Goal: Communication & Community: Answer question/provide support

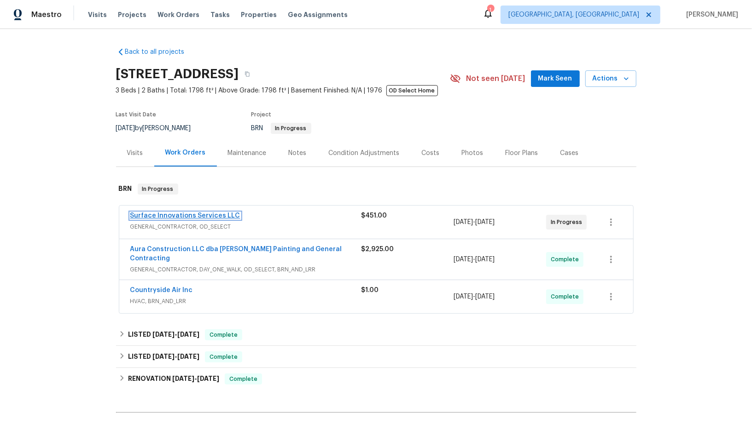
click at [185, 216] on link "Surface Innovations Services LLC" at bounding box center [185, 216] width 110 height 6
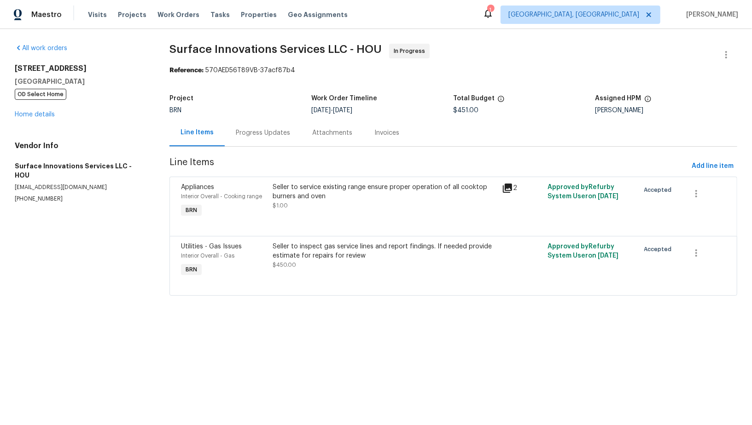
click at [259, 126] on div "Progress Updates" at bounding box center [263, 132] width 76 height 27
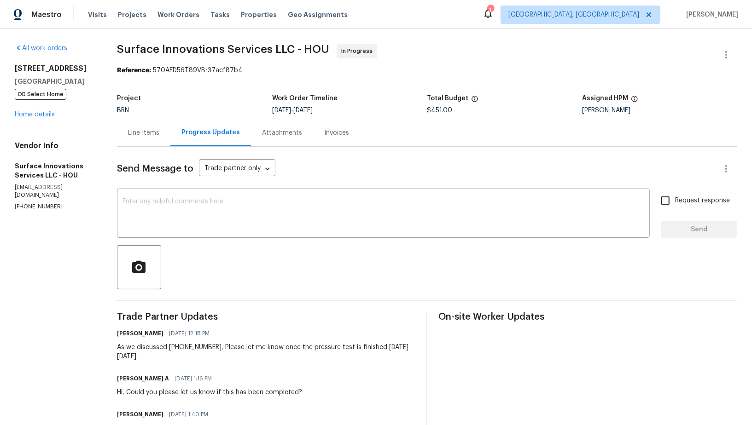
click at [159, 135] on div "Line Items" at bounding box center [143, 132] width 31 height 9
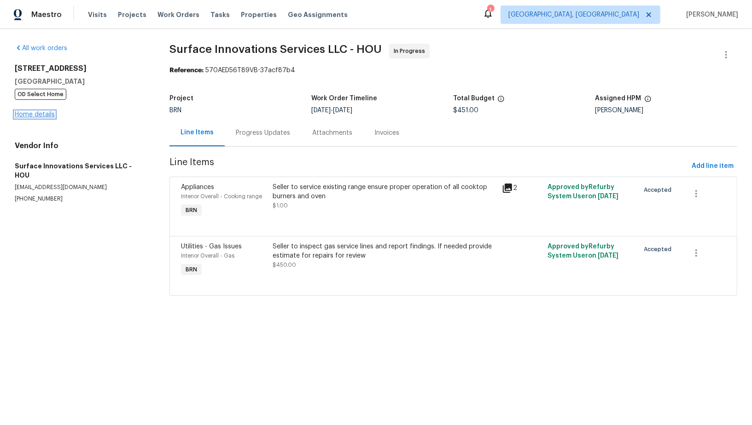
click at [41, 113] on link "Home details" at bounding box center [35, 114] width 40 height 6
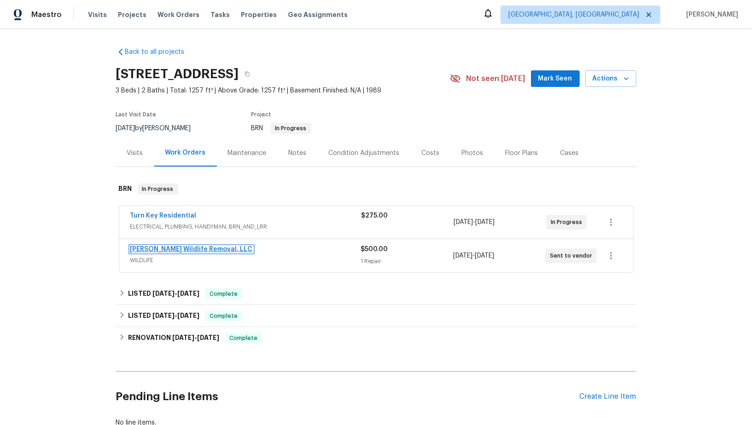
click at [185, 250] on link "Wildman Wildlife Removal, LLC" at bounding box center [191, 249] width 122 height 6
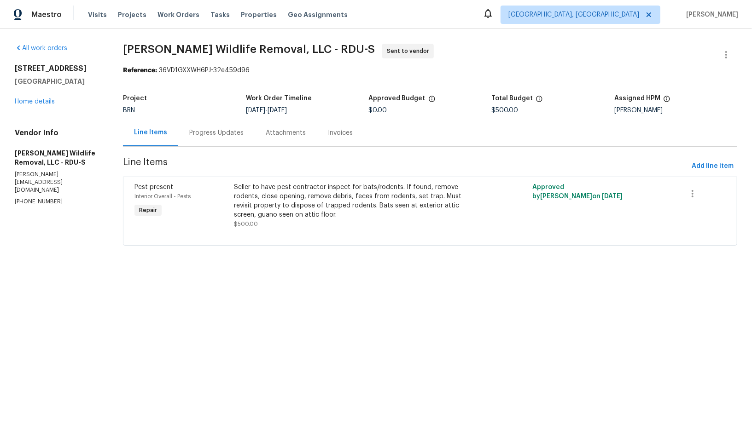
click at [233, 131] on div "Progress Updates" at bounding box center [216, 132] width 54 height 9
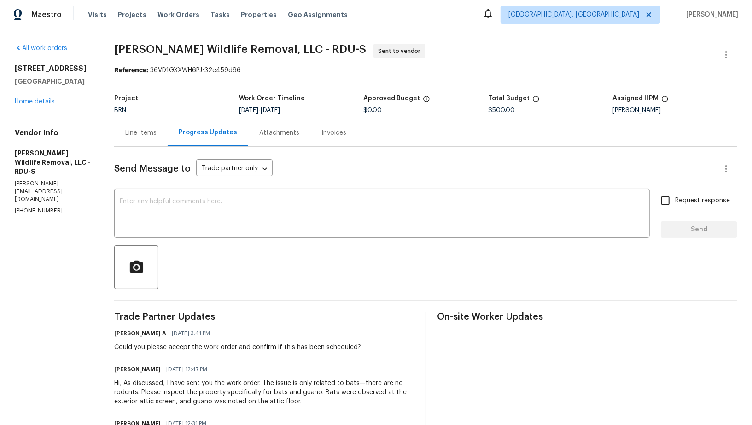
click at [145, 133] on div "Line Items" at bounding box center [140, 132] width 31 height 9
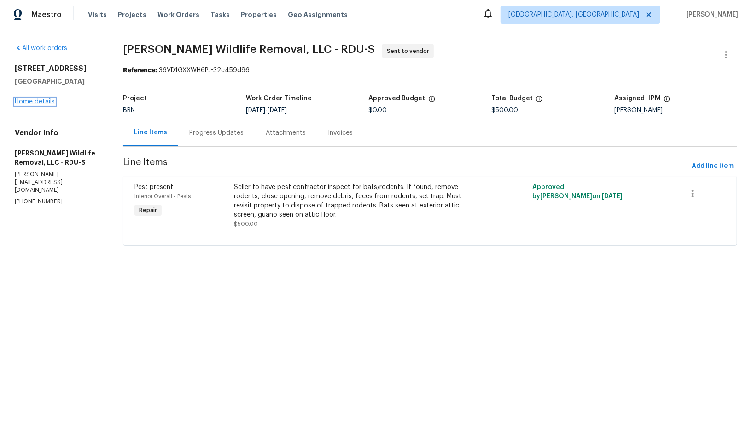
click at [42, 103] on link "Home details" at bounding box center [35, 101] width 40 height 6
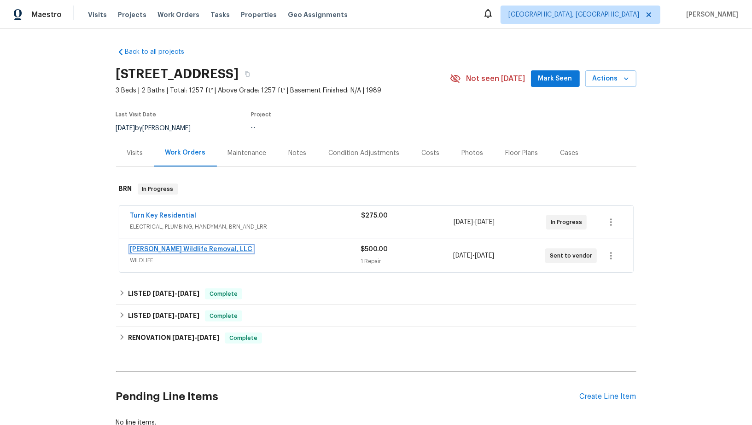
click at [193, 251] on link "Wildman Wildlife Removal, LLC" at bounding box center [191, 249] width 122 height 6
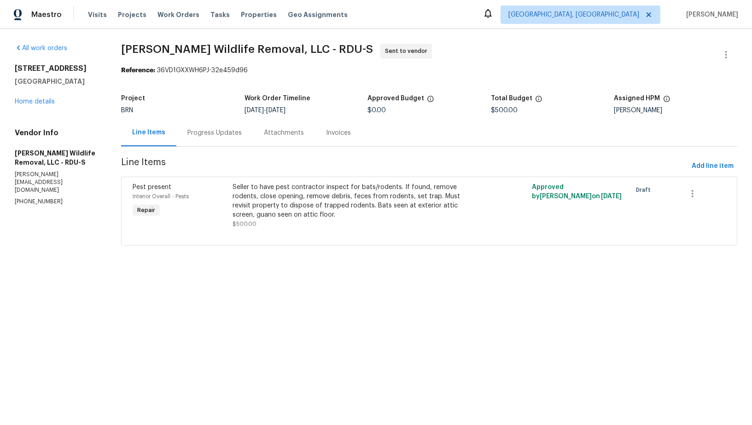
click at [262, 133] on div "Attachments" at bounding box center [284, 132] width 62 height 27
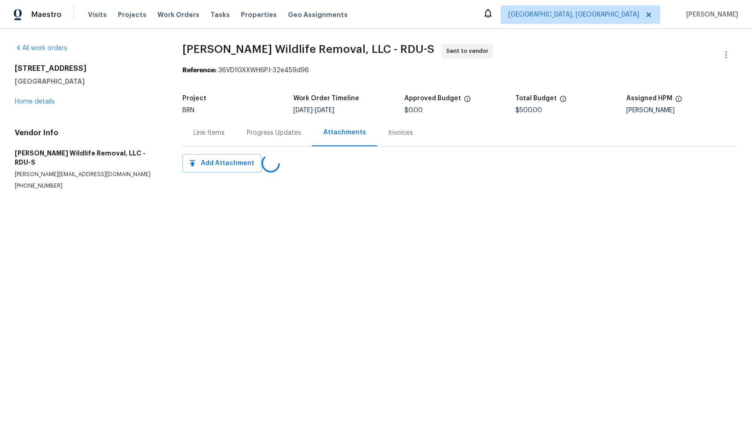
click at [262, 133] on div "Progress Updates" at bounding box center [274, 132] width 54 height 9
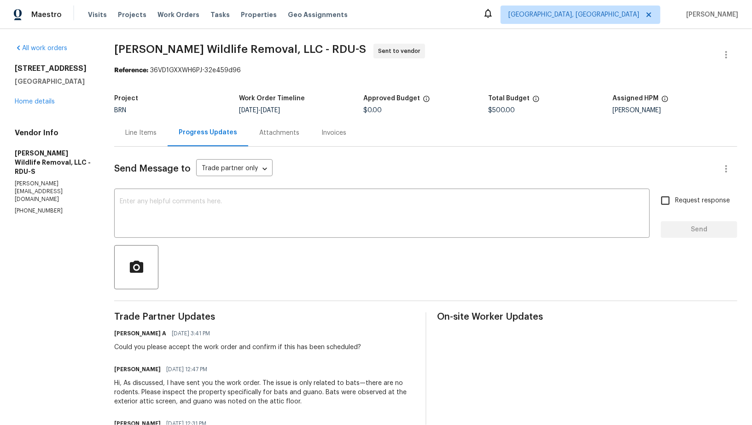
click at [147, 139] on div "Line Items" at bounding box center [140, 132] width 53 height 27
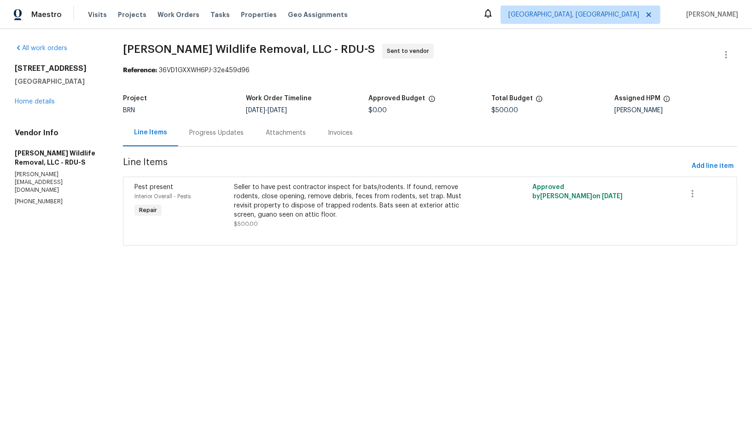
click at [371, 214] on div "Seller to have pest contractor inspect for bats/rodents. If found, remove roden…" at bounding box center [355, 201] width 243 height 37
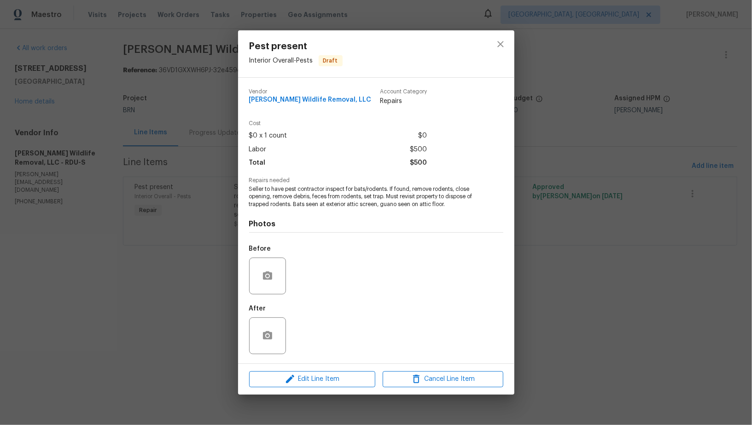
click at [655, 250] on div "Pest present Interior Overall - Pests Draft Vendor Wildman Wildlife Removal, LL…" at bounding box center [376, 212] width 752 height 425
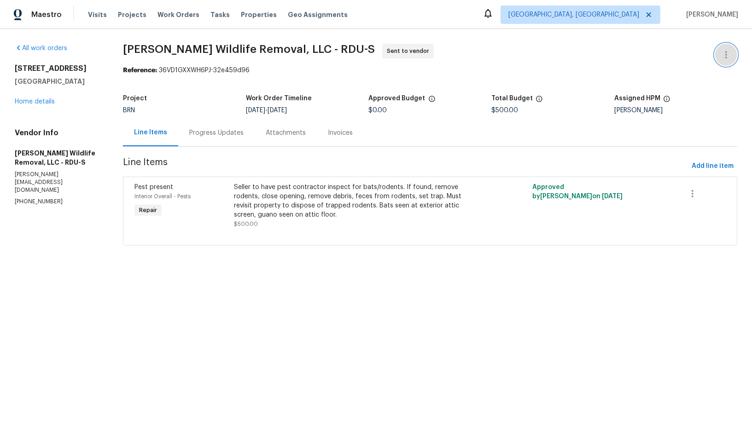
click at [730, 50] on icon "button" at bounding box center [725, 54] width 11 height 11
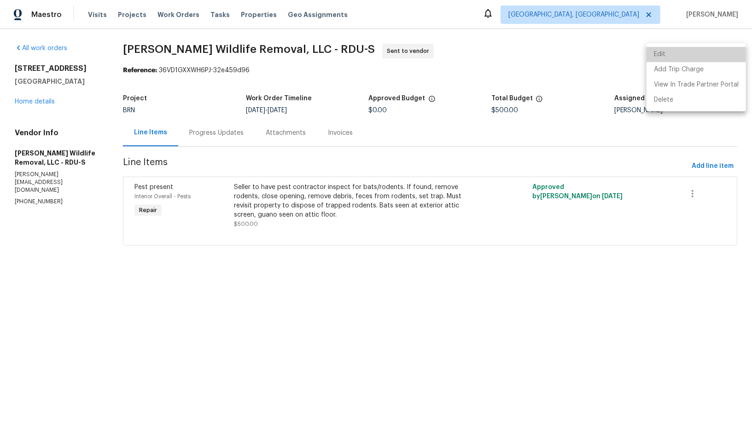
click at [701, 53] on li "Edit" at bounding box center [695, 54] width 99 height 15
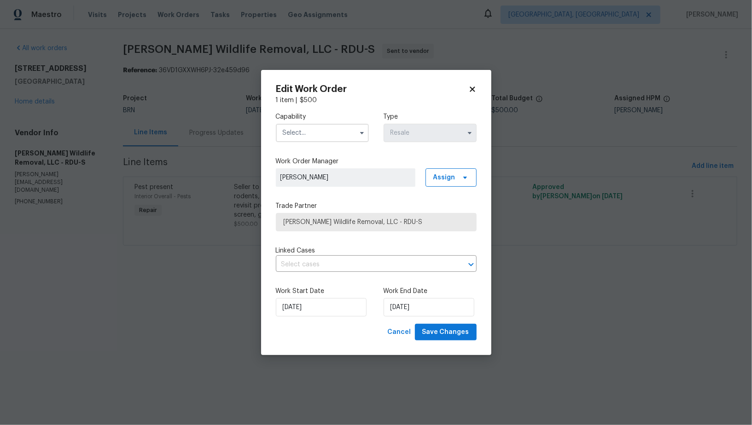
click at [332, 129] on input "text" at bounding box center [322, 133] width 93 height 18
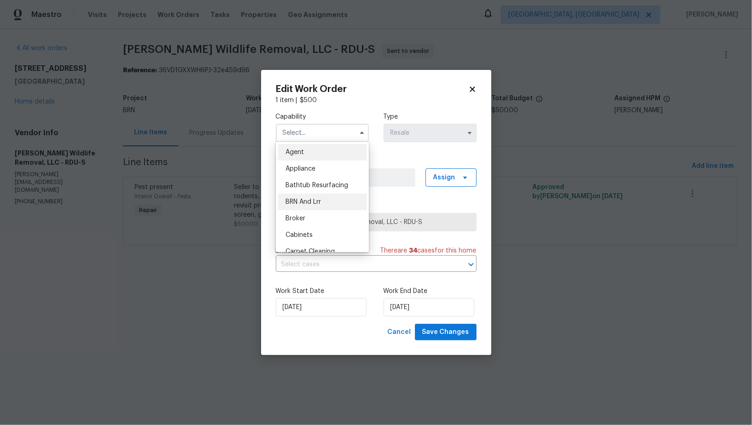
click at [322, 202] on div "BRN And Lrr" at bounding box center [322, 202] width 88 height 17
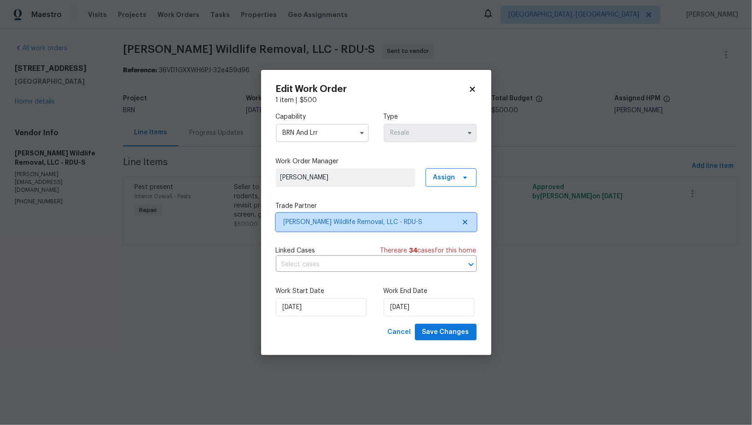
click at [465, 220] on icon at bounding box center [464, 222] width 5 height 5
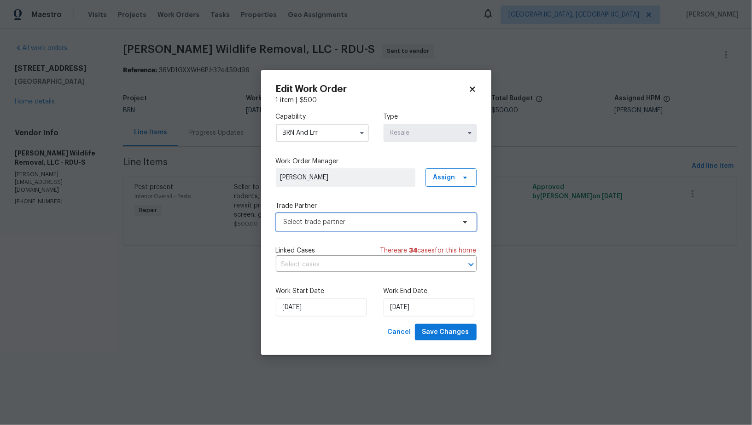
click at [446, 224] on span "Select trade partner" at bounding box center [370, 222] width 172 height 9
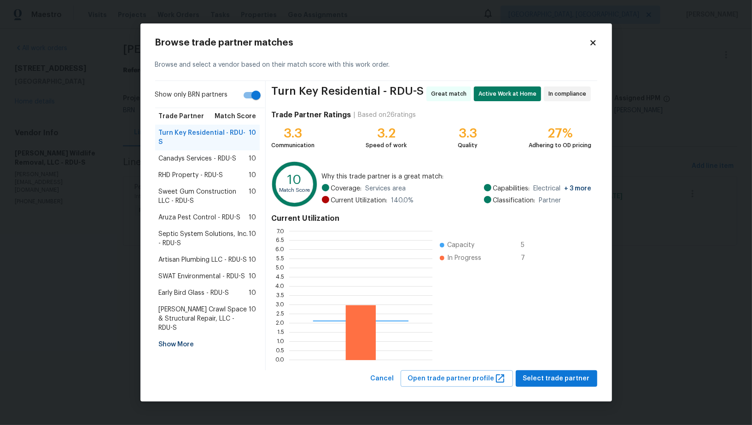
scroll to position [129, 143]
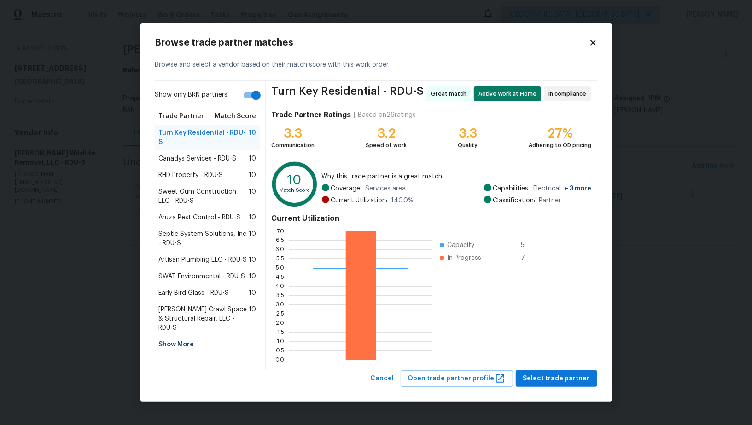
click at [182, 336] on div "Show More" at bounding box center [207, 344] width 105 height 17
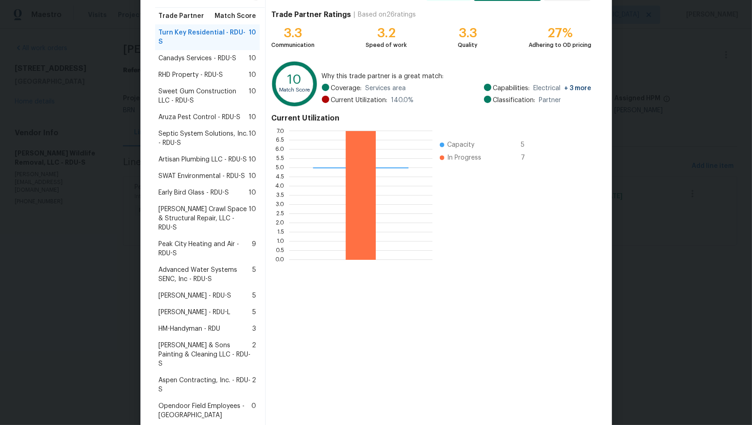
scroll to position [111, 0]
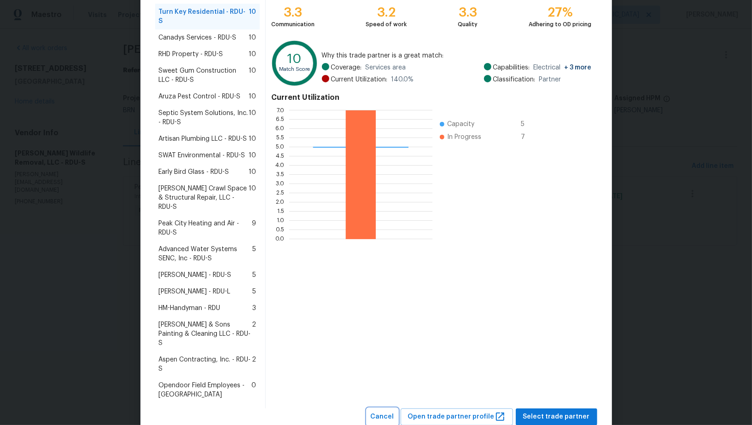
click at [394, 411] on span "Cancel" at bounding box center [382, 417] width 23 height 12
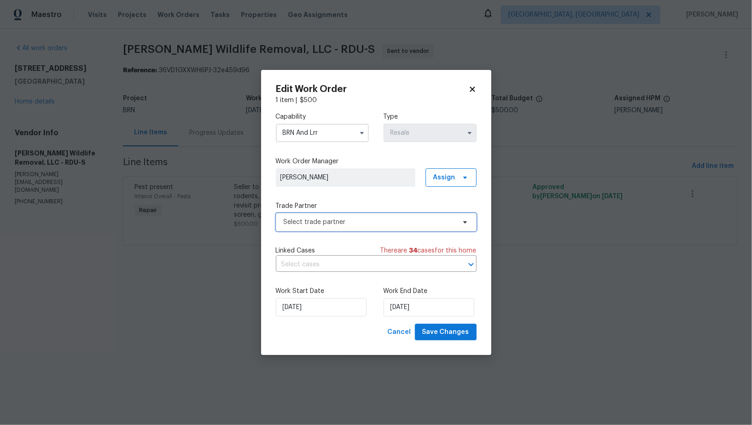
scroll to position [0, 0]
click at [334, 136] on input "BRN And Lrr" at bounding box center [322, 133] width 93 height 18
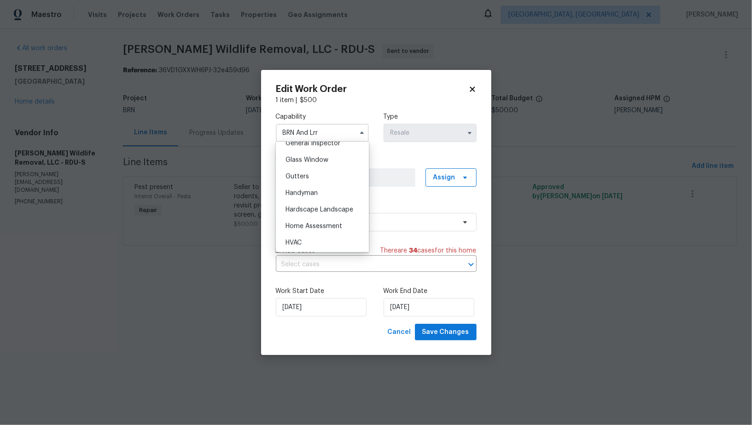
scroll to position [411, 0]
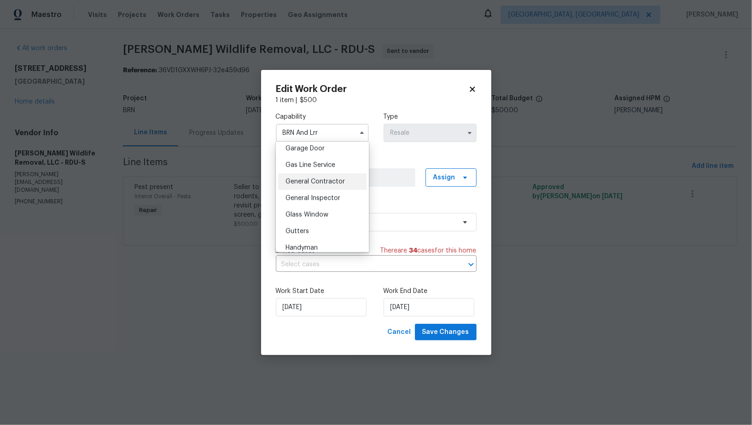
click at [330, 178] on div "General Contractor" at bounding box center [322, 182] width 88 height 17
type input "General Contractor"
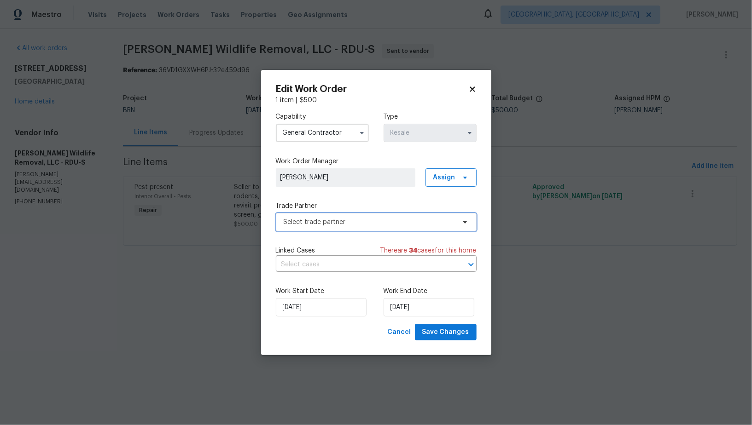
click at [382, 219] on span "Select trade partner" at bounding box center [370, 222] width 172 height 9
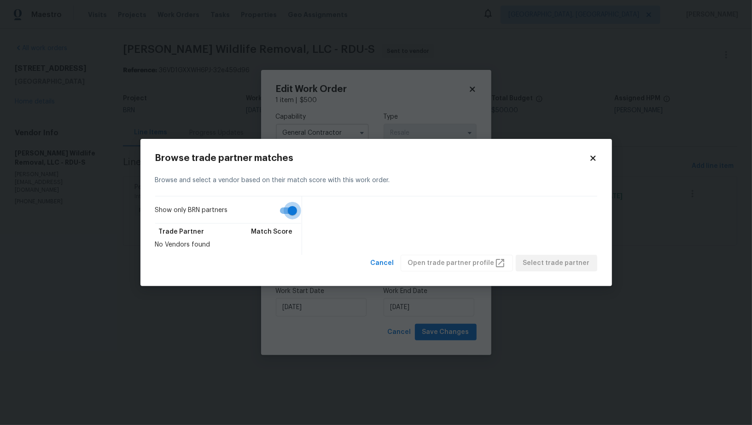
click at [287, 210] on input "Show only BRN partners" at bounding box center [292, 210] width 52 height 17
checkbox input "false"
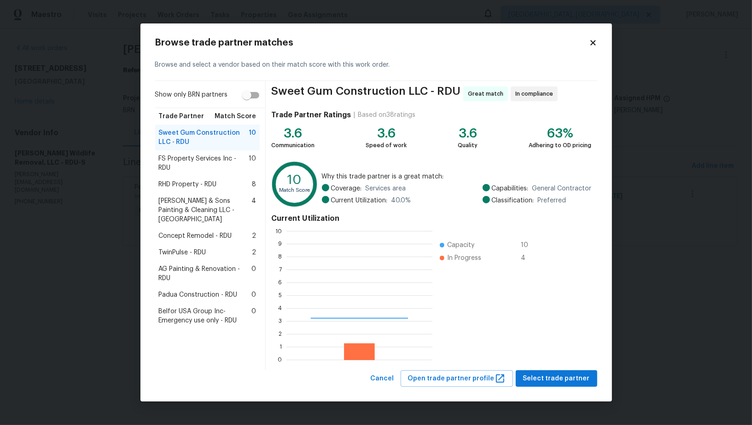
scroll to position [129, 145]
click at [205, 290] on span "Padua Construction - RDU" at bounding box center [198, 294] width 79 height 9
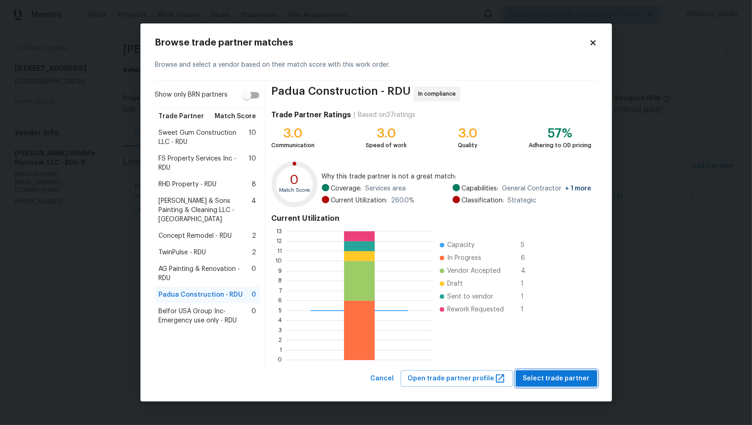
click at [556, 381] on span "Select trade partner" at bounding box center [556, 379] width 67 height 12
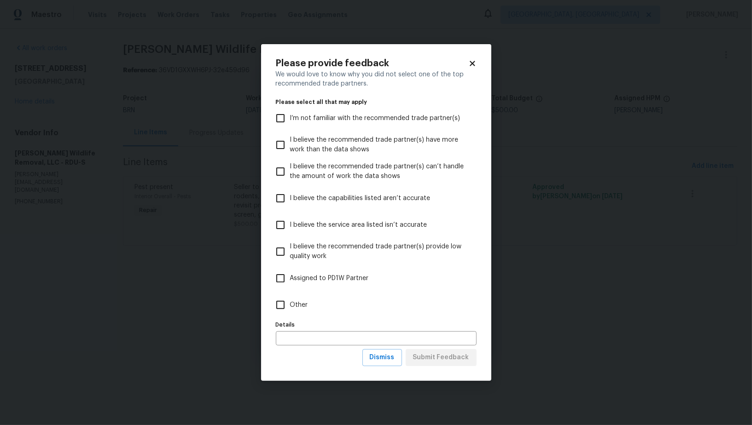
click at [279, 303] on input "Other" at bounding box center [280, 304] width 19 height 19
checkbox input "true"
click at [431, 363] on span "Submit Feedback" at bounding box center [441, 358] width 56 height 12
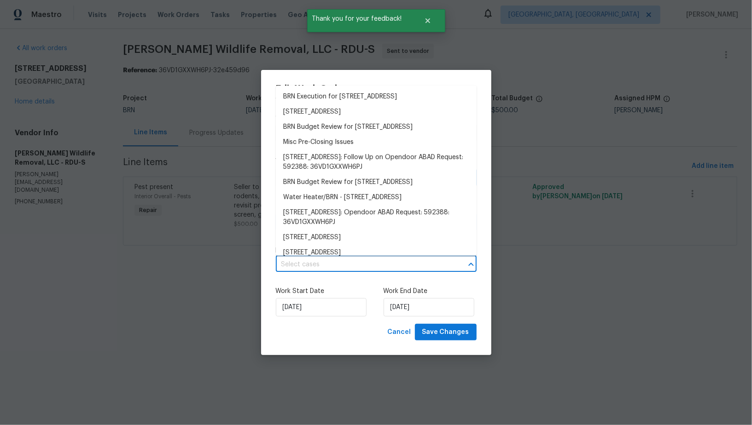
click at [381, 264] on input "text" at bounding box center [363, 265] width 175 height 14
click at [374, 95] on li "BRN Execution for 2705 Ramblegate Ln, Durham, NC 27705" at bounding box center [376, 96] width 201 height 15
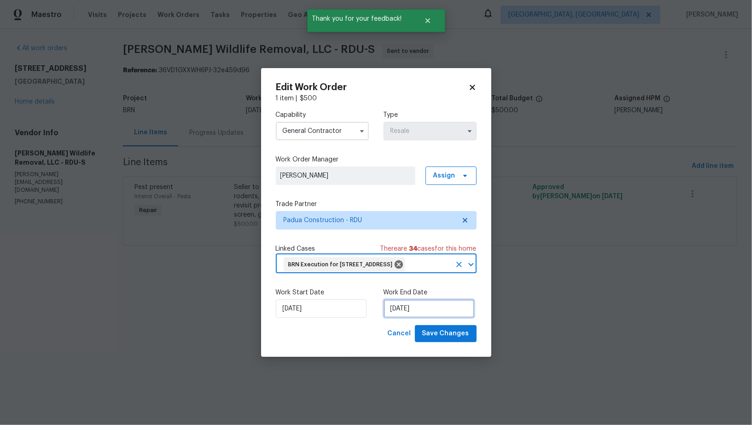
click at [419, 318] on input "03/09/2025" at bounding box center [428, 309] width 91 height 18
select select "8"
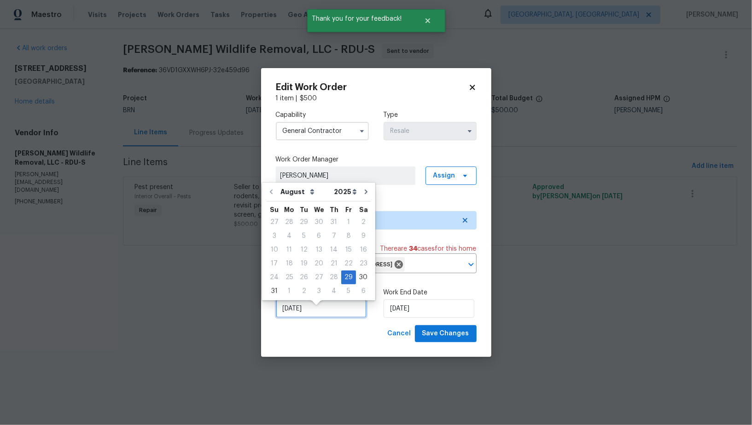
click at [307, 310] on input "29/08/2025" at bounding box center [321, 309] width 91 height 18
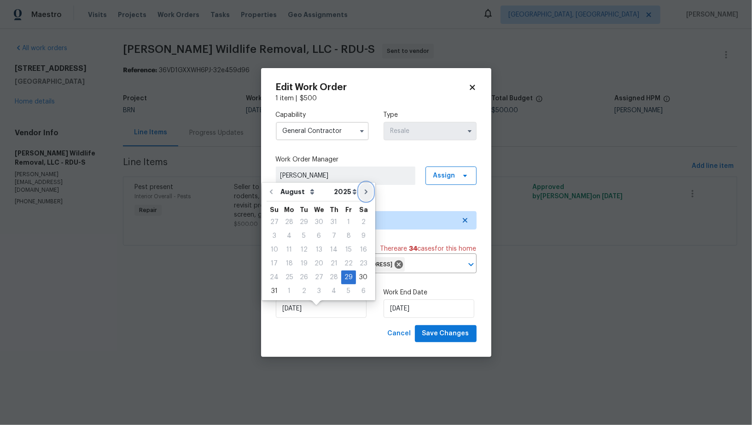
click at [362, 195] on icon "Go to next month" at bounding box center [365, 191] width 7 height 7
type input "29/09/2025"
select select "8"
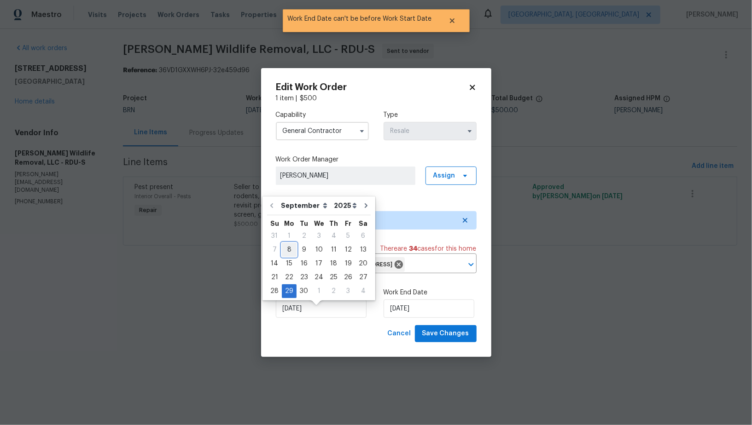
click at [284, 254] on div "8" at bounding box center [289, 249] width 15 height 13
type input "08/09/2025"
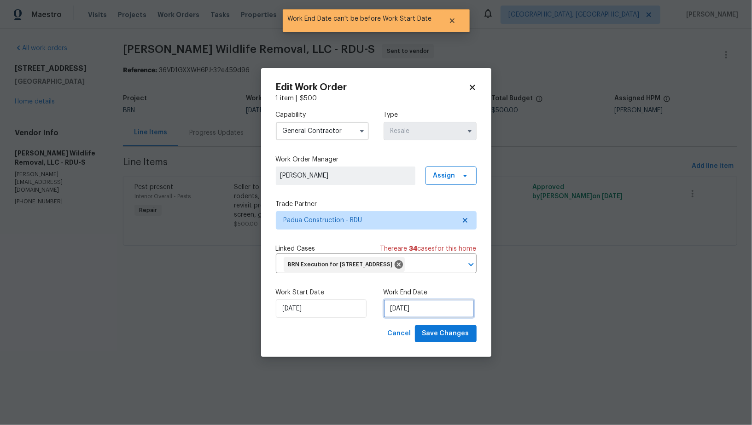
click at [398, 318] on input "29/09/2025" at bounding box center [428, 309] width 91 height 18
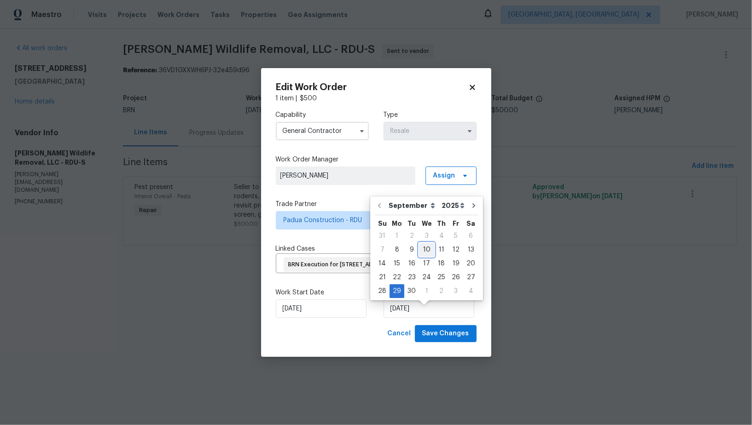
click at [423, 251] on div "10" at bounding box center [426, 249] width 15 height 13
type input "10/09/2025"
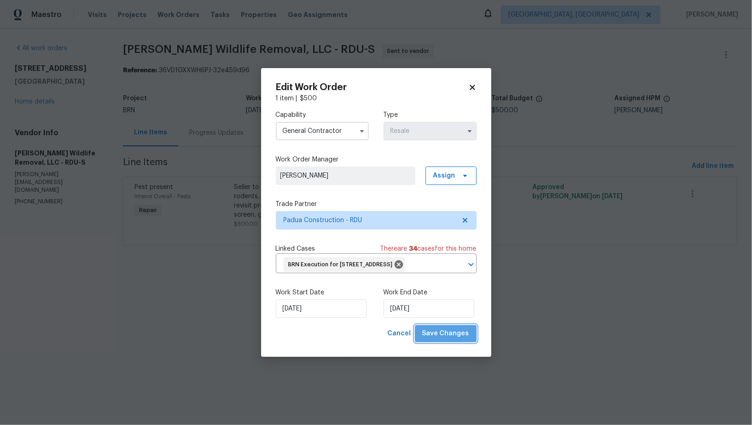
click at [457, 342] on button "Save Changes" at bounding box center [446, 333] width 62 height 17
click at [217, 124] on body "Maestro Visits Projects Work Orders Tasks Properties Geo Assignments Albuquerqu…" at bounding box center [376, 136] width 752 height 272
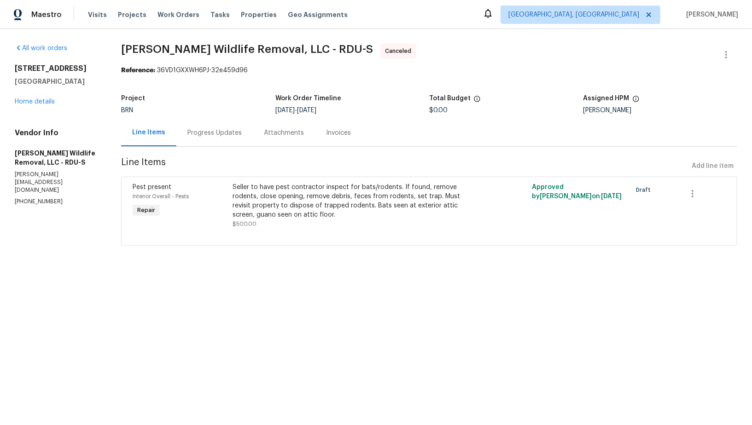
click at [217, 135] on div "Progress Updates" at bounding box center [214, 132] width 54 height 9
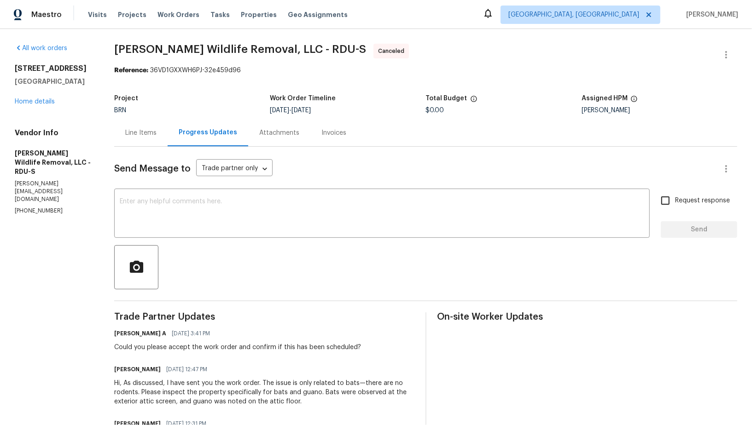
scroll to position [70, 0]
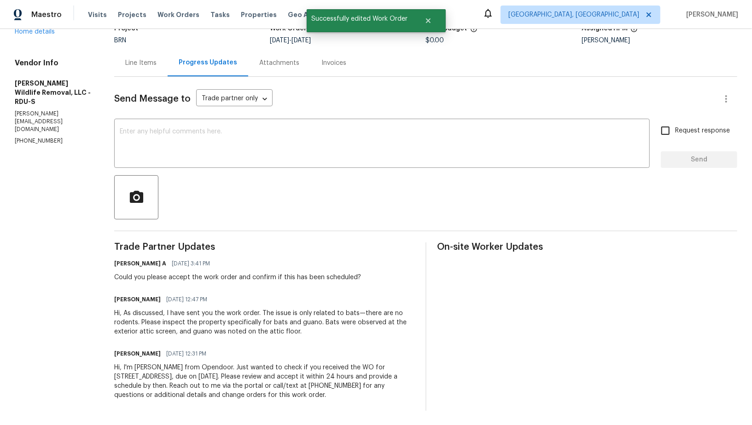
drag, startPoint x: 109, startPoint y: 368, endPoint x: 338, endPoint y: 399, distance: 231.3
click at [338, 399] on div "All work orders 2705 Ramblegate Ln Durham, NC 27705 Home details Vendor Info Wi…" at bounding box center [376, 192] width 752 height 467
copy div "Hi, I'm Padmapriya from Opendoor. Just wanted to check if you received the WO f…"
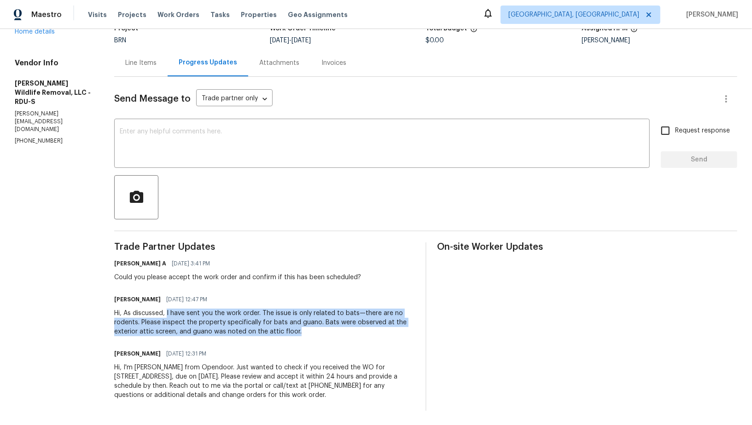
drag, startPoint x: 165, startPoint y: 312, endPoint x: 313, endPoint y: 334, distance: 149.8
click at [314, 333] on div "Hi, As discussed, I have sent you the work order. The issue is only related to …" at bounding box center [264, 323] width 300 height 28
copy div "I have sent you the work order. The issue is only related to bats—there are no …"
drag, startPoint x: 111, startPoint y: 365, endPoint x: 340, endPoint y: 399, distance: 231.6
click at [340, 399] on div "All work orders 2705 Ramblegate Ln Durham, NC 27705 Home details Vendor Info Wi…" at bounding box center [376, 192] width 752 height 467
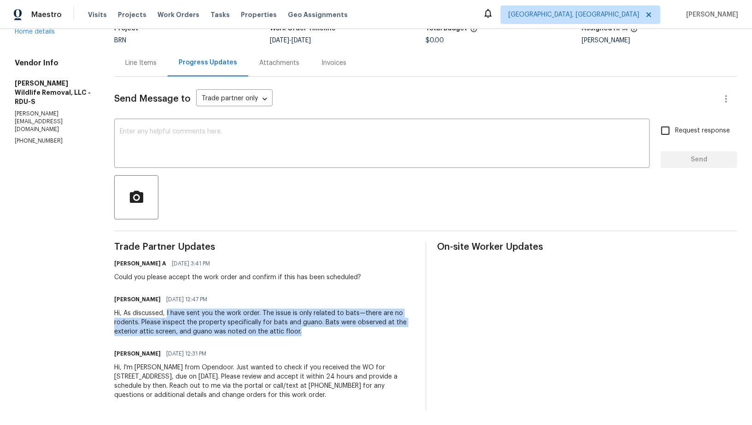
copy div "Hi, I'm Padmapriya from Opendoor. Just wanted to check if you received the WO f…"
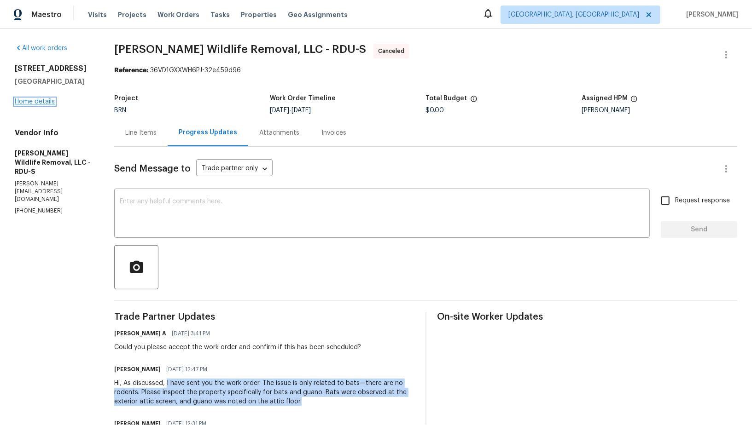
click at [27, 102] on link "Home details" at bounding box center [35, 101] width 40 height 6
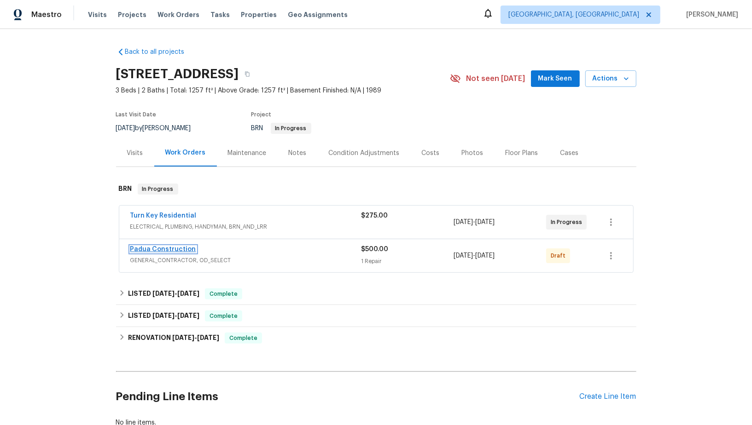
click at [174, 247] on link "Padua Construction" at bounding box center [163, 249] width 66 height 6
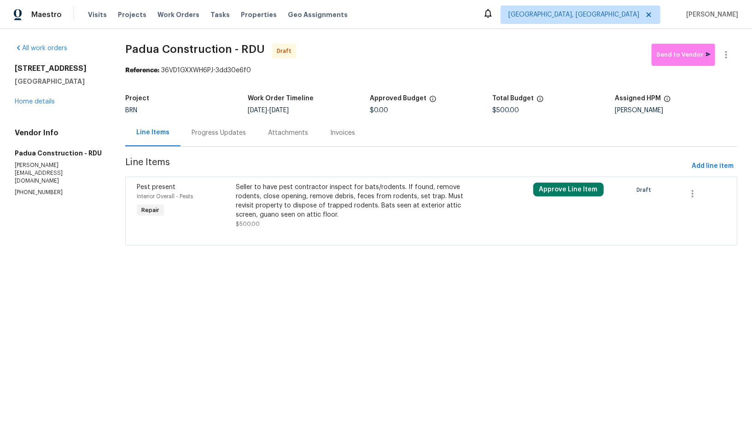
click at [231, 138] on div "Progress Updates" at bounding box center [218, 132] width 76 height 27
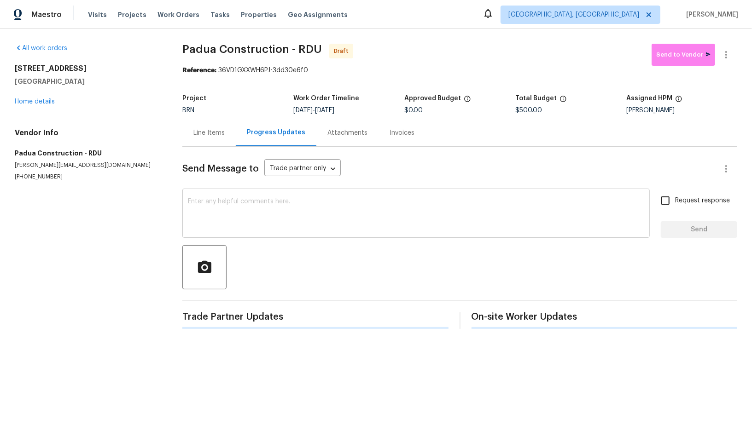
click at [301, 233] on div "x ​" at bounding box center [415, 214] width 467 height 47
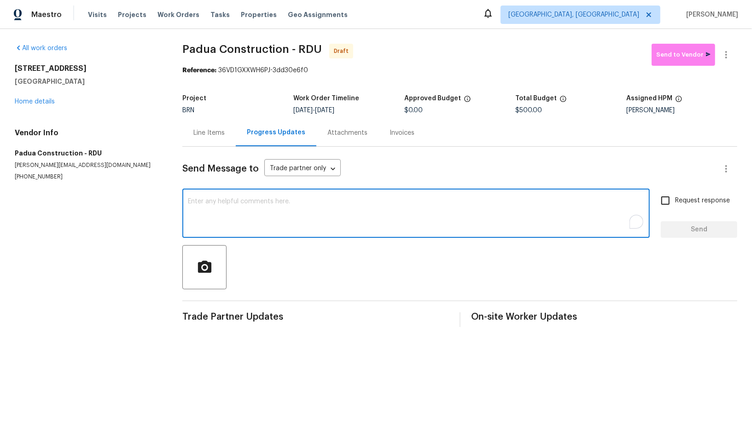
paste textarea "Hi, I'm Padmapriya from Opendoor. Just wanted to check if you received the WO f…"
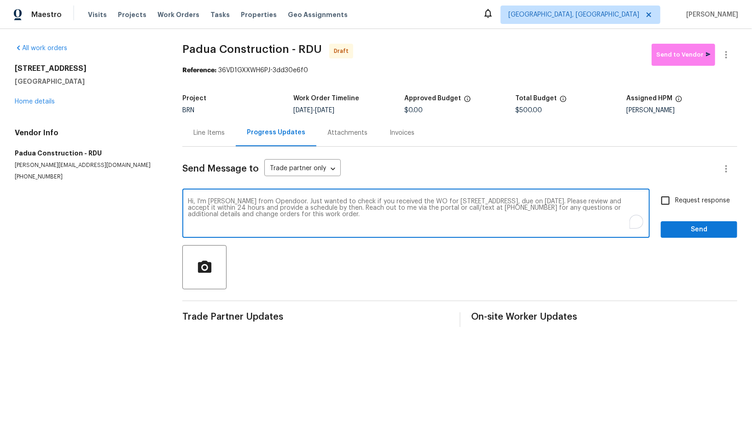
click at [600, 203] on textarea "Hi, I'm Padmapriya from Opendoor. Just wanted to check if you received the WO f…" at bounding box center [416, 214] width 456 height 32
type textarea "Hi, I'm Padmapriya from Opendoor. Just wanted to check if you received the WO f…"
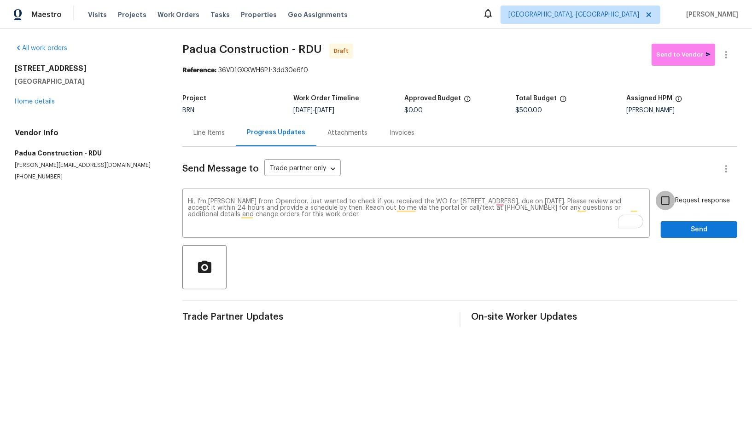
click at [671, 209] on input "Request response" at bounding box center [664, 200] width 19 height 19
checkbox input "true"
click at [673, 229] on span "Send" at bounding box center [699, 230] width 62 height 12
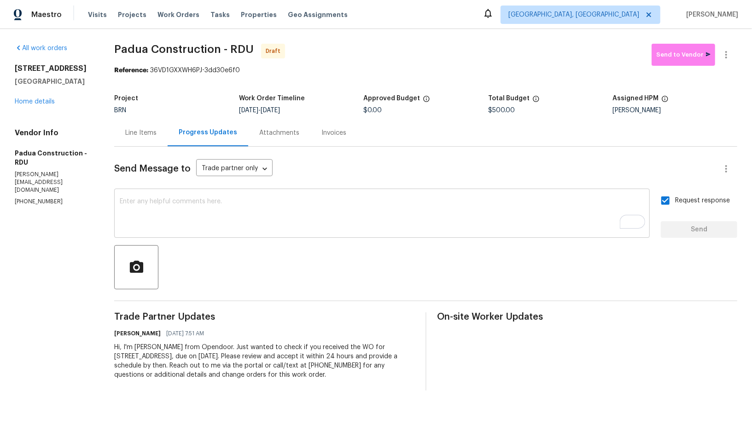
click at [226, 211] on textarea "To enrich screen reader interactions, please activate Accessibility in Grammarl…" at bounding box center [382, 214] width 524 height 32
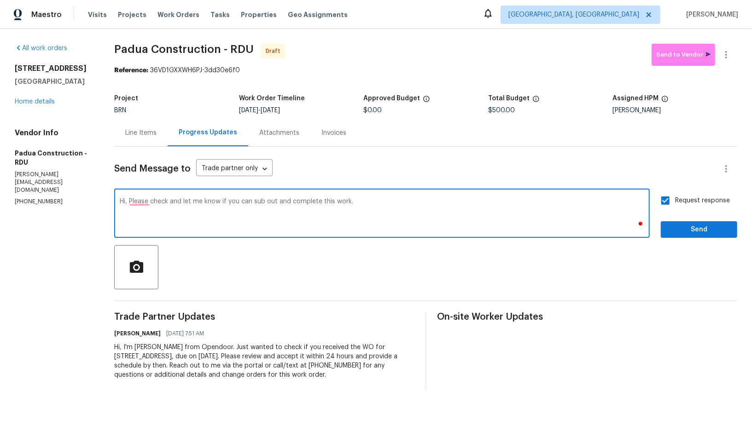
paste textarea "The issue is only related to bats—there are no rodents. Please inspect the prop…"
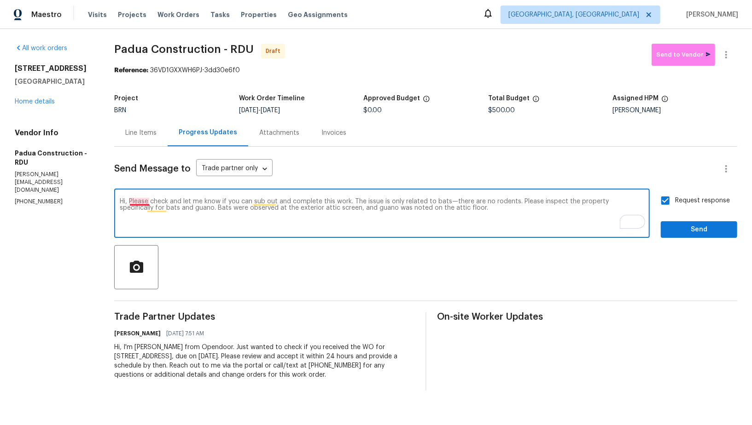
click at [137, 201] on textarea "Hi, Please check and let me know if you can sub out and complete this work. The…" at bounding box center [382, 214] width 524 height 32
click at [459, 205] on textarea "Hi, please check and let me know if you can sub out and complete this work. The…" at bounding box center [382, 214] width 524 height 32
type textarea "Hi, please check and let me know if you can sub out and complete this work. The…"
click at [667, 205] on input "Request response" at bounding box center [664, 200] width 19 height 19
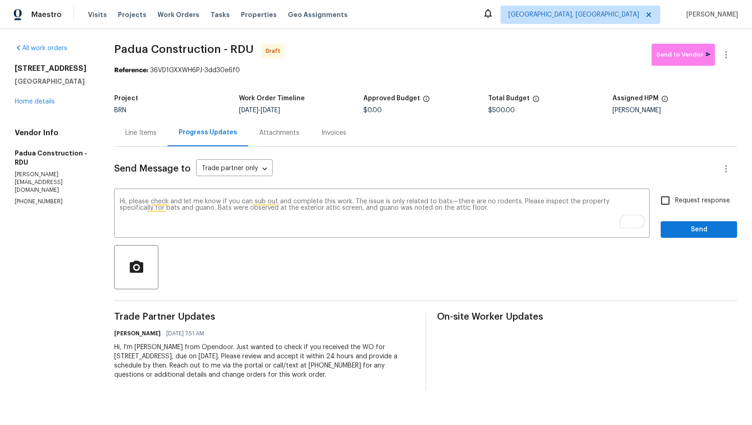
click at [667, 205] on input "Request response" at bounding box center [664, 200] width 19 height 19
checkbox input "true"
click at [691, 238] on div "Send Message to Trade partner only Trade partner only ​ Hi, please check and le…" at bounding box center [425, 269] width 623 height 244
click at [685, 229] on span "Send" at bounding box center [699, 230] width 62 height 12
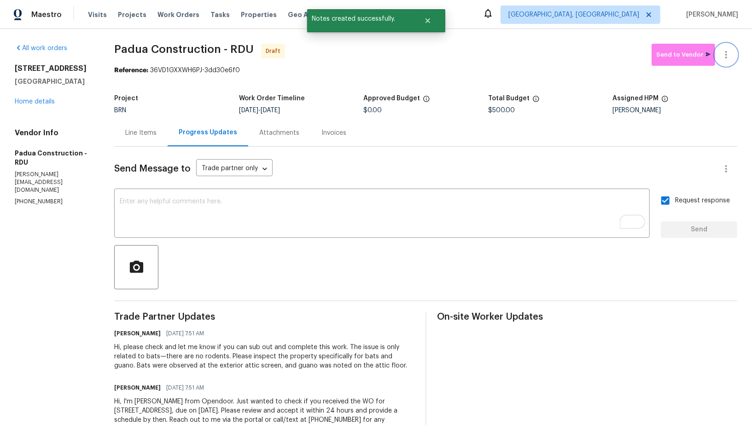
click at [735, 59] on button "button" at bounding box center [726, 55] width 22 height 22
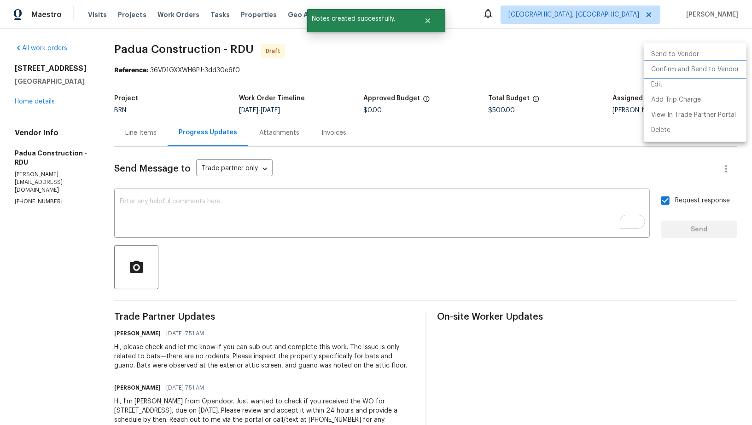
click at [708, 66] on li "Confirm and Send to Vendor" at bounding box center [694, 69] width 103 height 15
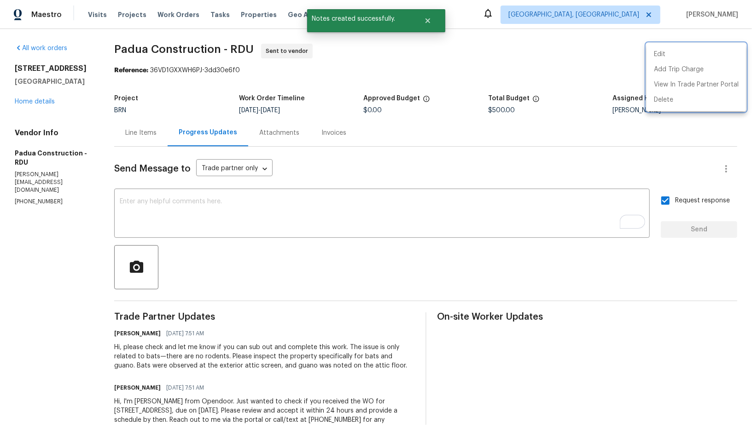
click at [153, 132] on div at bounding box center [376, 212] width 752 height 425
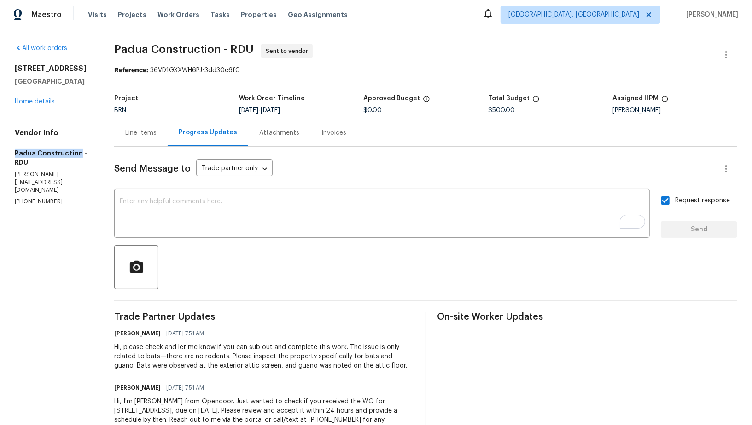
drag, startPoint x: 3, startPoint y: 152, endPoint x: 75, endPoint y: 152, distance: 71.8
click at [75, 152] on div "All work orders 2705 Ramblegate Ln Durham, NC 27705 Home details Vendor Info Pa…" at bounding box center [376, 244] width 752 height 431
copy h5 "Padua Construction"
click at [42, 104] on link "Home details" at bounding box center [35, 101] width 40 height 6
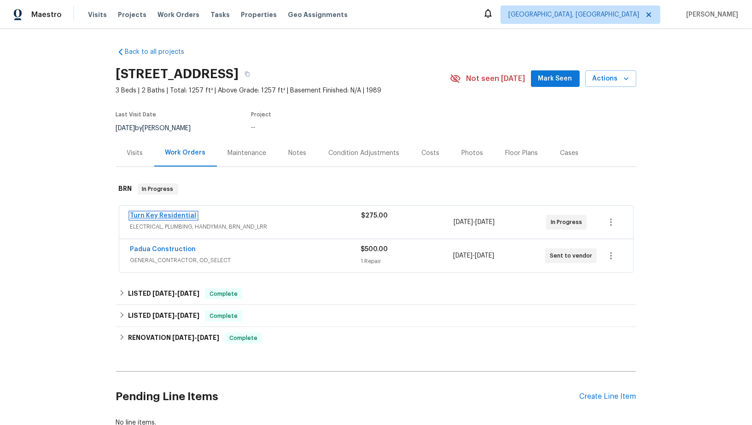
click at [175, 213] on link "Turn Key Residential" at bounding box center [163, 216] width 66 height 6
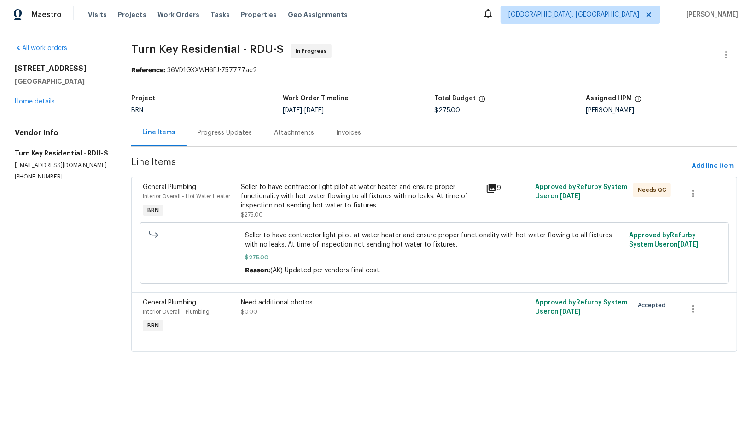
click at [245, 135] on div "Progress Updates" at bounding box center [224, 132] width 54 height 9
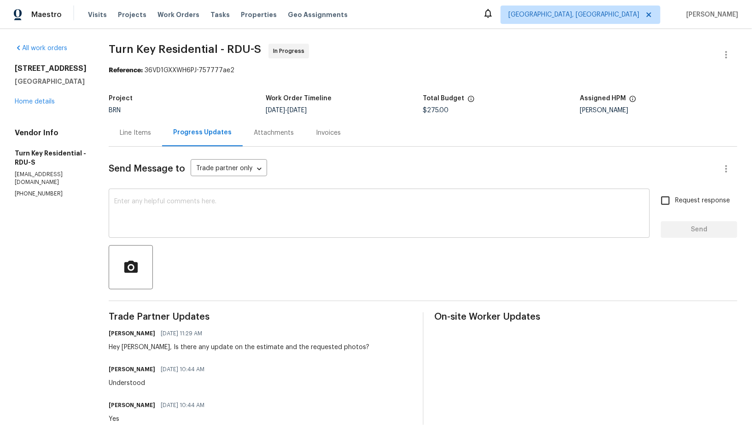
click at [241, 231] on div "x ​" at bounding box center [379, 214] width 541 height 47
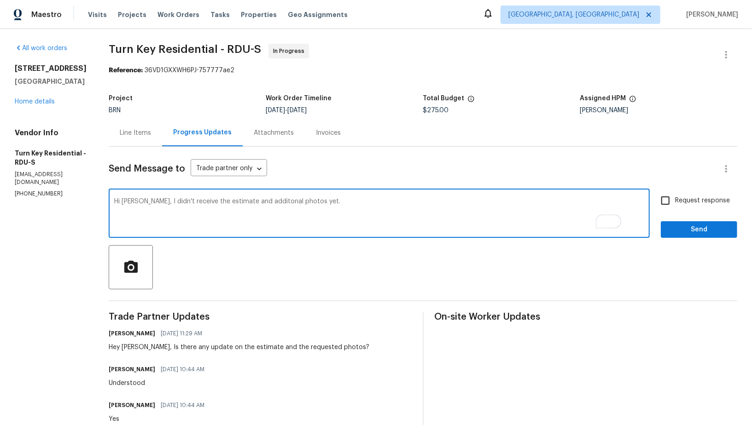
click at [281, 202] on textarea "Hi Maria, I didn't receive the estimate and additonal photos yet." at bounding box center [379, 214] width 530 height 32
click at [437, 210] on textarea "Hi Maria, I didn't receive the estimate and additional photos yet." at bounding box center [379, 214] width 530 height 32
type textarea "Hi Maria, I didn't receive the estimate and additional photos yet. Please updat…"
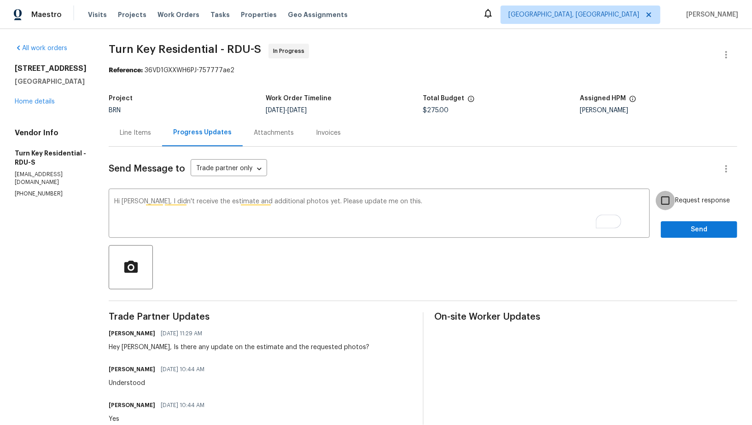
click at [675, 207] on input "Request response" at bounding box center [664, 200] width 19 height 19
checkbox input "true"
click at [682, 228] on span "Send" at bounding box center [699, 230] width 62 height 12
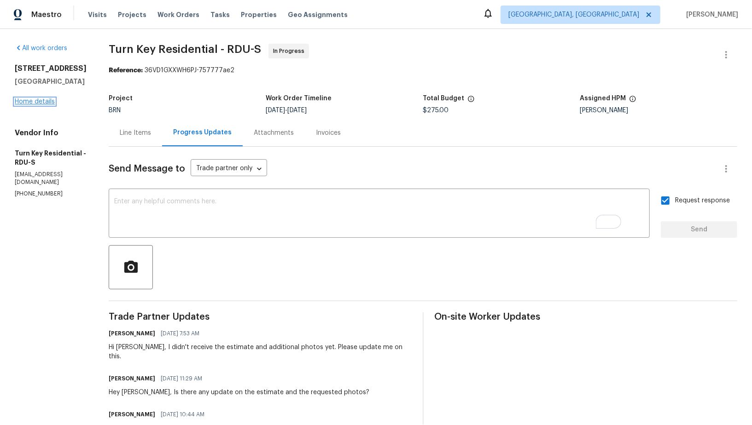
click at [46, 100] on link "Home details" at bounding box center [35, 101] width 40 height 6
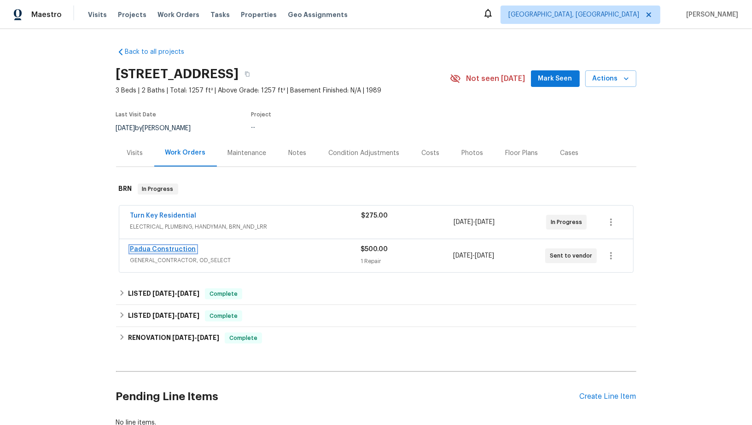
click at [162, 249] on link "Padua Construction" at bounding box center [163, 249] width 66 height 6
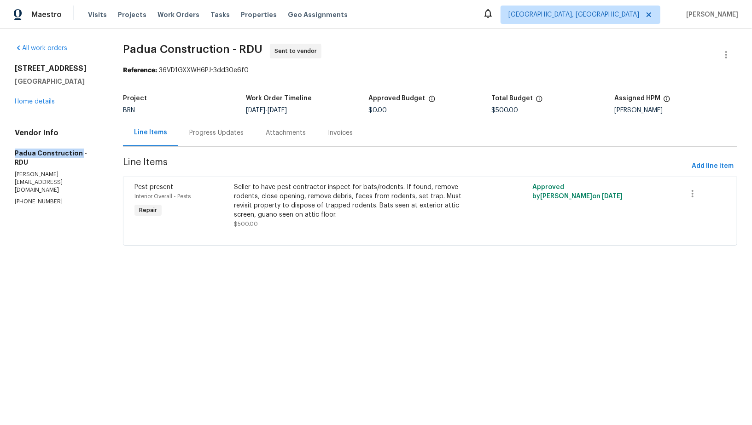
drag, startPoint x: 7, startPoint y: 155, endPoint x: 75, endPoint y: 155, distance: 68.1
click at [77, 154] on div "All work orders 2705 Ramblegate Ln Durham, NC 27705 Home details Vendor Info Pa…" at bounding box center [376, 150] width 752 height 243
copy h5 "Padua Construction"
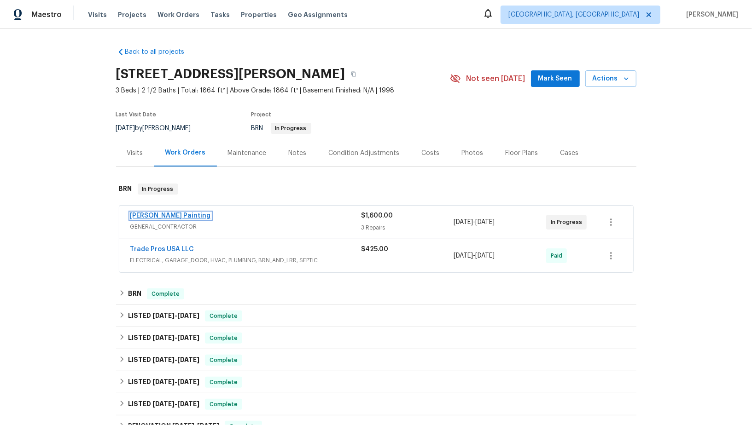
click at [150, 216] on link "Perez Painting" at bounding box center [170, 216] width 81 height 6
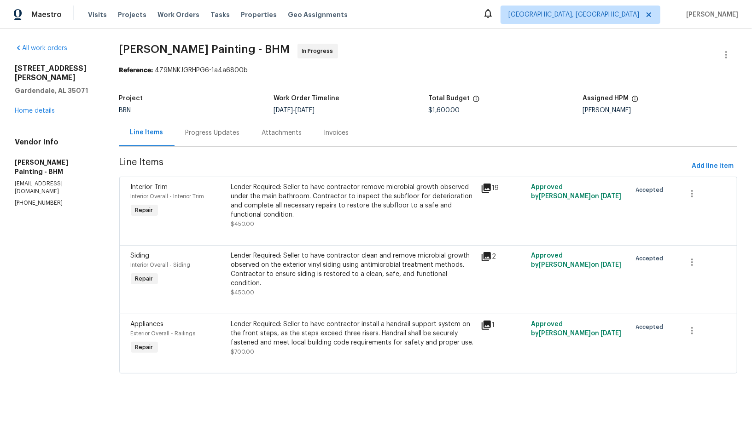
click at [240, 139] on div "Progress Updates" at bounding box center [212, 132] width 76 height 27
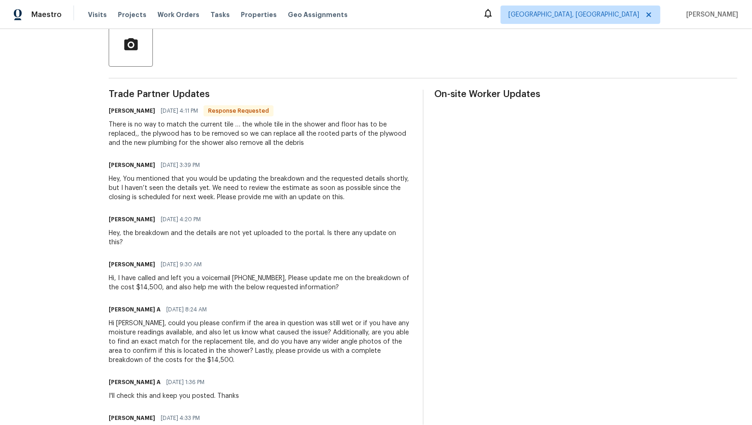
scroll to position [232, 0]
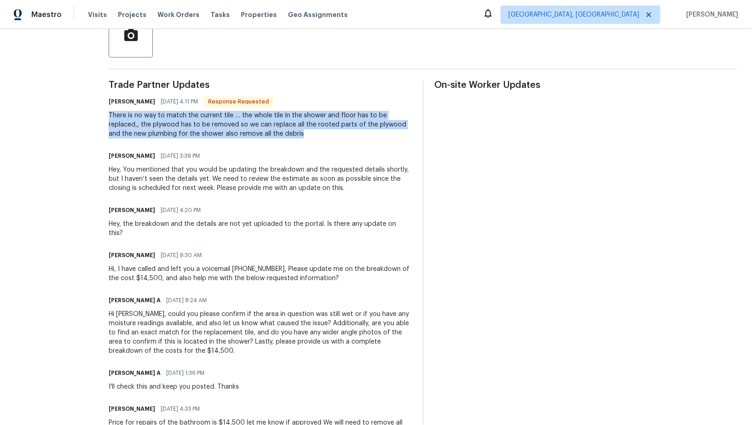
drag, startPoint x: 146, startPoint y: 116, endPoint x: 400, endPoint y: 137, distance: 254.5
click at [400, 137] on div "All work orders 2650 Snow Rogers Rd Gardendale, AL 35071 Home details Vendor In…" at bounding box center [376, 247] width 752 height 900
copy div "There is no way to match the current tile … the whole tile in the shower and fl…"
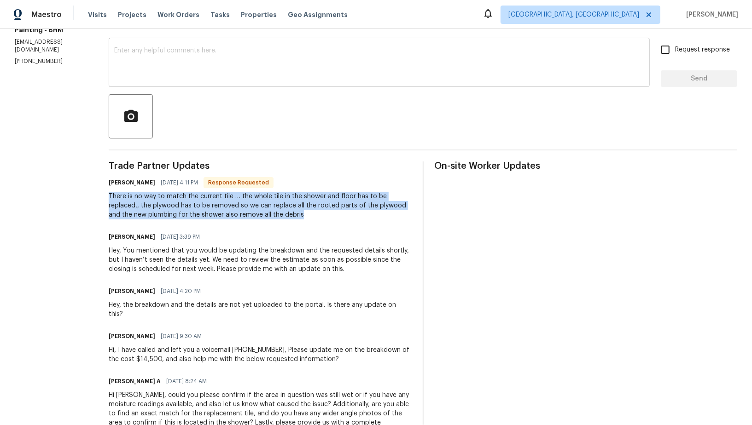
scroll to position [139, 0]
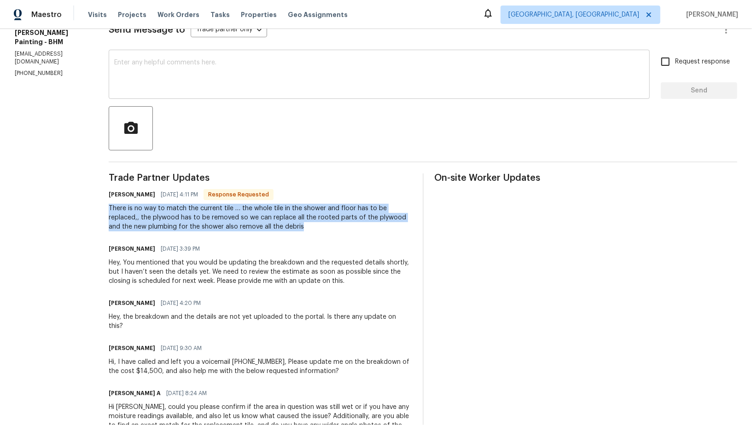
click at [193, 76] on textarea at bounding box center [379, 75] width 530 height 32
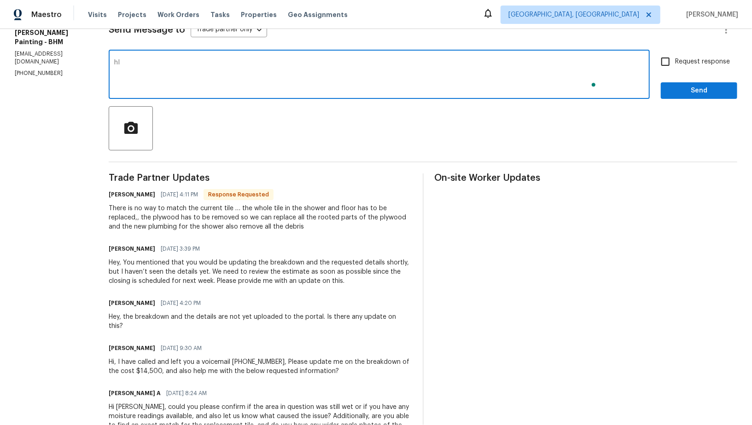
type textarea "h"
type textarea "G"
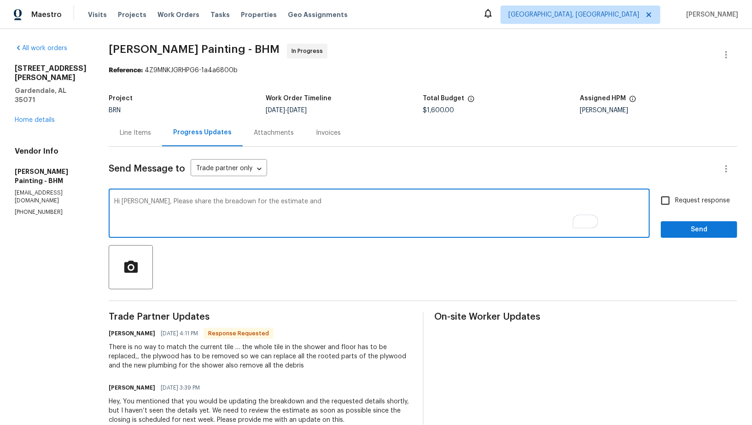
click at [254, 200] on textarea "Hi Victor, Please share the breadown for the estimate and" at bounding box center [379, 214] width 530 height 32
click at [369, 194] on div "Hi Victor, Please share the breakdown for the estimate and x ​" at bounding box center [379, 214] width 541 height 47
click at [356, 207] on textarea "Hi Victor, Please share the breakdown for the estimate and" at bounding box center [379, 214] width 530 height 32
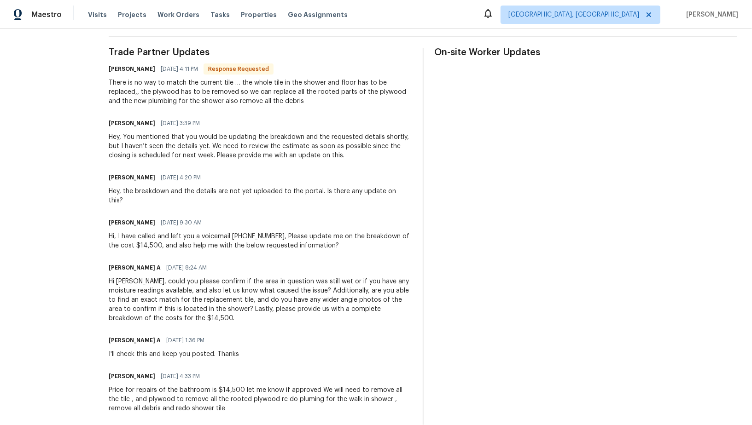
scroll to position [260, 0]
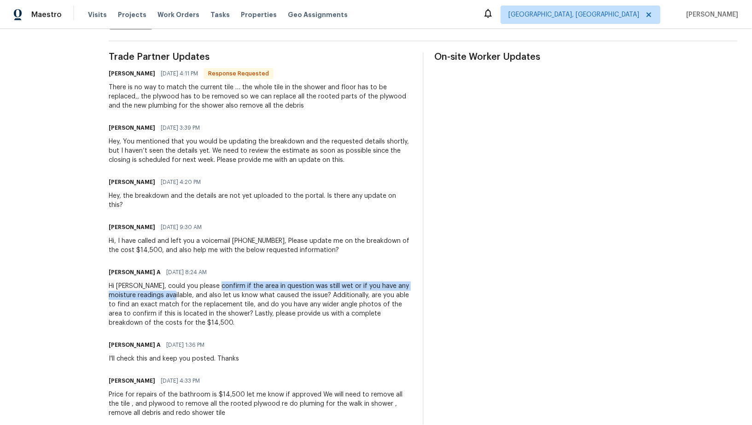
drag, startPoint x: 260, startPoint y: 286, endPoint x: 238, endPoint y: 296, distance: 23.9
click at [238, 296] on div "Hi [PERSON_NAME], could you please confirm if the area in question was still we…" at bounding box center [260, 305] width 303 height 46
copy div "if the area in question was still wet or if you have any moisture readings avai…"
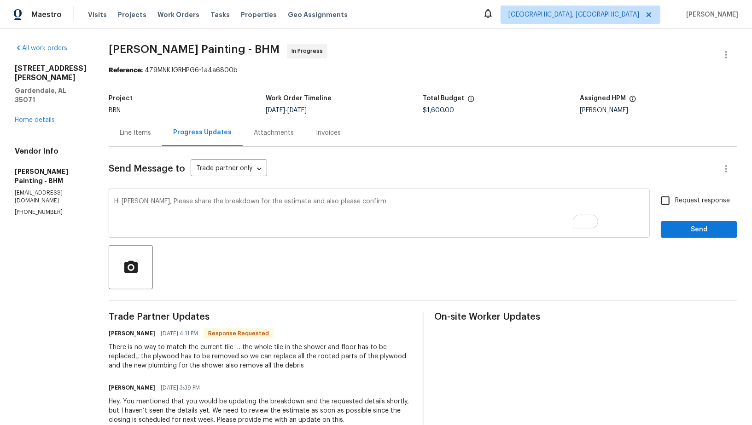
click at [416, 210] on textarea "Hi Victor, Please share the breakdown for the estimate and also please confirm" at bounding box center [379, 214] width 530 height 32
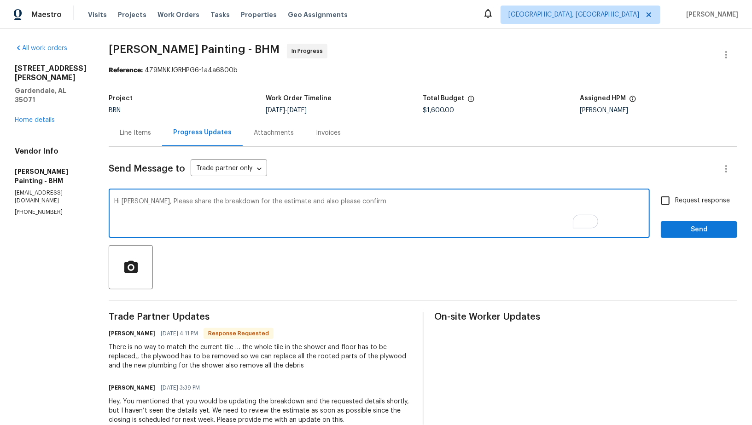
paste textarea "if the area in question was still wet or if you have any moisture readings avai…"
click at [399, 200] on textarea "Hi Victor, Please share the breakdown for the estimate and also please confirm …" at bounding box center [379, 214] width 530 height 32
click at [372, 202] on textarea "Hi Victor, Please share the breakdown for the estimate and also please confirm …" at bounding box center [379, 214] width 530 height 32
click at [454, 202] on textarea "Hi Victor, Please share the breakdown for the estimate and also confirm if the …" at bounding box center [379, 214] width 530 height 32
click at [603, 201] on textarea "Hi Victor, Please share the breakdown for the estimate and also confirm if the …" at bounding box center [379, 214] width 530 height 32
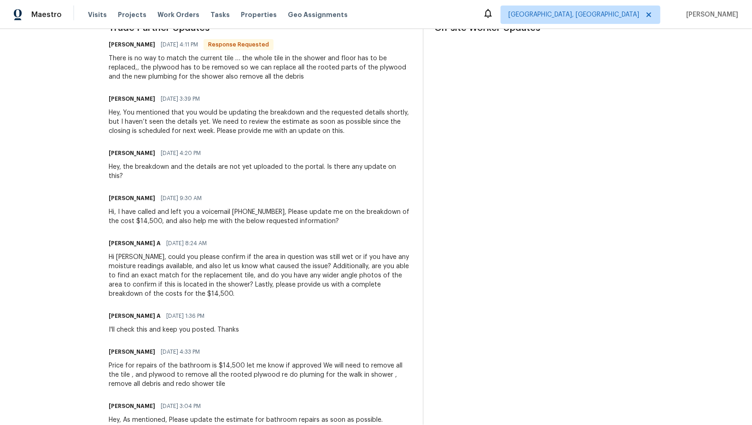
scroll to position [292, 0]
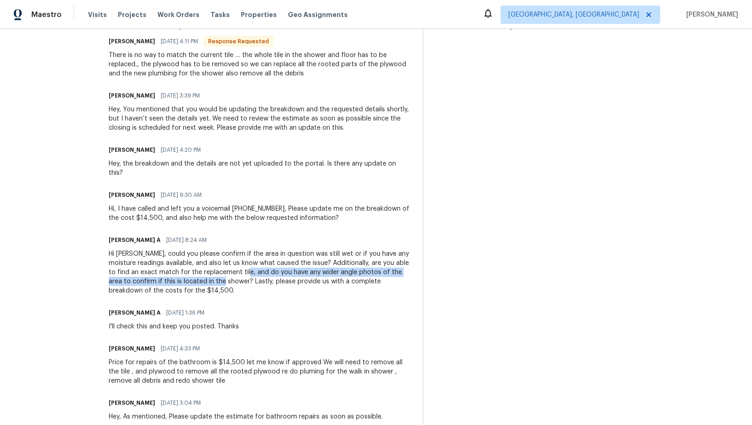
drag, startPoint x: 338, startPoint y: 272, endPoint x: 333, endPoint y: 281, distance: 10.1
click at [333, 281] on div "Hi [PERSON_NAME], could you please confirm if the area in question was still we…" at bounding box center [260, 272] width 303 height 46
copy div "do you have any wider angle photos of the area to confirm if this is located in…"
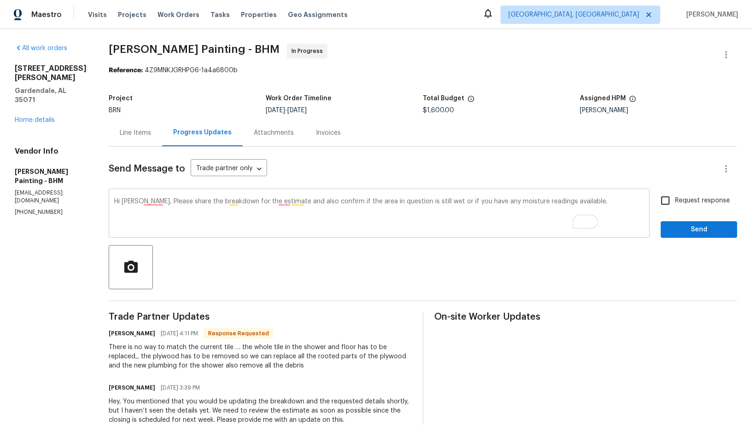
click at [617, 202] on textarea "Hi Victor, Please share the breakdown for the estimate and also confirm if the …" at bounding box center [379, 214] width 530 height 32
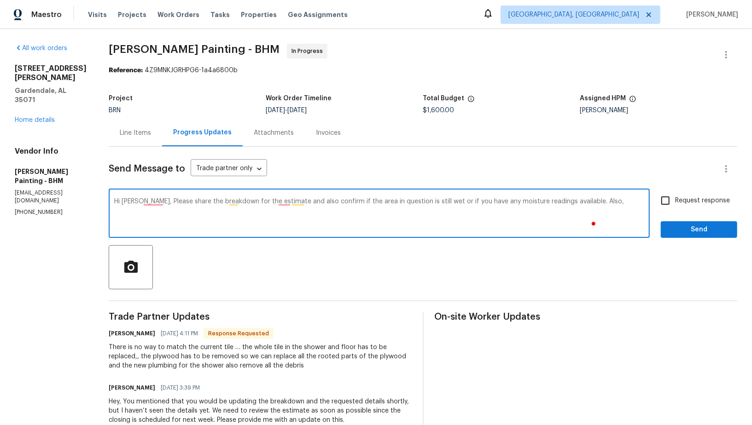
paste textarea "do you have any wider angle photos of the area to confirm if this is located in…"
click at [635, 202] on textarea "Hi Victor, Please share the breakdown for the estimate and also confirm if the …" at bounding box center [379, 214] width 530 height 32
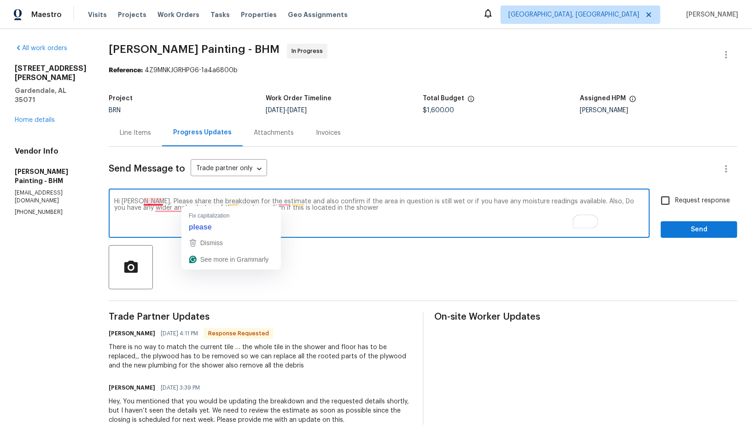
click at [197, 201] on textarea "Hi Victor, Please share the breakdown for the estimate and also confirm if the …" at bounding box center [379, 214] width 530 height 32
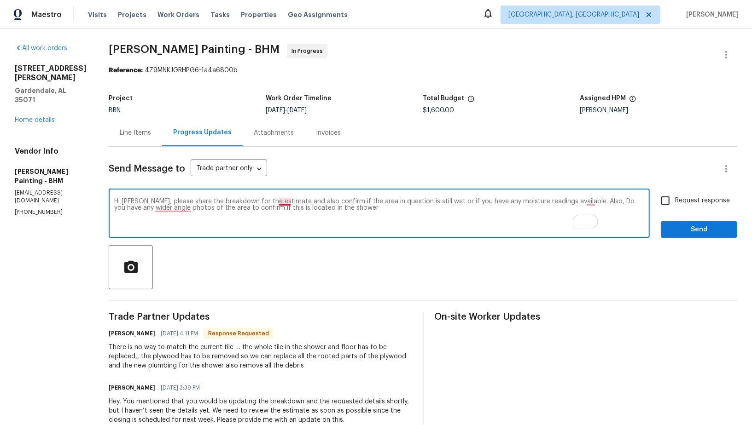
click at [330, 202] on textarea "Hi Victor, please share the breakdown for the estimate and also confirm if the …" at bounding box center [379, 214] width 530 height 32
click at [211, 207] on textarea "Hi Victor, please share the breakdown for the estimate, and also confirm if the…" at bounding box center [379, 214] width 530 height 32
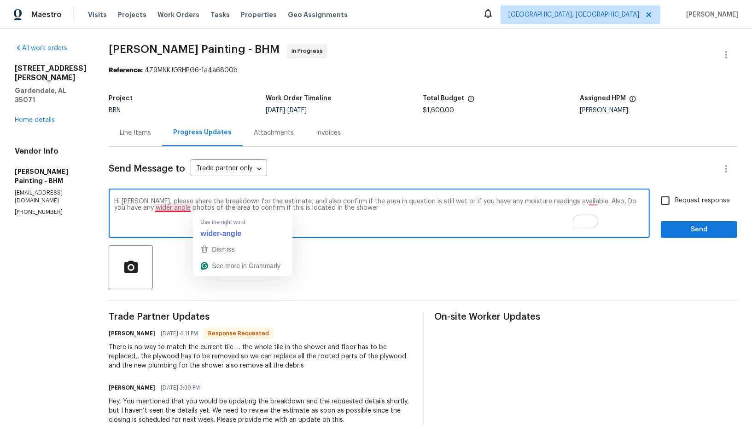
click at [218, 210] on textarea "Hi Victor, please share the breakdown for the estimate, and also confirm if the…" at bounding box center [379, 214] width 530 height 32
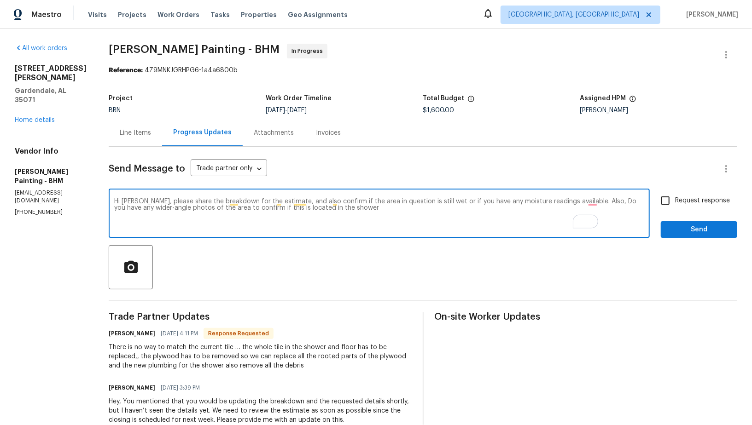
click at [441, 205] on textarea "Hi Victor, please share the breakdown for the estimate, and also confirm if the…" at bounding box center [379, 214] width 530 height 32
click at [426, 208] on textarea "Hi Victor, please share the breakdown for the estimate, and also confirm if the…" at bounding box center [379, 214] width 530 height 32
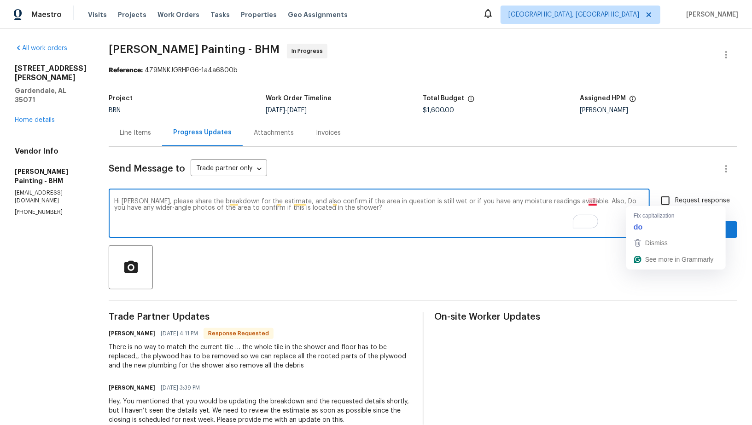
click at [637, 203] on textarea "Hi Victor, please share the breakdown for the estimate, and also confirm if the…" at bounding box center [379, 214] width 530 height 32
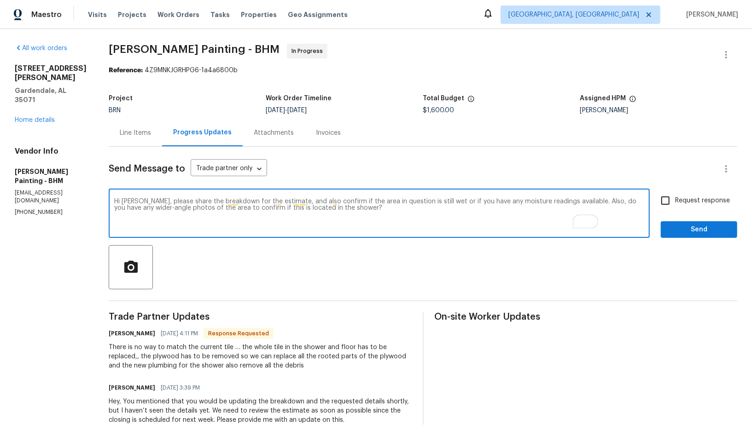
click at [483, 219] on textarea "Hi [PERSON_NAME], please share the breakdown for the estimate, and also confirm…" at bounding box center [379, 214] width 530 height 32
click at [467, 211] on textarea "Hi [PERSON_NAME], please share the breakdown for the estimate, and also confirm…" at bounding box center [379, 214] width 530 height 32
type textarea "Hi [PERSON_NAME], please share the breakdown for the estimate, and also confirm…"
drag, startPoint x: 664, startPoint y: 199, endPoint x: 678, endPoint y: 220, distance: 25.8
click at [664, 199] on input "Request response" at bounding box center [664, 200] width 19 height 19
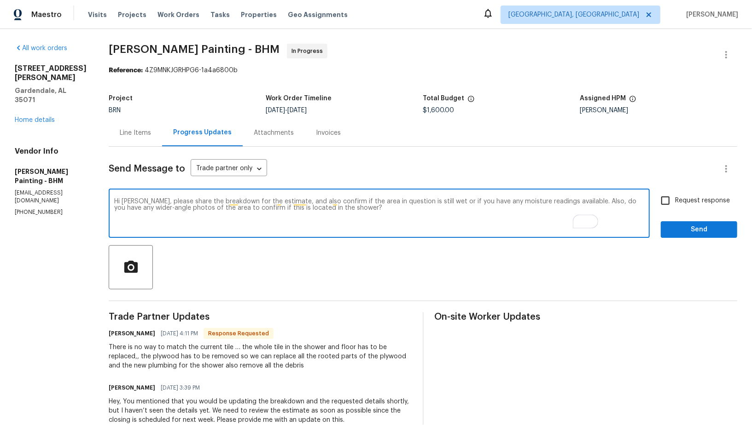
checkbox input "true"
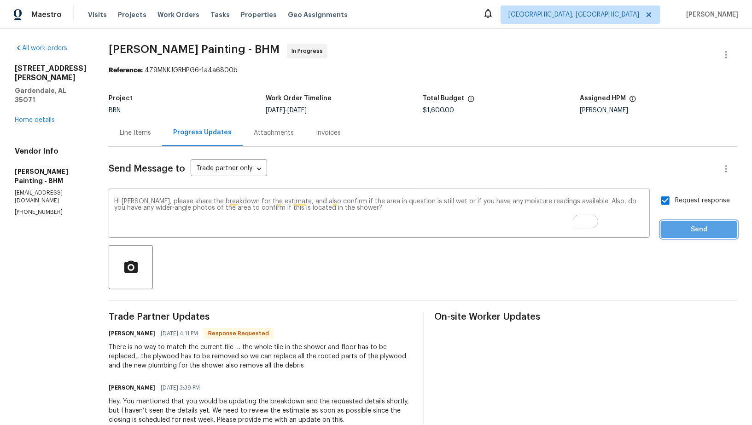
click at [681, 228] on span "Send" at bounding box center [699, 230] width 62 height 12
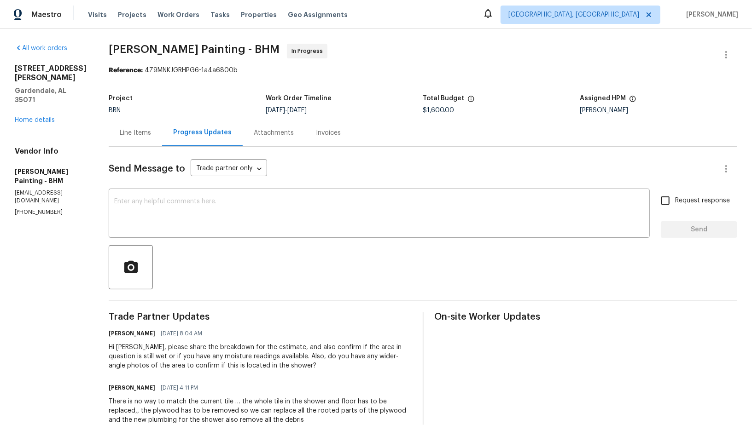
click at [151, 131] on div "Line Items" at bounding box center [135, 132] width 31 height 9
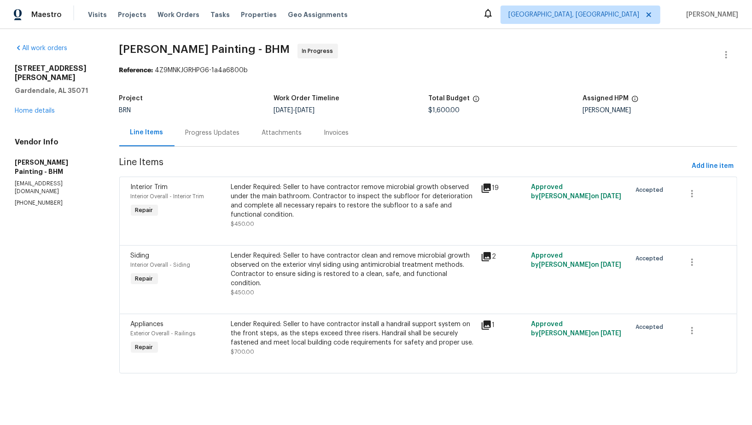
click at [326, 208] on div "Lender Required: Seller to have contractor remove microbial growth observed und…" at bounding box center [353, 201] width 245 height 37
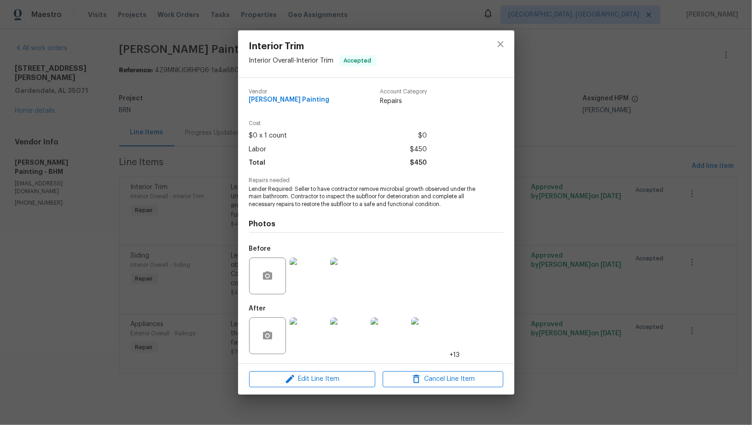
click at [311, 342] on img at bounding box center [308, 336] width 37 height 37
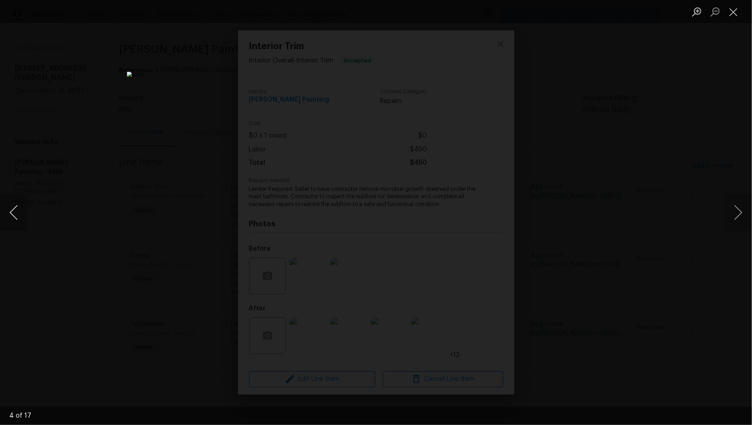
click at [4, 214] on button "Previous image" at bounding box center [14, 212] width 28 height 37
click at [16, 215] on button "Previous image" at bounding box center [14, 212] width 28 height 37
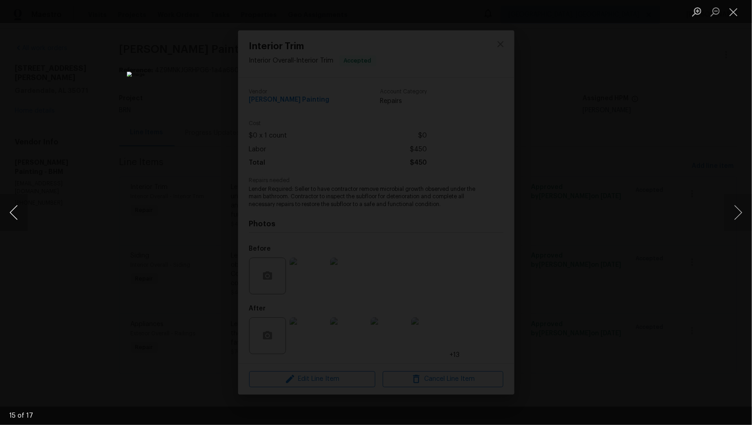
click at [16, 215] on button "Previous image" at bounding box center [14, 212] width 28 height 37
click at [10, 221] on button "Previous image" at bounding box center [14, 212] width 28 height 37
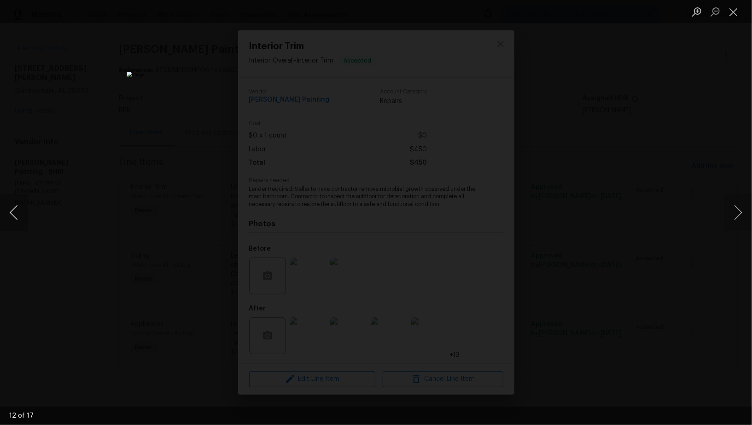
click at [10, 221] on button "Previous image" at bounding box center [14, 212] width 28 height 37
click at [737, 211] on button "Next image" at bounding box center [738, 212] width 28 height 37
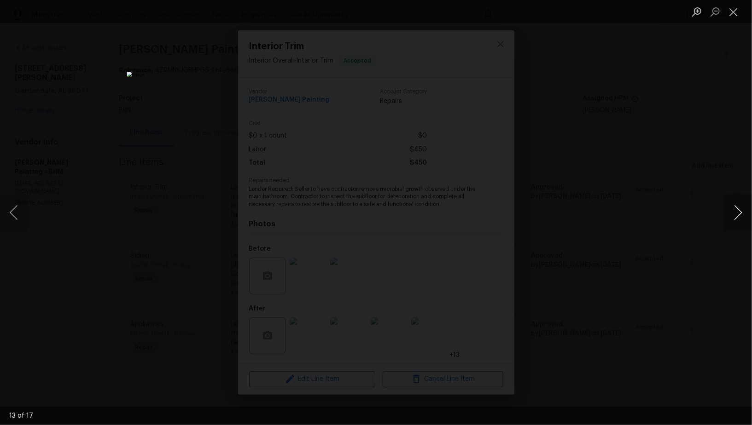
click at [737, 211] on button "Next image" at bounding box center [738, 212] width 28 height 37
click at [665, 221] on div "Lightbox" at bounding box center [376, 212] width 752 height 425
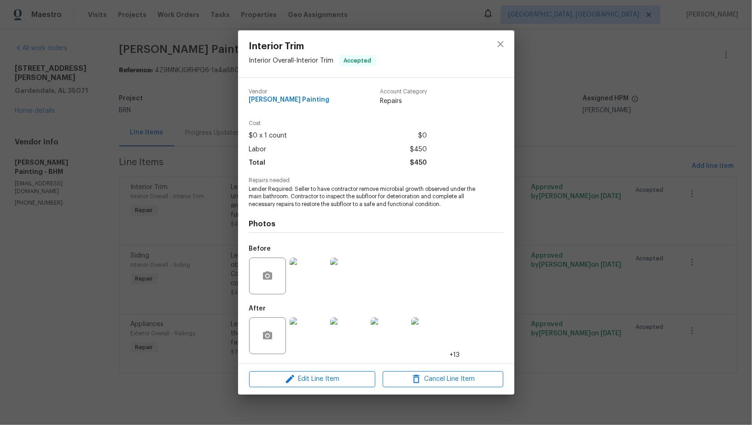
click at [665, 221] on div "Interior Trim Interior Overall - Interior Trim Accepted Vendor Perez Painting A…" at bounding box center [376, 212] width 752 height 425
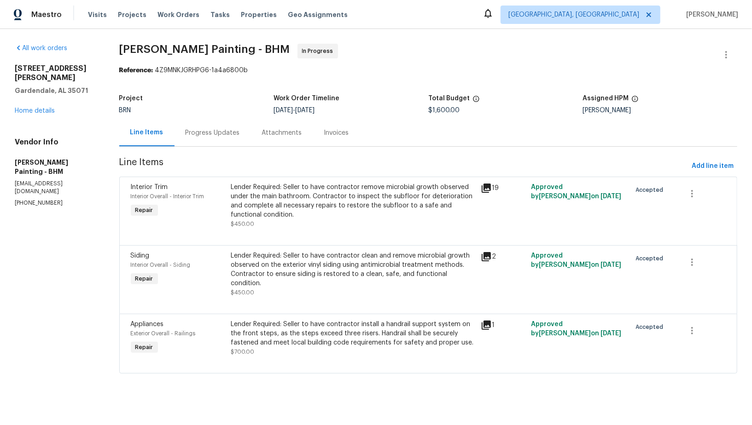
click at [297, 208] on div "Lender Required: Seller to have contractor remove microbial growth observed und…" at bounding box center [353, 201] width 245 height 37
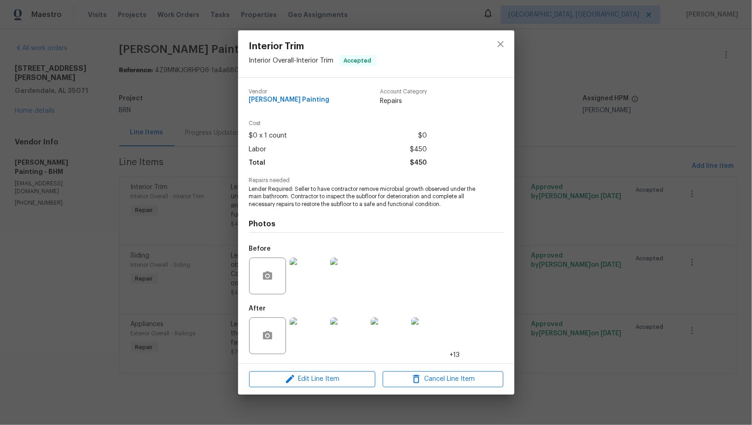
click at [300, 338] on img at bounding box center [308, 336] width 37 height 37
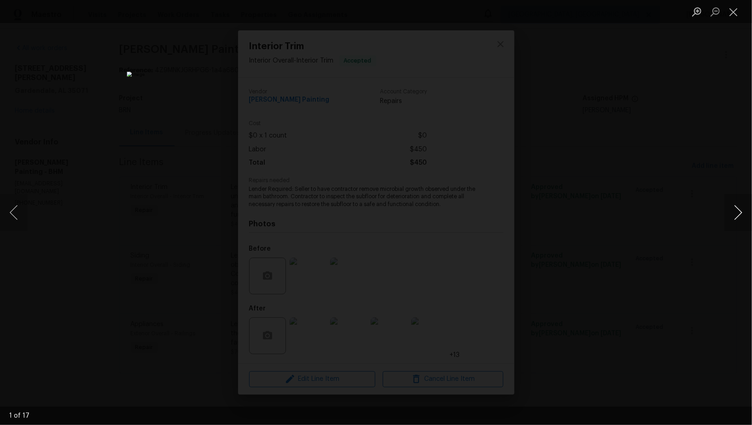
click at [739, 224] on button "Next image" at bounding box center [738, 212] width 28 height 37
click at [642, 261] on div "Lightbox" at bounding box center [376, 212] width 752 height 425
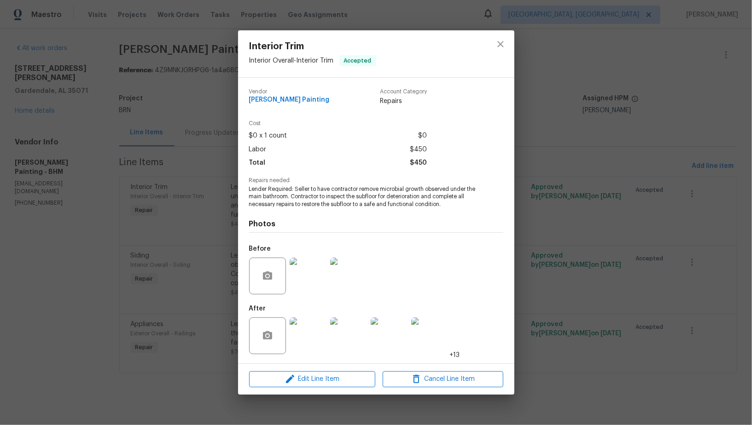
click at [642, 261] on div "Interior Trim Interior Overall - Interior Trim Accepted Vendor Perez Painting A…" at bounding box center [376, 212] width 752 height 425
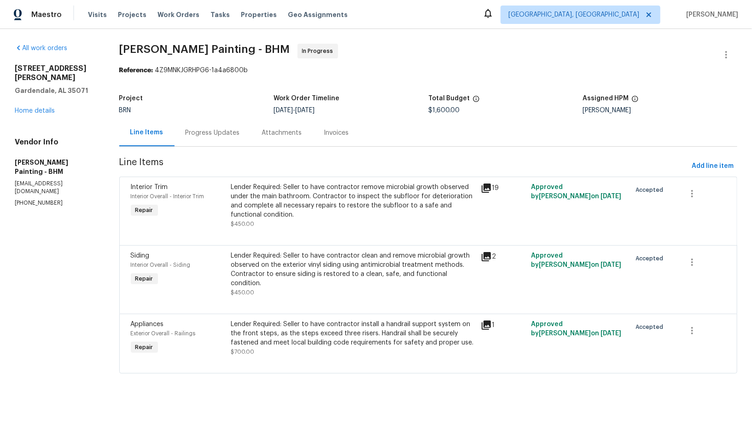
click at [226, 143] on div "Progress Updates" at bounding box center [212, 132] width 76 height 27
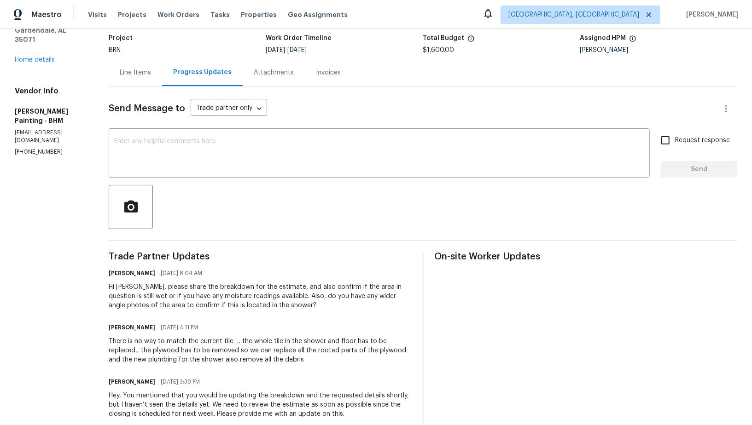
scroll to position [81, 0]
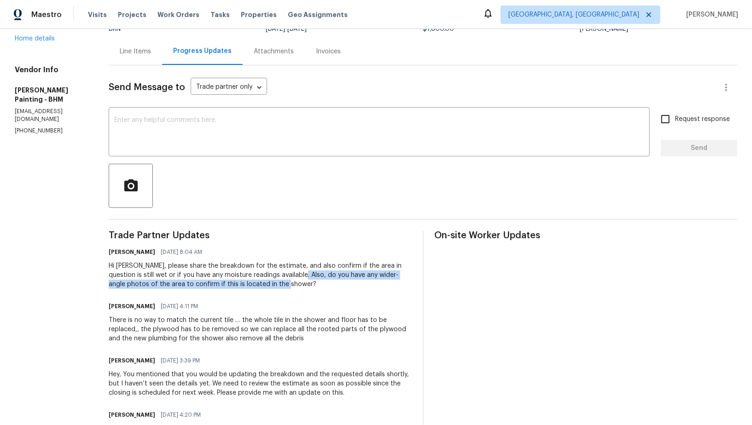
drag, startPoint x: 369, startPoint y: 275, endPoint x: 376, endPoint y: 284, distance: 12.4
click at [376, 284] on div "Hi Victor, please share the breakdown for the estimate, and also confirm if the…" at bounding box center [260, 275] width 303 height 28
copy div "do you have any wider-angle photos of the area to confirm if this is located in…"
click at [249, 278] on div "Hi Victor, please share the breakdown for the estimate, and also confirm if the…" at bounding box center [260, 275] width 303 height 28
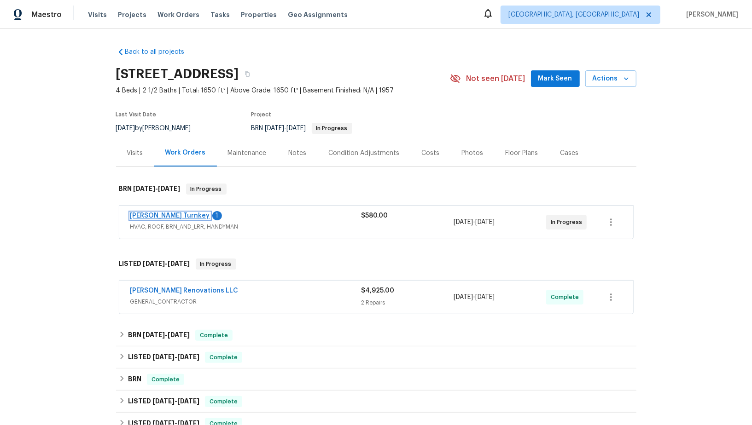
click at [152, 214] on link "[PERSON_NAME] Turnkey" at bounding box center [170, 216] width 80 height 6
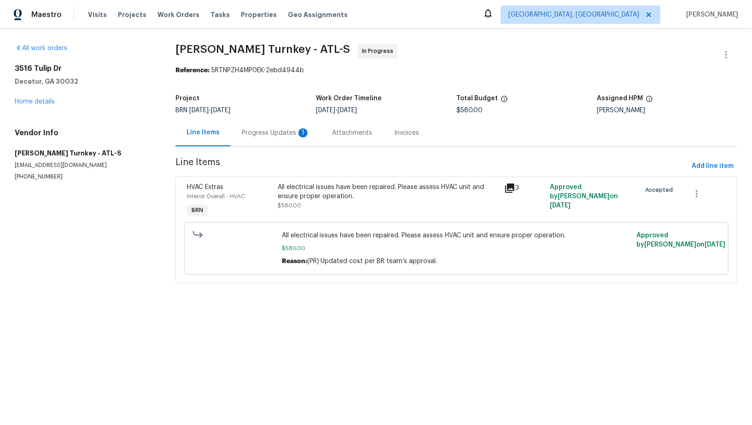
click at [242, 139] on div "Progress Updates 1" at bounding box center [276, 132] width 90 height 27
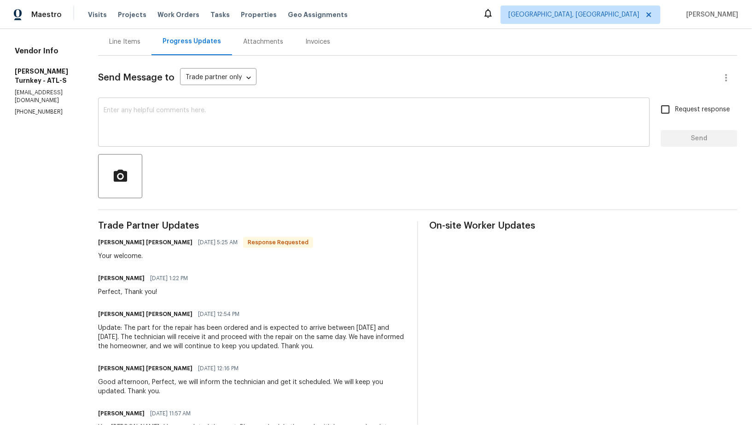
scroll to position [103, 0]
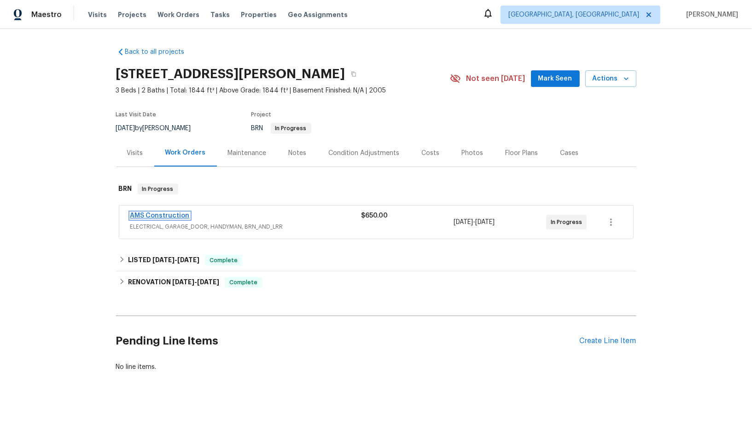
click at [174, 217] on link "AMS Construction" at bounding box center [159, 216] width 59 height 6
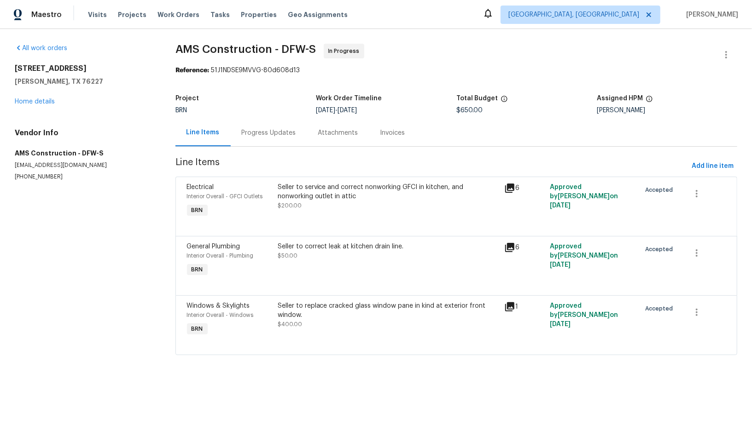
click at [255, 127] on div "Progress Updates" at bounding box center [269, 132] width 76 height 27
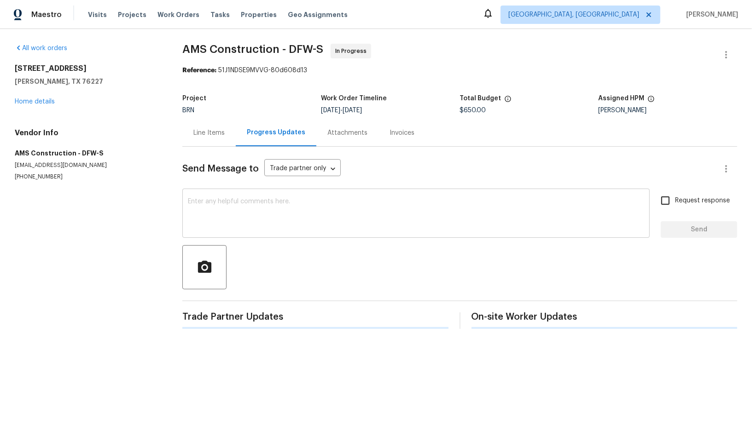
click at [274, 215] on textarea at bounding box center [416, 214] width 456 height 32
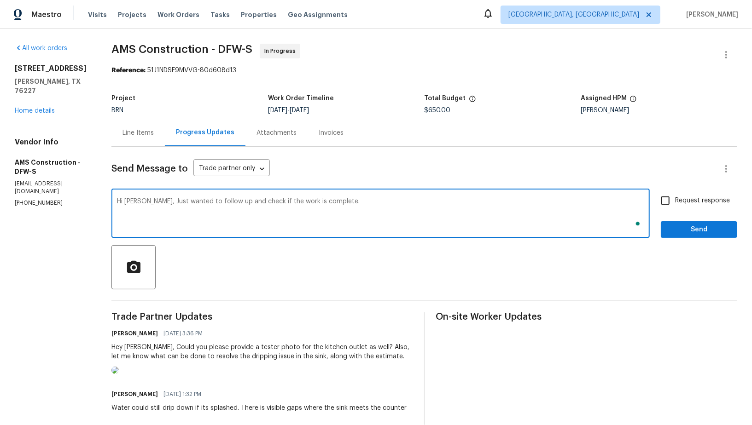
type textarea "Hi [PERSON_NAME], Just wanted to follow up and check if the work is complete."
click at [671, 203] on input "Request response" at bounding box center [664, 200] width 19 height 19
checkbox input "true"
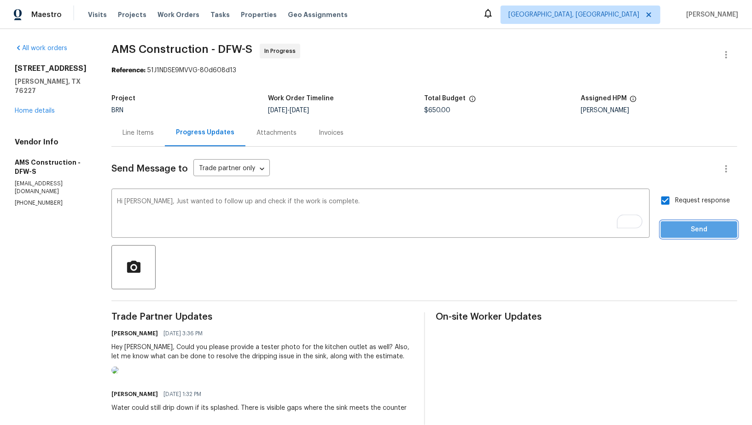
click at [678, 227] on span "Send" at bounding box center [699, 230] width 62 height 12
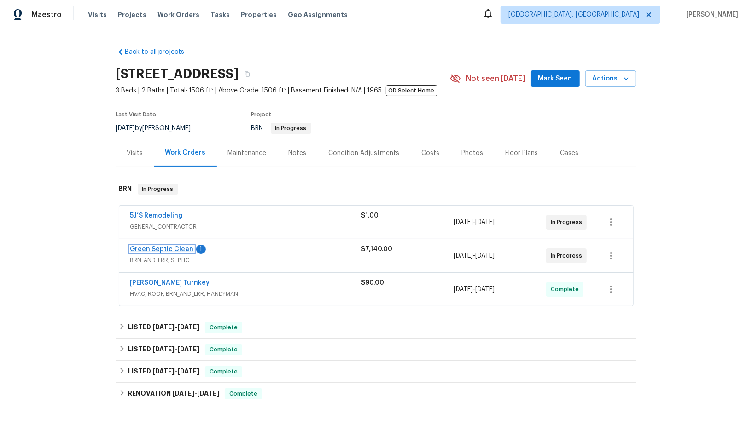
click at [163, 248] on link "Green Septic Clean" at bounding box center [162, 249] width 64 height 6
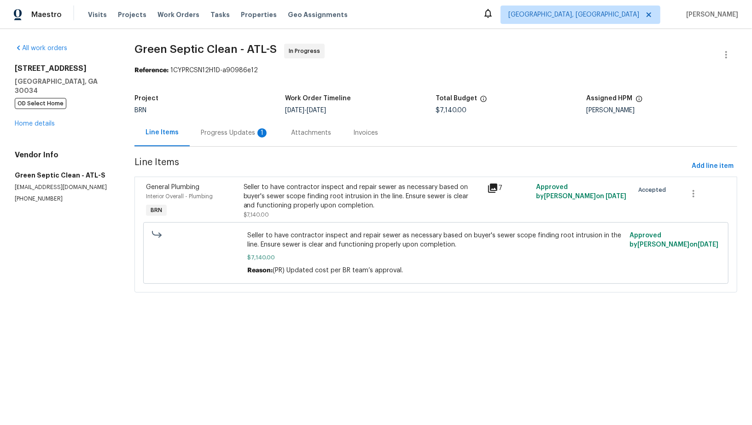
click at [230, 140] on div "Progress Updates 1" at bounding box center [235, 132] width 90 height 27
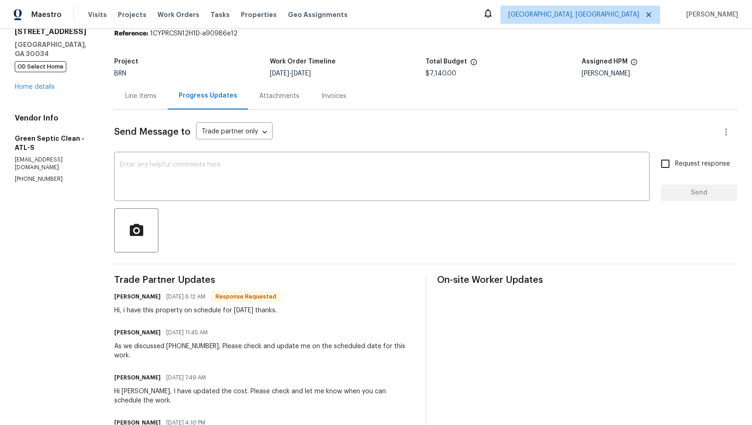
scroll to position [48, 0]
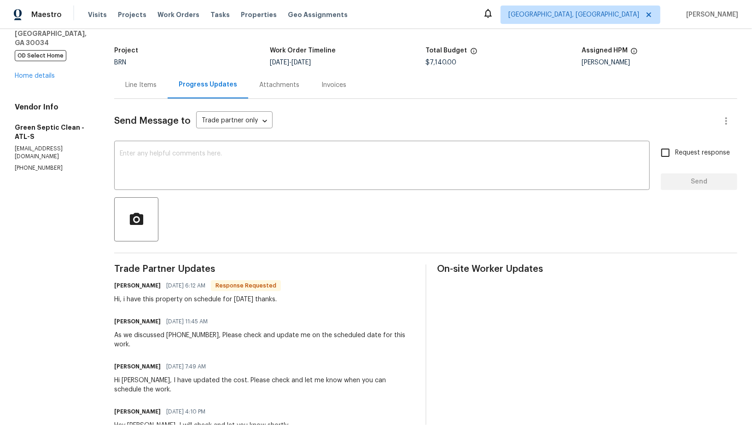
click at [245, 190] on div "Send Message to Trade partner only Trade partner only ​ x ​ Request response Se…" at bounding box center [425, 410] width 623 height 622
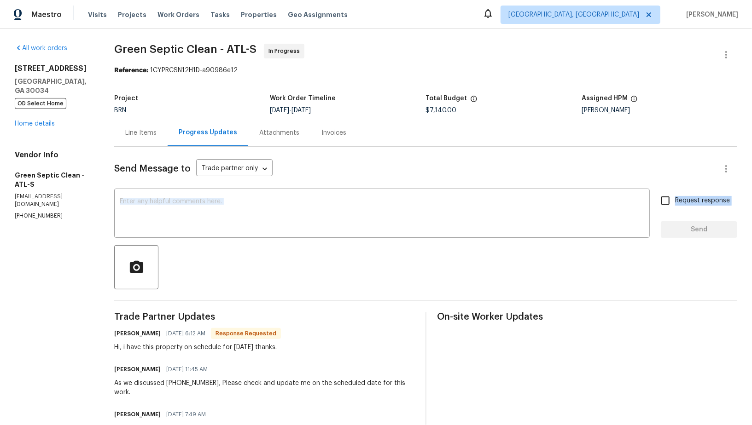
click at [214, 217] on textarea at bounding box center [382, 214] width 524 height 32
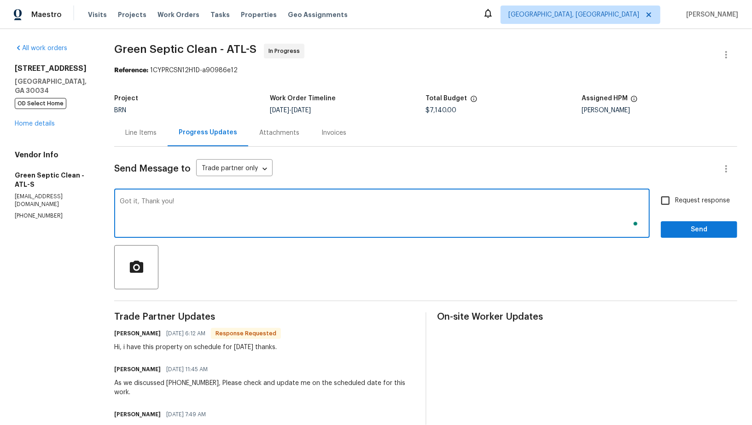
type textarea "Got it, Thank you!"
click at [668, 198] on input "Request response" at bounding box center [664, 200] width 19 height 19
checkbox input "true"
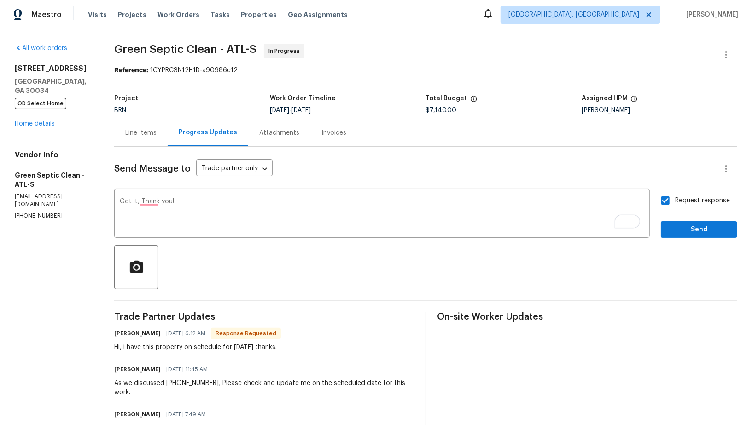
click at [682, 220] on div "Request response Send" at bounding box center [698, 214] width 76 height 47
click at [684, 228] on span "Send" at bounding box center [699, 230] width 62 height 12
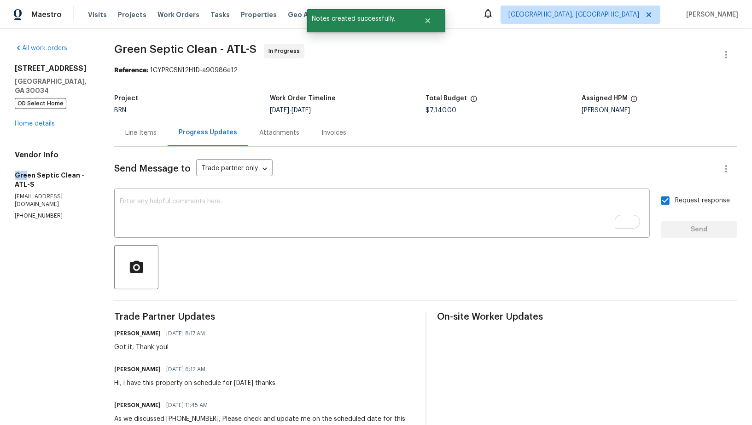
drag, startPoint x: 12, startPoint y: 173, endPoint x: 61, endPoint y: 174, distance: 48.8
click at [40, 173] on div "All work orders 2685 Rainbow Ridge Rd Decatur, GA 30034 OD Select Home Home det…" at bounding box center [376, 424] width 752 height 791
click at [61, 174] on h5 "Green Septic Clean - ATL-S" at bounding box center [53, 180] width 77 height 18
drag, startPoint x: 75, startPoint y: 176, endPoint x: 10, endPoint y: 175, distance: 64.9
click at [10, 175] on div "All work orders 2685 Rainbow Ridge Rd Decatur, GA 30034 OD Select Home Home det…" at bounding box center [376, 424] width 752 height 791
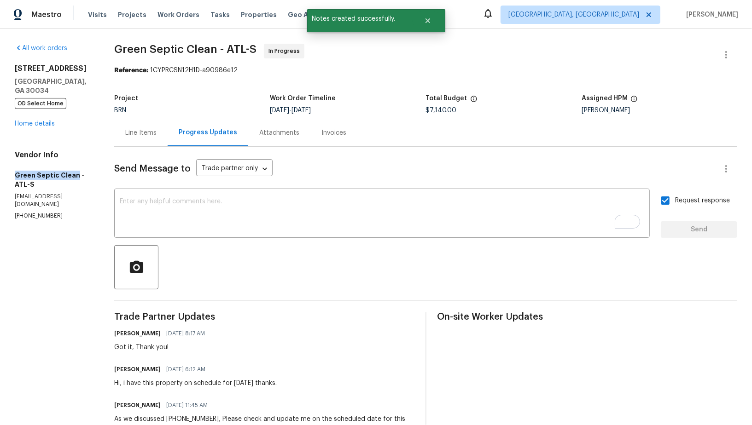
copy h5 "Green Septic Clean"
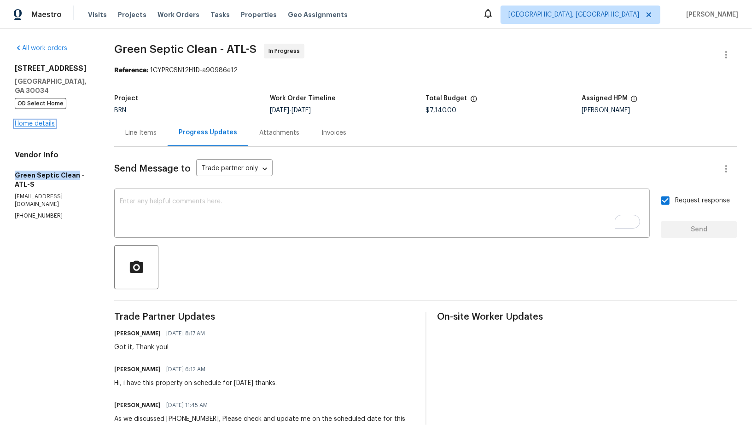
click at [33, 121] on link "Home details" at bounding box center [35, 124] width 40 height 6
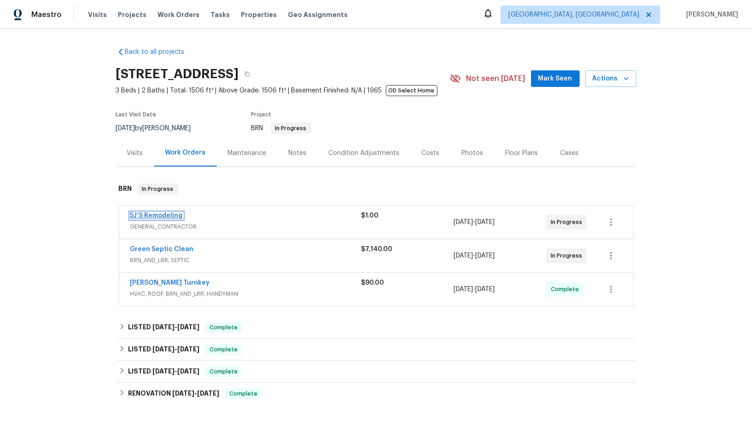
click at [171, 215] on link "5J’S Remodeling" at bounding box center [156, 216] width 52 height 6
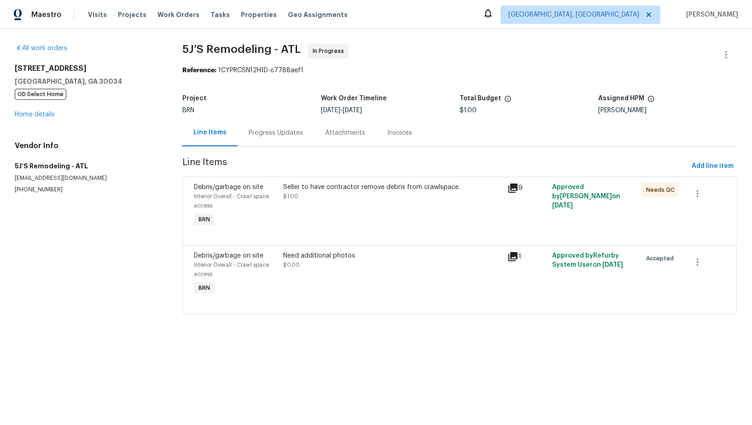
click at [304, 279] on div "Need additional photos $0.00" at bounding box center [393, 275] width 224 height 52
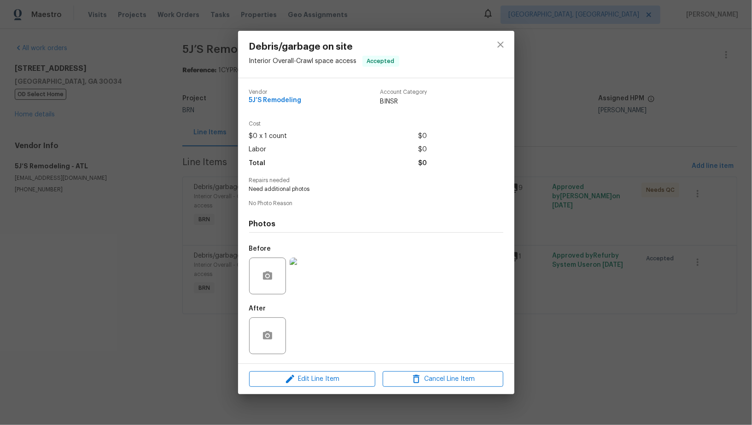
click at [176, 275] on div "Debris/garbage on site Interior Overall - Crawl space access Accepted Vendor 5J…" at bounding box center [376, 212] width 752 height 425
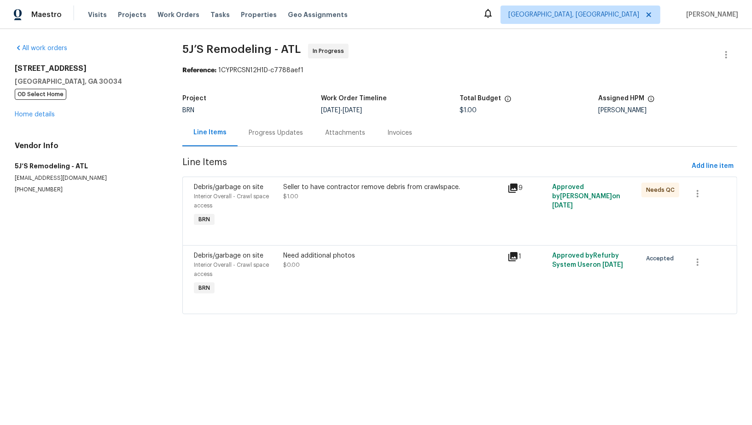
click at [286, 215] on div "Seller to have contractor remove debris from crawlspace. $1.00" at bounding box center [393, 206] width 224 height 52
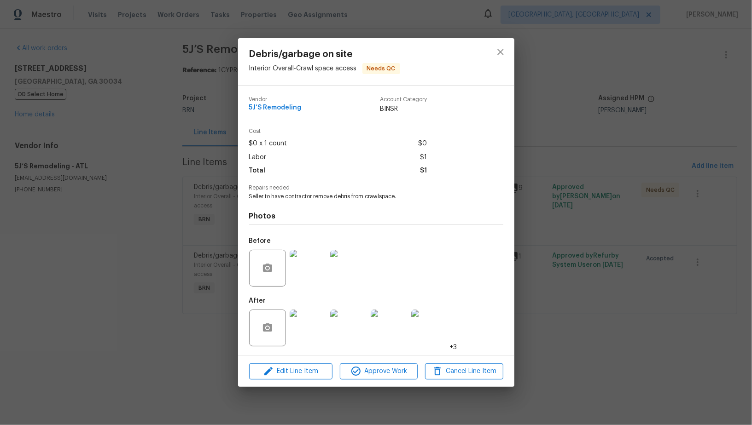
click at [310, 334] on img at bounding box center [308, 328] width 37 height 37
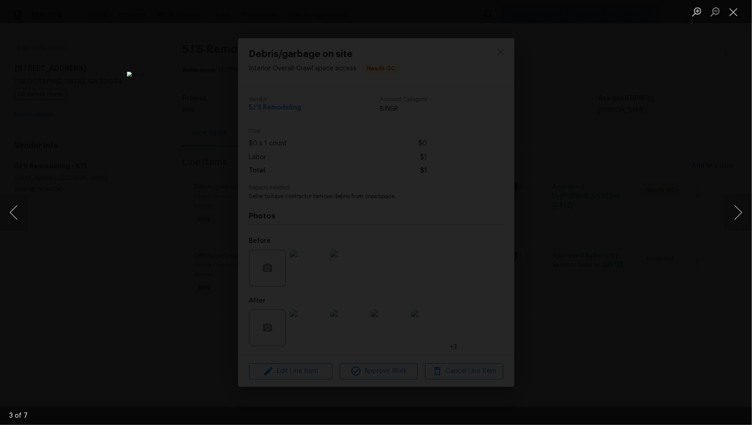
click at [649, 277] on div "Lightbox" at bounding box center [376, 212] width 752 height 425
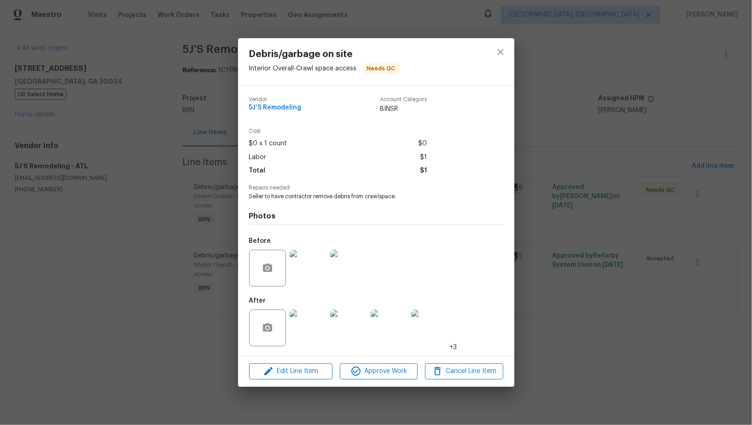
click at [649, 277] on div "Debris/garbage on site Interior Overall - Crawl space access Needs QC Vendor 5J…" at bounding box center [376, 212] width 752 height 425
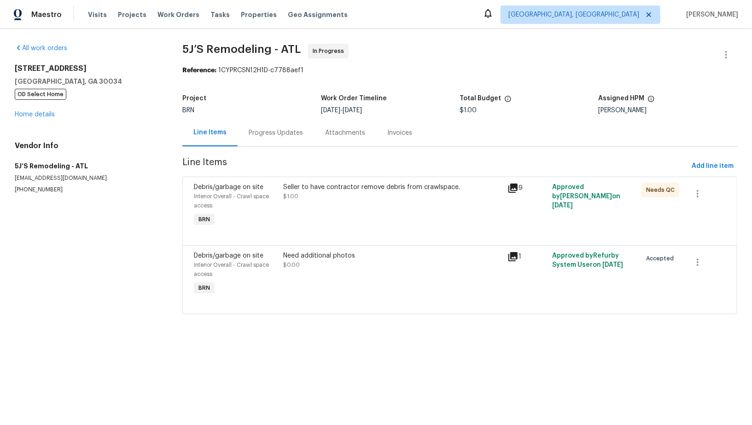
click at [274, 139] on div "Progress Updates" at bounding box center [275, 132] width 76 height 27
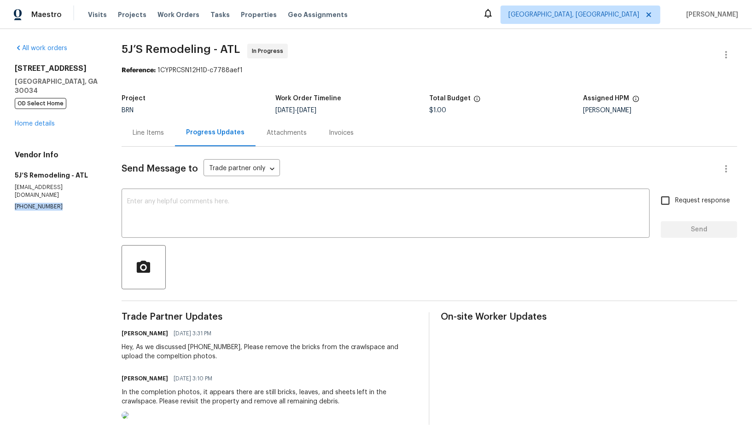
drag, startPoint x: 64, startPoint y: 192, endPoint x: 0, endPoint y: 191, distance: 63.5
click at [0, 191] on div "All work orders 2685 Rainbow Ridge Rd Decatur, GA 30034 OD Select Home Home det…" at bounding box center [376, 423] width 752 height 788
copy p "(770) 369-6627"
click at [75, 203] on p "(770) 369-6627" at bounding box center [57, 207] width 85 height 8
drag, startPoint x: 59, startPoint y: 191, endPoint x: 0, endPoint y: 191, distance: 59.4
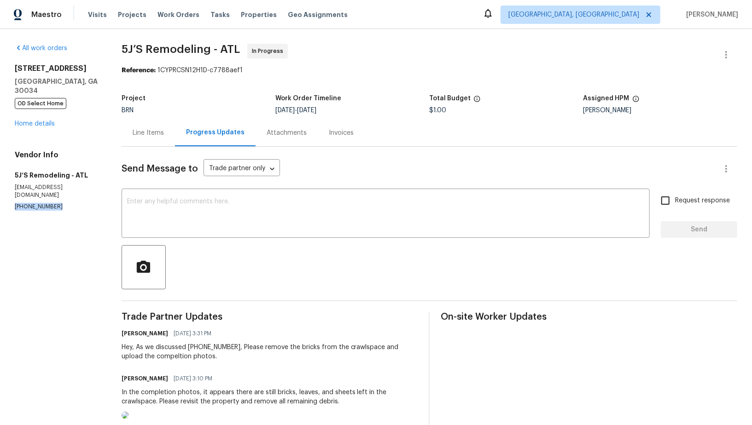
click at [0, 191] on div "All work orders 2685 Rainbow Ridge Rd Decatur, GA 30034 OD Select Home Home det…" at bounding box center [376, 423] width 752 height 788
copy p "(770) 369-6627"
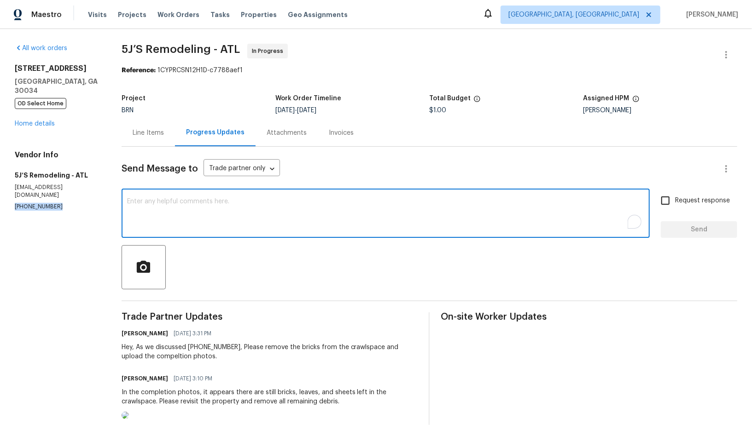
click at [195, 206] on textarea "To enrich screen reader interactions, please activate Accessibility in Grammarl…" at bounding box center [385, 214] width 517 height 32
click at [281, 204] on textarea "To enrich screen reader interactions, please activate Accessibility in Grammarl…" at bounding box center [385, 214] width 517 height 32
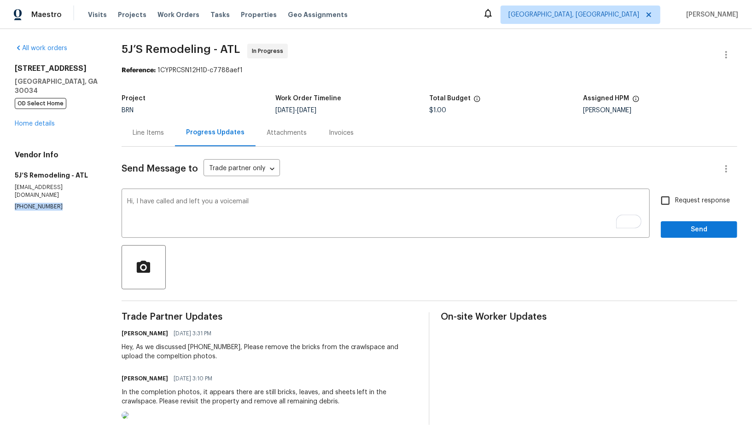
drag, startPoint x: 61, startPoint y: 189, endPoint x: 0, endPoint y: 187, distance: 60.8
click at [0, 187] on div "All work orders 2685 Rainbow Ridge Rd Decatur, GA 30034 OD Select Home Home det…" at bounding box center [376, 423] width 752 height 788
copy p "(770) 369-6627"
click at [278, 198] on textarea "Hi, I have called and left you a voicemail" at bounding box center [385, 214] width 517 height 32
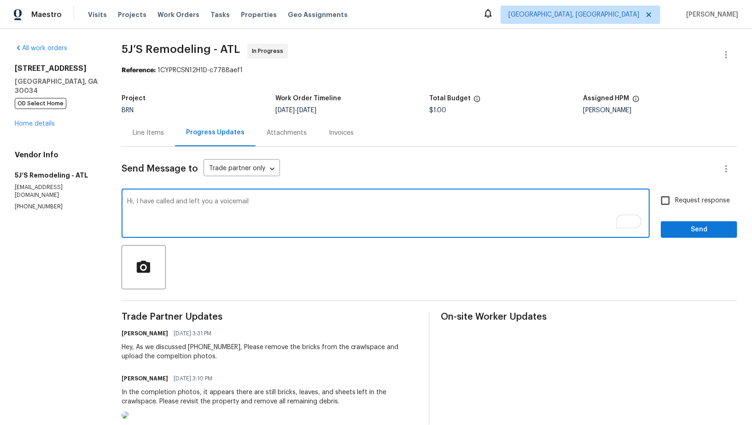
paste textarea "(770) 369-6627"
click at [290, 208] on textarea "Hi, I have called and left you a voicemail" at bounding box center [385, 214] width 517 height 32
paste textarea "(770) 369-6627"
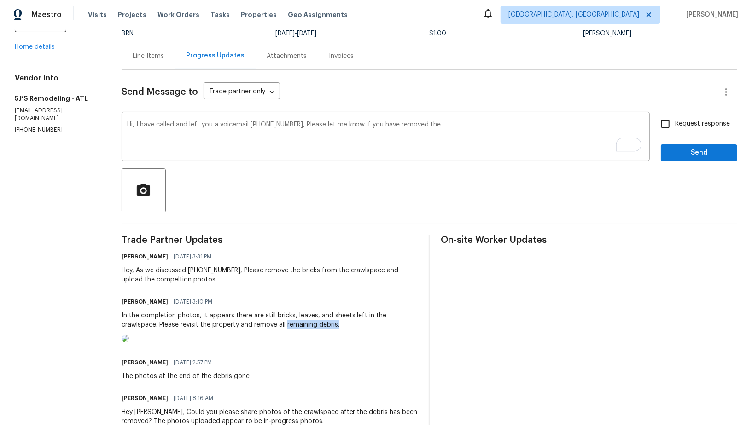
drag, startPoint x: 286, startPoint y: 324, endPoint x: 399, endPoint y: 329, distance: 113.3
click at [399, 329] on div "In the completion photos, it appears there are still bricks, leaves, and sheets…" at bounding box center [270, 320] width 296 height 18
copy div "remaining debris."
click at [440, 131] on textarea "Hi, I have called and left you a voicemail (770) 369-6627, Please let me know i…" at bounding box center [385, 138] width 517 height 32
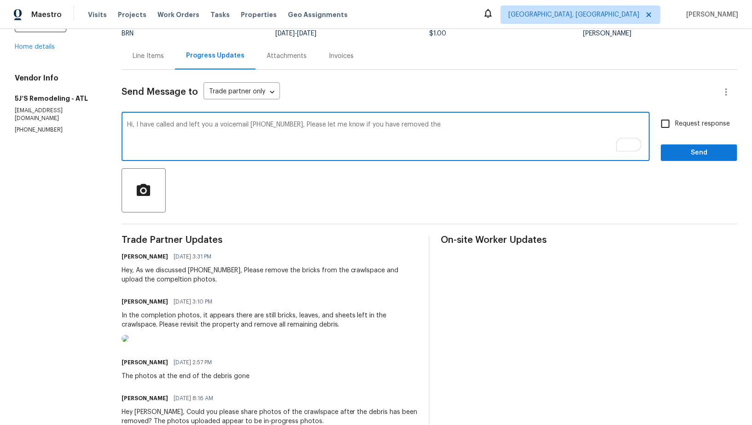
paste textarea "remaining debris."
type textarea "Hi, I have called and left you a voicemail (770) 369-6627, Please let me know i…"
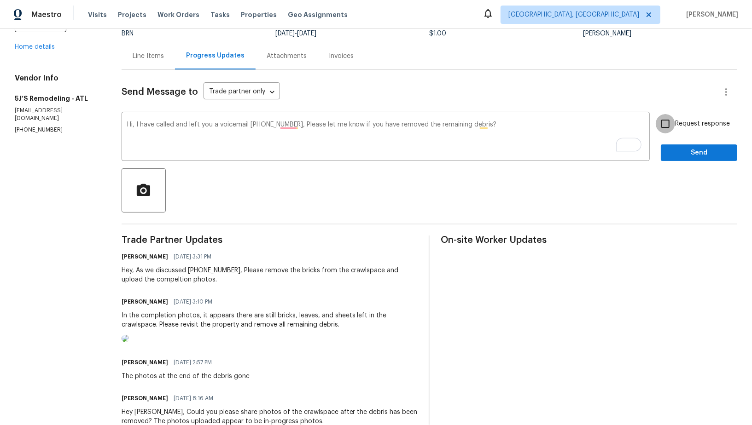
click at [669, 123] on input "Request response" at bounding box center [664, 123] width 19 height 19
checkbox input "true"
click at [533, 128] on textarea "Hi, I have called and left you a voicemail (770) 369-6627, Please let me know i…" at bounding box center [385, 138] width 517 height 32
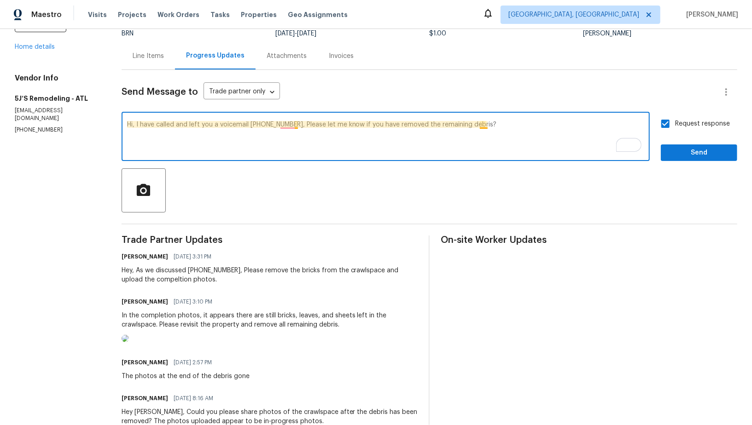
click at [482, 126] on textarea "Hi, I have called and left you a voicemail (770) 369-6627, Please let me know i…" at bounding box center [385, 138] width 517 height 32
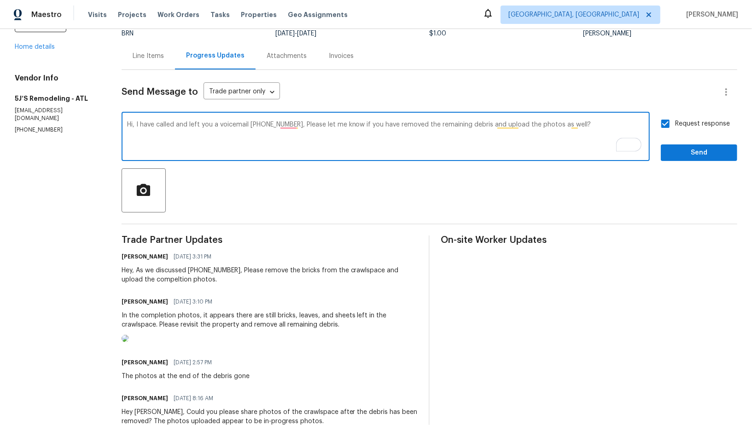
type textarea "Hi, I have called and left you a voicemail (770) 369-6627, Please let me know i…"
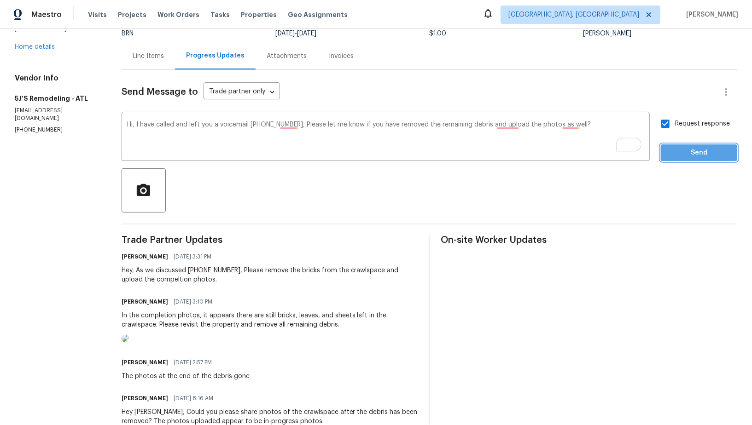
click at [710, 148] on span "Send" at bounding box center [699, 153] width 62 height 12
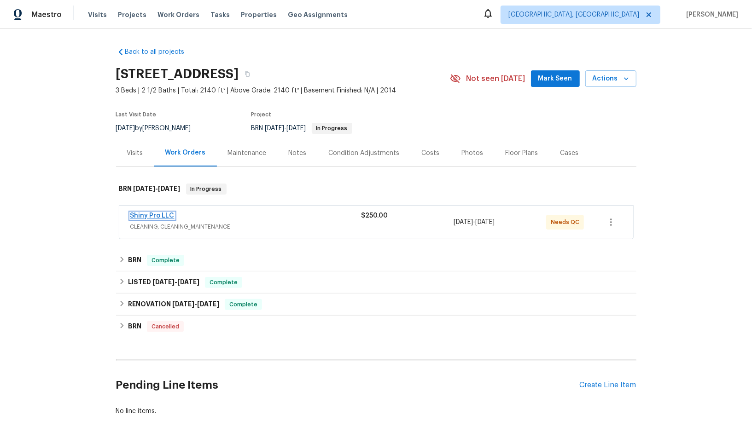
click at [148, 214] on link "Shiny Pro LLC" at bounding box center [152, 216] width 44 height 6
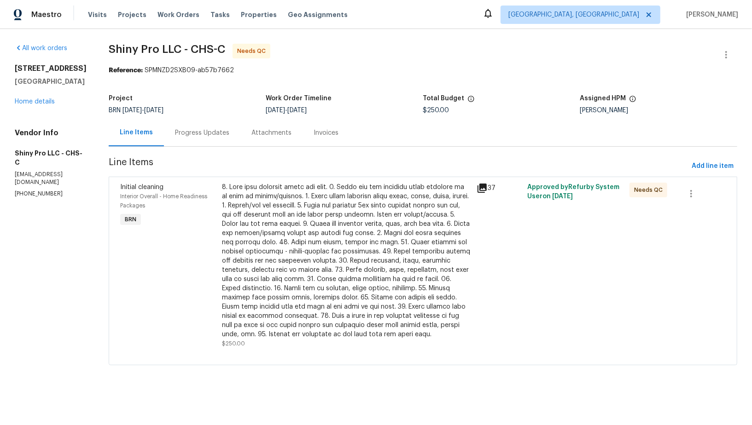
click at [261, 256] on div at bounding box center [346, 261] width 249 height 156
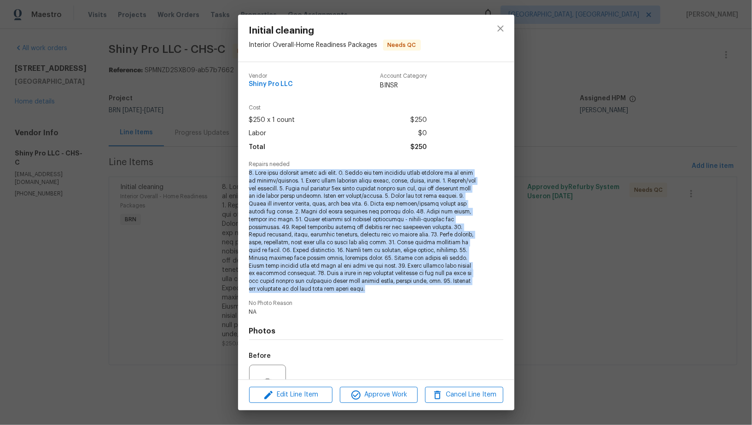
drag, startPoint x: 247, startPoint y: 172, endPoint x: 332, endPoint y: 296, distance: 150.5
click at [332, 296] on div "Vendor Shiny Pro LLC Account Category BINSR Cost $250 x 1 count $250 Labor $0 T…" at bounding box center [376, 221] width 276 height 318
copy span "1. Wipe down exterior doors and trim. 2. Clean out all exterior light fixtures …"
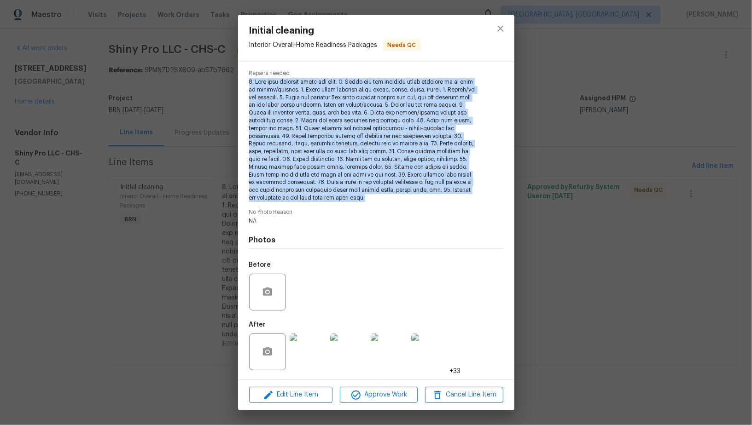
click at [308, 357] on img at bounding box center [308, 352] width 37 height 37
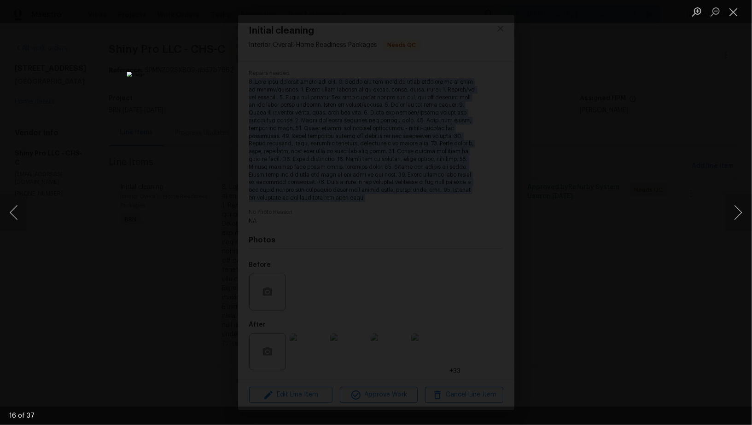
click at [450, 211] on img "Lightbox" at bounding box center [376, 213] width 498 height 282
click at [8, 214] on button "Previous image" at bounding box center [14, 212] width 28 height 37
click at [6, 219] on button "Previous image" at bounding box center [14, 212] width 28 height 37
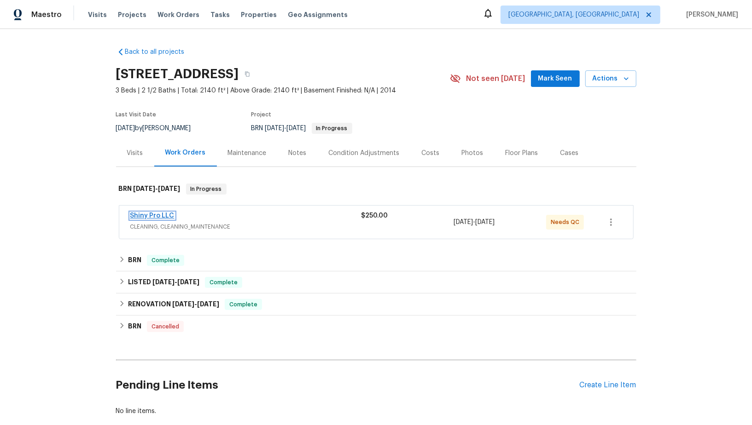
click at [149, 214] on link "Shiny Pro LLC" at bounding box center [152, 216] width 44 height 6
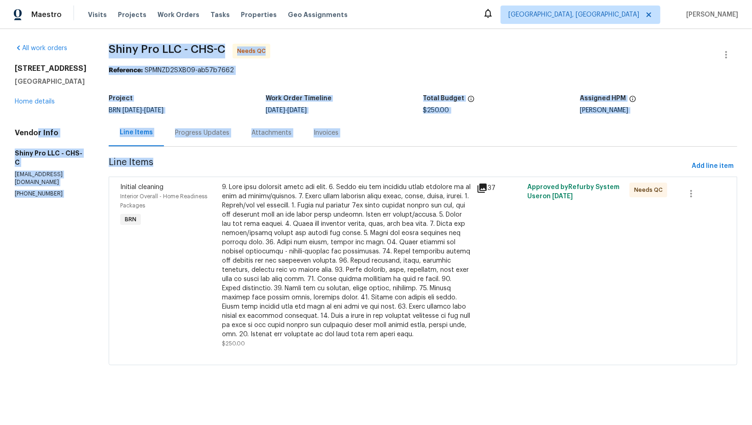
drag, startPoint x: 0, startPoint y: 154, endPoint x: 35, endPoint y: 154, distance: 35.4
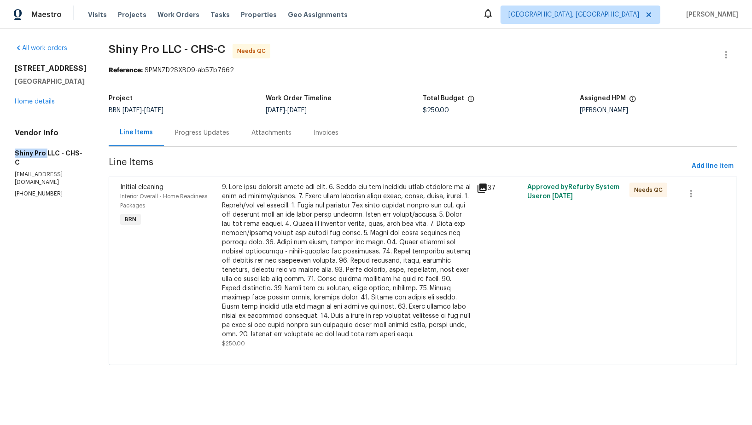
drag, startPoint x: 10, startPoint y: 172, endPoint x: 45, endPoint y: 172, distance: 35.4
click at [46, 172] on div "All work orders [STREET_ADDRESS] Home details Vendor Info Shiny Pro LLC - CHS-C…" at bounding box center [376, 210] width 752 height 362
copy h5 "Shiny Pro"
click at [288, 233] on div at bounding box center [346, 261] width 249 height 156
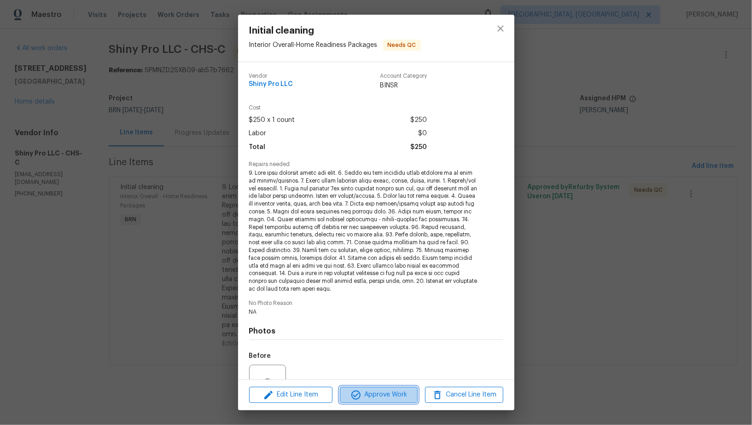
click at [378, 395] on span "Approve Work" at bounding box center [378, 395] width 72 height 12
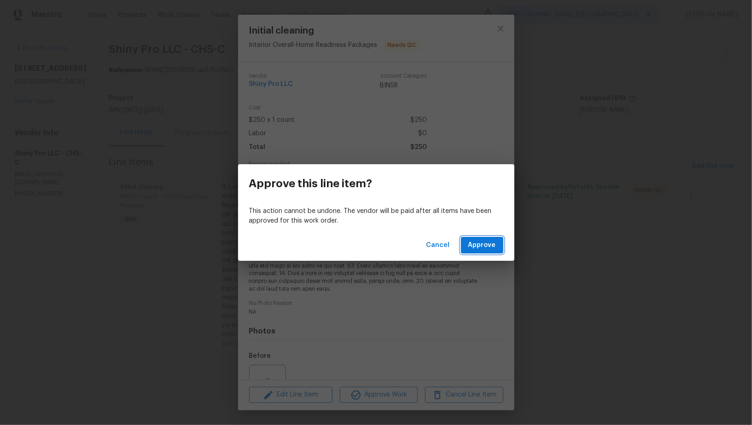
click at [487, 244] on span "Approve" at bounding box center [482, 246] width 28 height 12
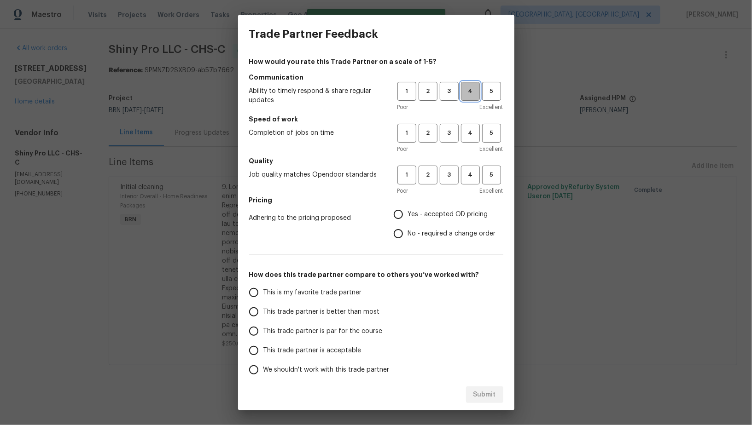
click at [467, 93] on span "4" at bounding box center [470, 91] width 17 height 11
click at [467, 133] on span "4" at bounding box center [470, 133] width 17 height 11
click at [470, 175] on span "4" at bounding box center [470, 175] width 17 height 11
click at [394, 219] on input "Yes - accepted OD pricing" at bounding box center [397, 214] width 19 height 19
radio input "true"
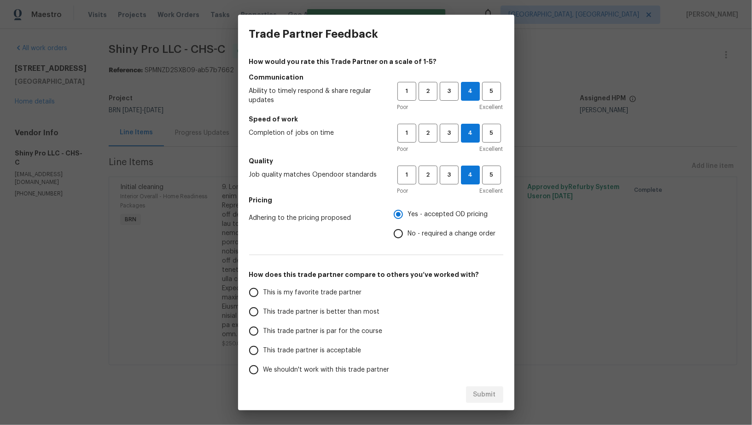
click at [238, 315] on div "How would you rate this Trade Partner on a scale of 1-5? Communication Ability …" at bounding box center [376, 216] width 276 height 326
click at [256, 313] on input "This trade partner is better than most" at bounding box center [253, 311] width 19 height 19
click at [475, 396] on span "Submit" at bounding box center [484, 395] width 23 height 12
radio input "true"
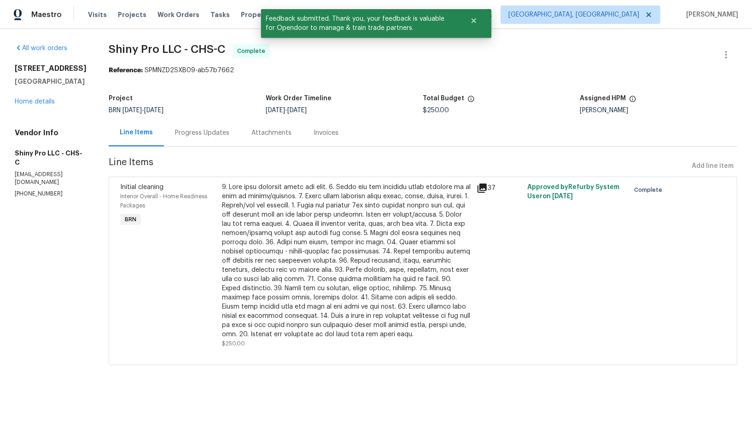
click at [183, 135] on div "Progress Updates" at bounding box center [202, 132] width 54 height 9
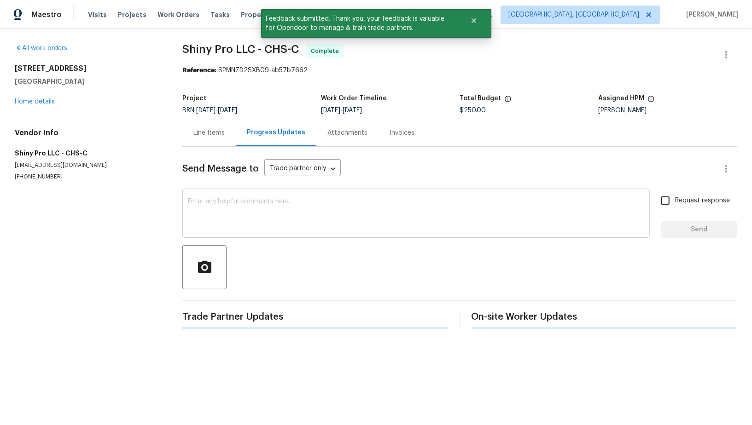
click at [300, 215] on textarea at bounding box center [416, 214] width 456 height 32
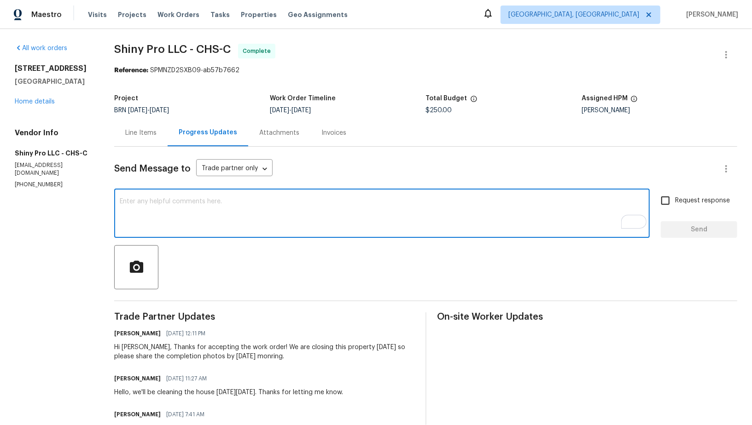
click at [198, 222] on textarea "To enrich screen reader interactions, please activate Accessibility in Grammarl…" at bounding box center [382, 214] width 524 height 32
paste textarea "WO is approved, Please upload the invoice under invoice section. Thanks!"
type textarea "WO is approved, Please upload the invoice under invoice section. Thanks!"
click at [675, 197] on input "Request response" at bounding box center [664, 200] width 19 height 19
checkbox input "true"
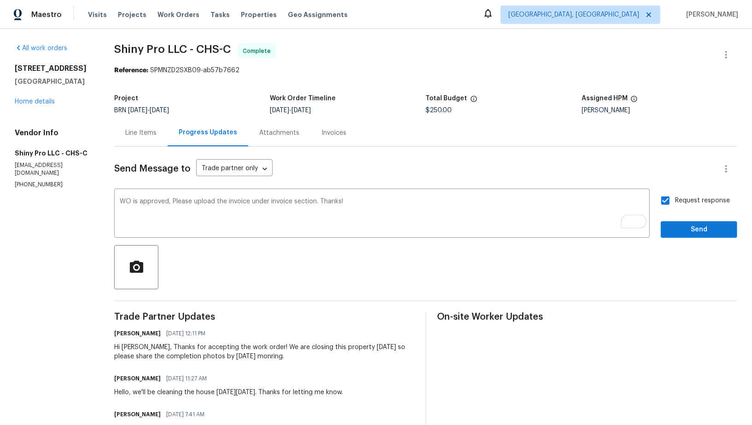
click at [694, 241] on div "Send Message to Trade partner only Trade partner only ​ WO is approved, Please …" at bounding box center [425, 309] width 623 height 325
click at [684, 231] on span "Send" at bounding box center [699, 230] width 62 height 12
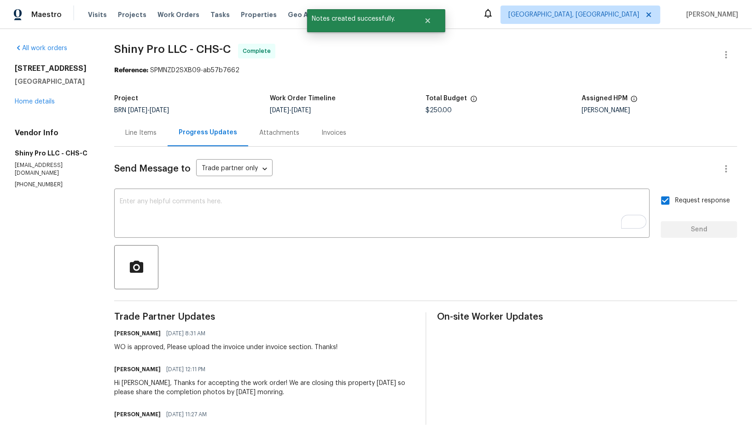
click at [322, 140] on div "Invoices" at bounding box center [333, 132] width 47 height 27
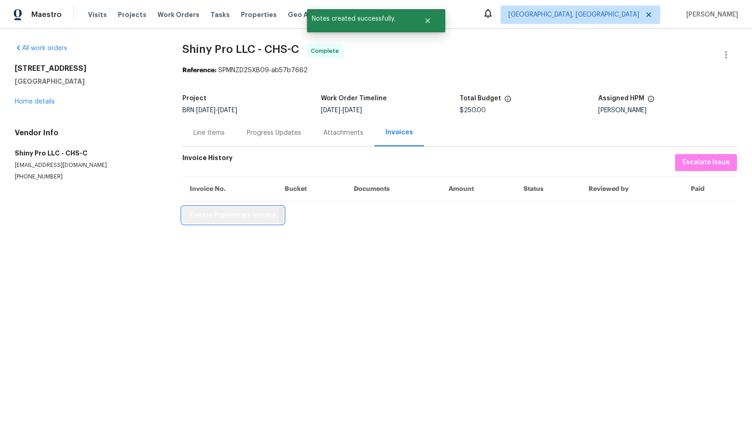
click at [212, 215] on span "Create Preliminary Invoice" at bounding box center [233, 216] width 87 height 12
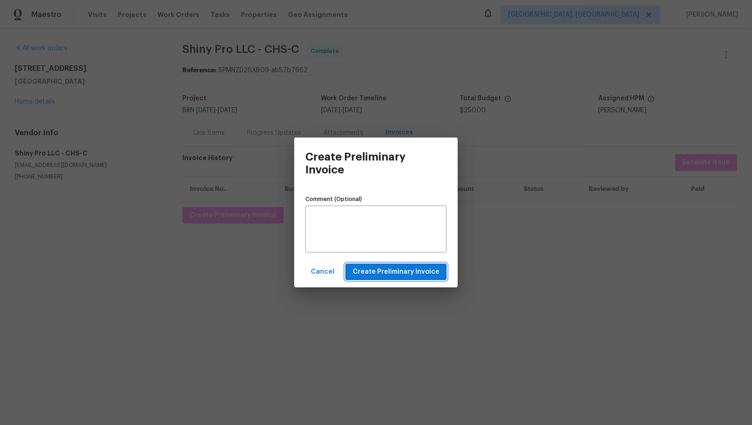
click at [382, 267] on span "Create Preliminary Invoice" at bounding box center [396, 272] width 87 height 12
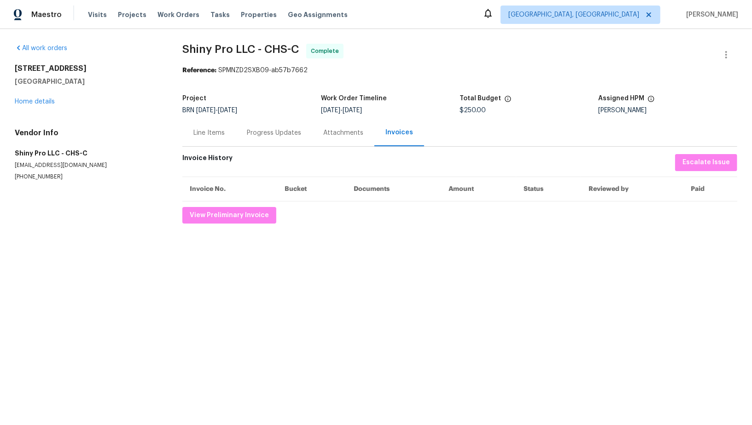
click at [273, 135] on div "Progress Updates" at bounding box center [274, 132] width 54 height 9
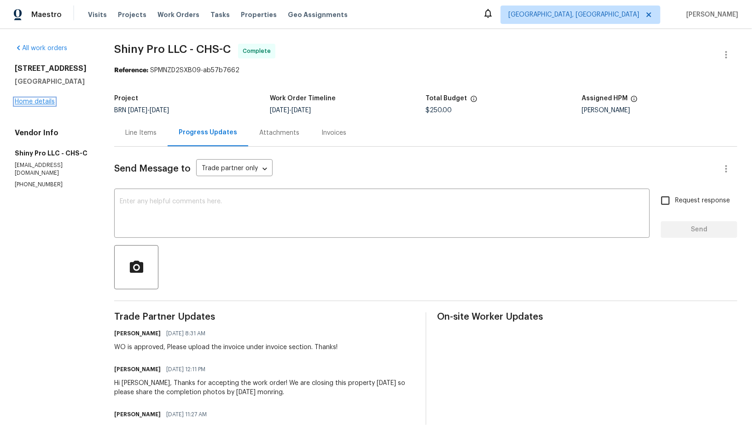
click at [36, 105] on link "Home details" at bounding box center [35, 101] width 40 height 6
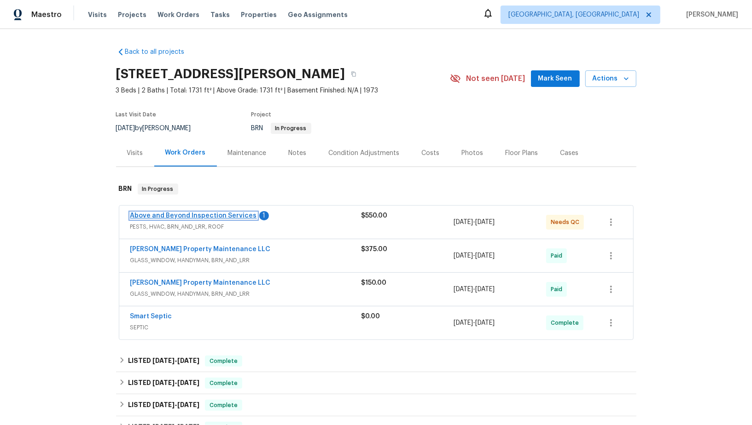
click at [198, 213] on link "Above and Beyond Inspection Services" at bounding box center [193, 216] width 127 height 6
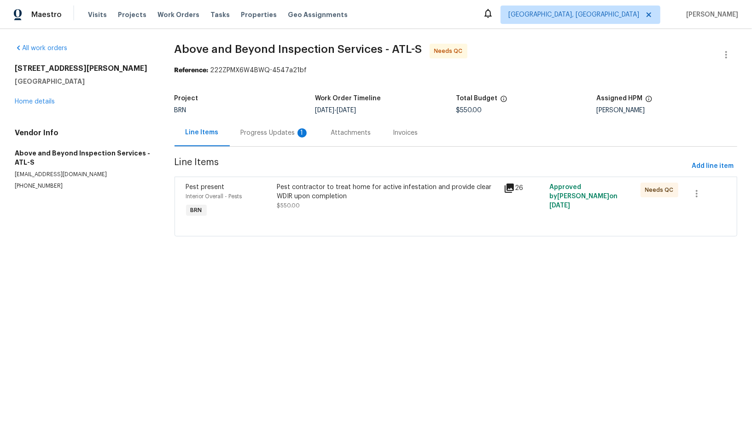
click at [240, 136] on div "Progress Updates 1" at bounding box center [275, 132] width 90 height 27
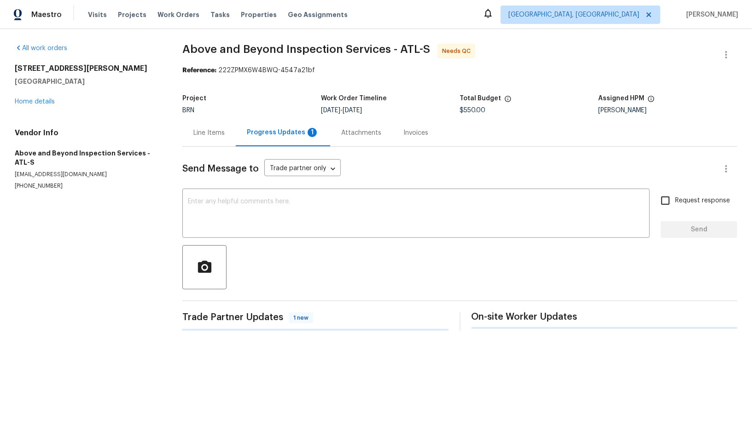
click at [241, 134] on div "Progress Updates 1" at bounding box center [283, 132] width 94 height 27
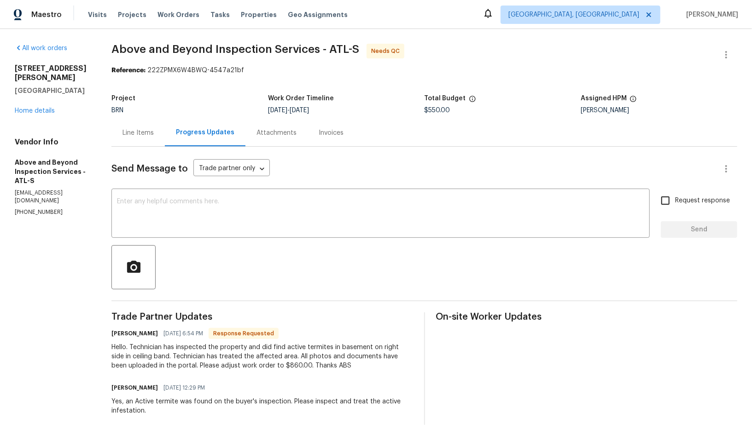
click at [154, 122] on div "Line Items" at bounding box center [137, 132] width 53 height 27
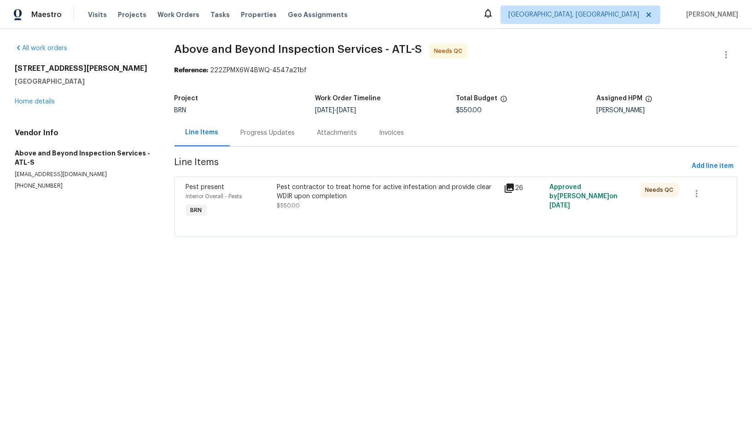
click at [266, 129] on div "Progress Updates" at bounding box center [268, 132] width 54 height 9
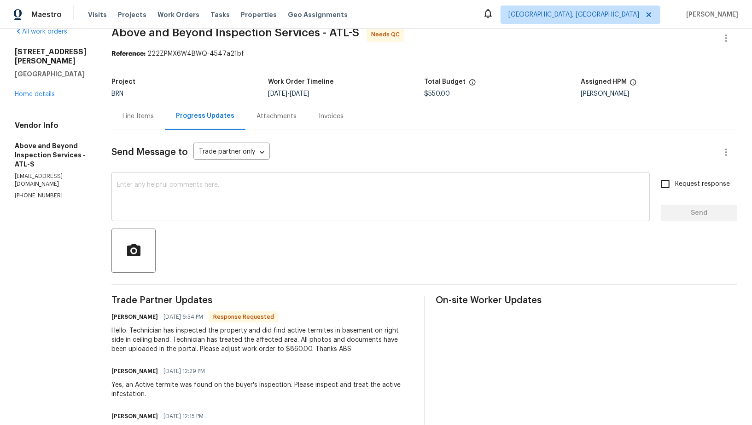
scroll to position [35, 0]
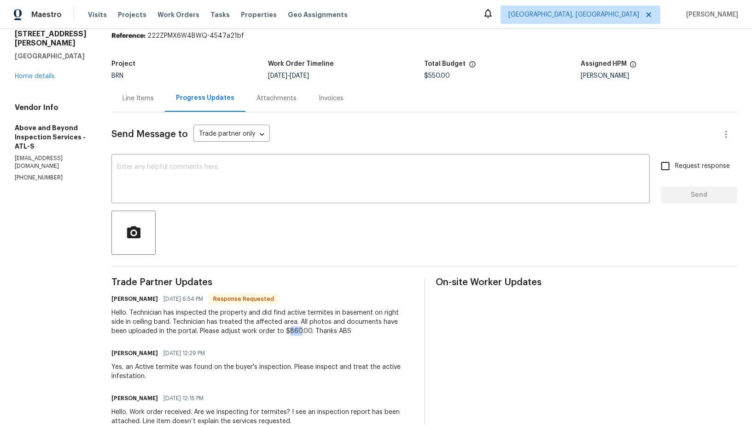
drag, startPoint x: 316, startPoint y: 330, endPoint x: 327, endPoint y: 330, distance: 10.6
click at [327, 330] on div "Hello. Technician has inspected the property and did find active termites in ba…" at bounding box center [261, 322] width 301 height 28
copy div "860"
click at [154, 102] on div "Line Items" at bounding box center [137, 98] width 31 height 9
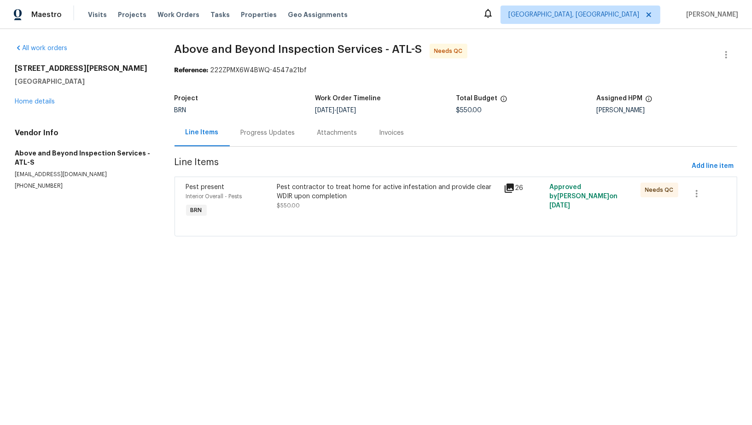
click at [258, 203] on div "Pest present Interior Overall - Pests BRN" at bounding box center [228, 201] width 91 height 42
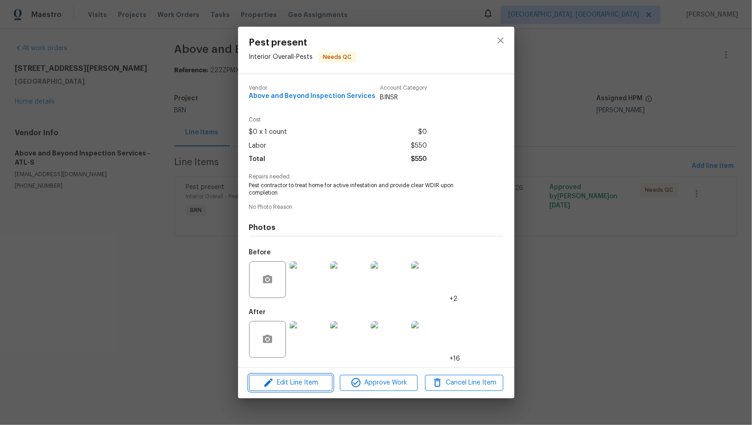
click at [306, 376] on button "Edit Line Item" at bounding box center [290, 383] width 83 height 16
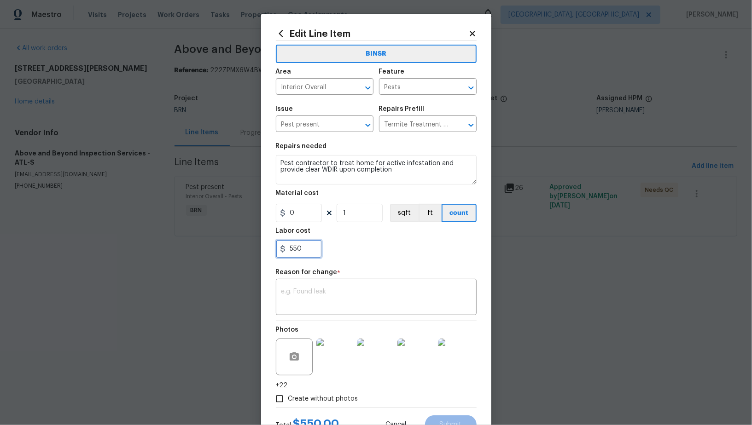
click at [314, 250] on input "550" at bounding box center [299, 249] width 46 height 18
type input "5"
paste input "860"
type input "860"
click at [351, 284] on div "x ​" at bounding box center [376, 298] width 201 height 34
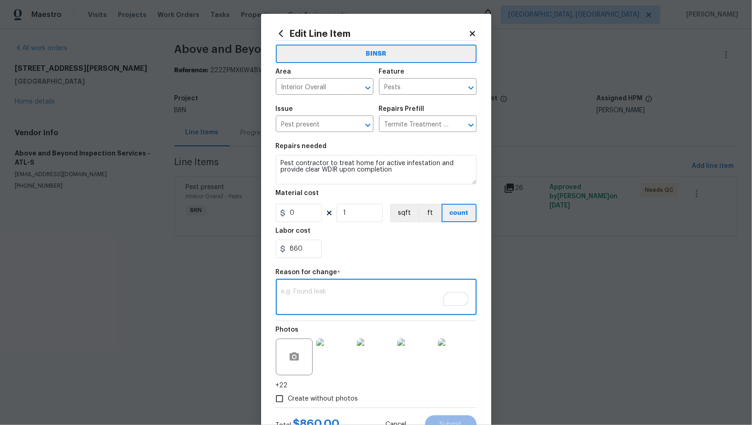
click at [356, 300] on textarea "To enrich screen reader interactions, please activate Accessibility in Grammarl…" at bounding box center [376, 298] width 190 height 19
paste textarea "(PR) Updated per vendors final cost."
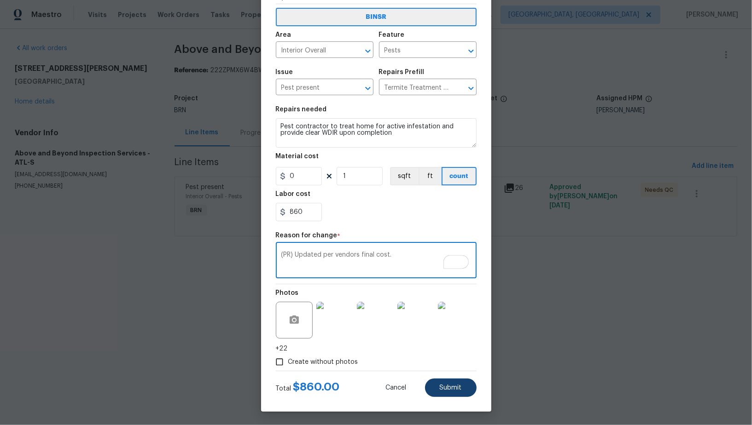
type textarea "(PR) Updated per vendors final cost."
click at [459, 393] on button "Submit" at bounding box center [451, 388] width 52 height 18
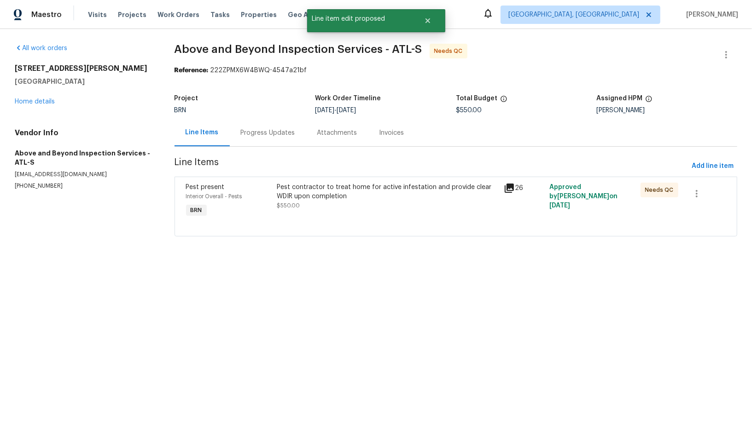
scroll to position [0, 0]
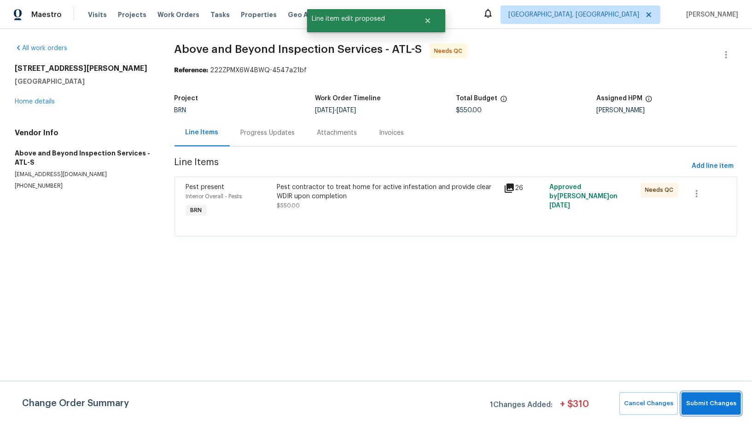
click at [688, 413] on button "Submit Changes" at bounding box center [710, 404] width 59 height 23
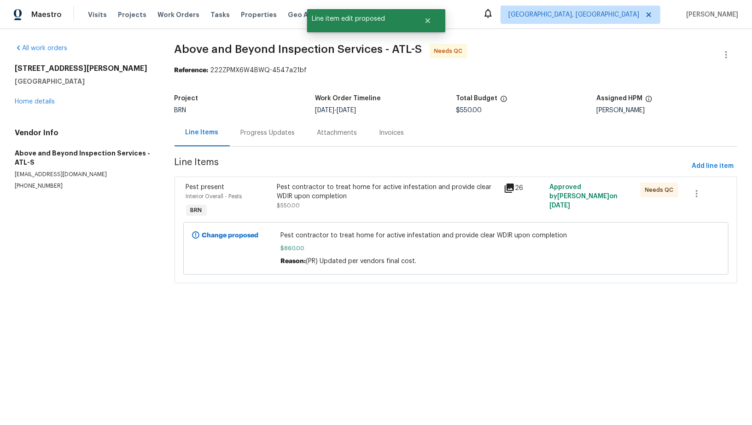
click at [280, 137] on div "Progress Updates" at bounding box center [268, 132] width 54 height 9
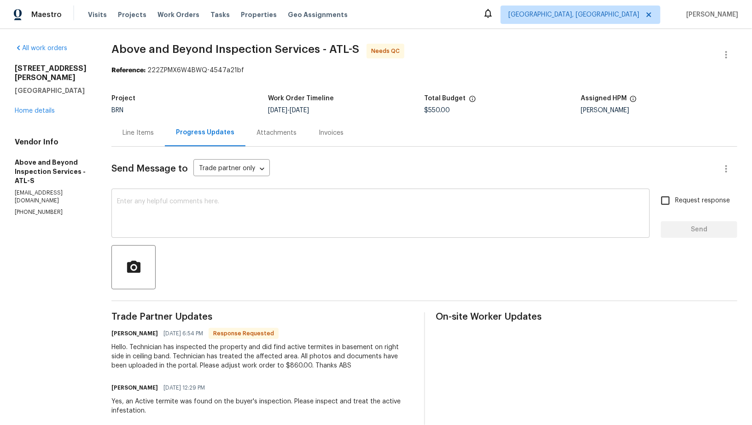
click at [225, 236] on div "x ​" at bounding box center [380, 214] width 538 height 47
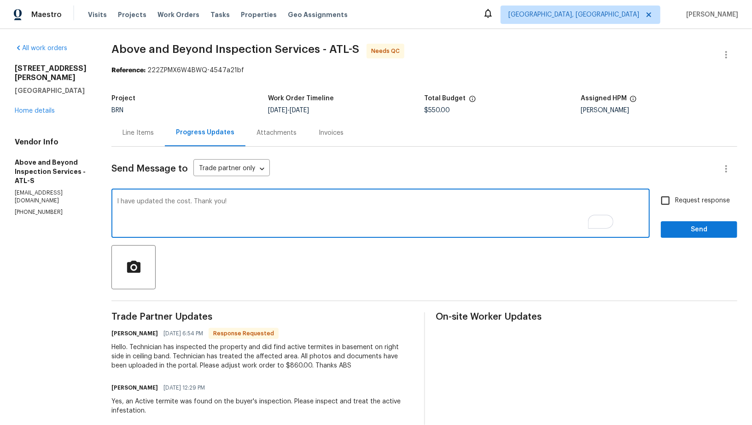
drag, startPoint x: 221, startPoint y: 201, endPoint x: 548, endPoint y: 283, distance: 337.3
click at [225, 201] on textarea "I have updated the cost. Thank you!" at bounding box center [380, 214] width 527 height 32
click at [220, 203] on textarea "I have updated the cost. Thank you!" at bounding box center [380, 214] width 527 height 32
paste textarea "WO is approved, Please upload the invoice under invoice section. Thanks!"
drag, startPoint x: 192, startPoint y: 209, endPoint x: 139, endPoint y: 209, distance: 52.9
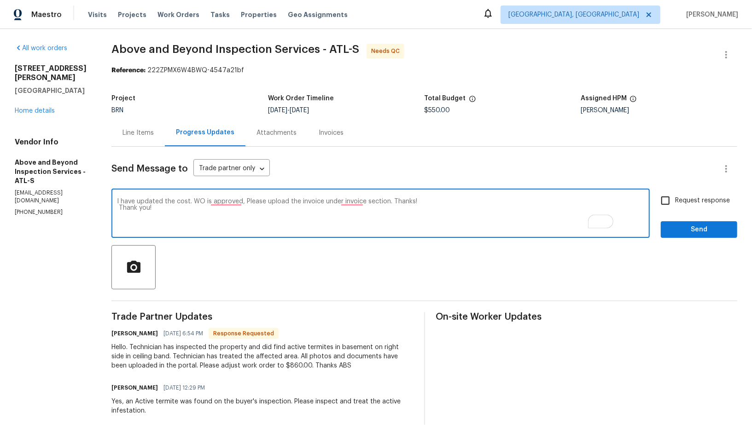
click at [139, 209] on div "All work orders 3811 Reynolds Rd Douglasville, GA 30135 Home details Vendor Inf…" at bounding box center [376, 289] width 752 height 521
type textarea "I have updated the cost. WO is approved, Please upload the invoice under invoic…"
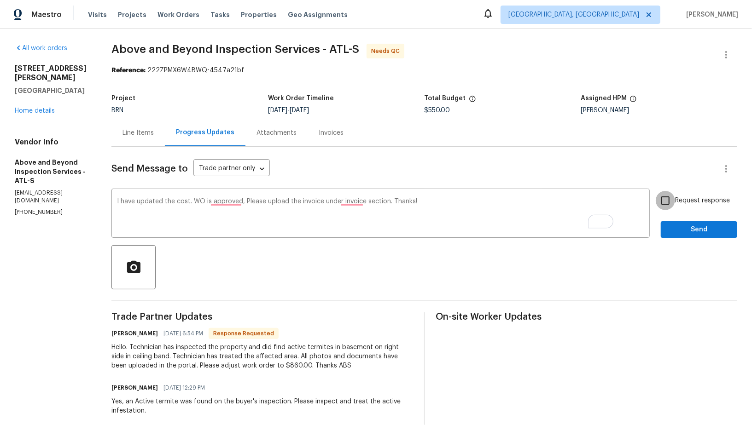
click at [670, 191] on input "Request response" at bounding box center [664, 200] width 19 height 19
checkbox input "true"
click at [684, 236] on button "Send" at bounding box center [698, 229] width 76 height 17
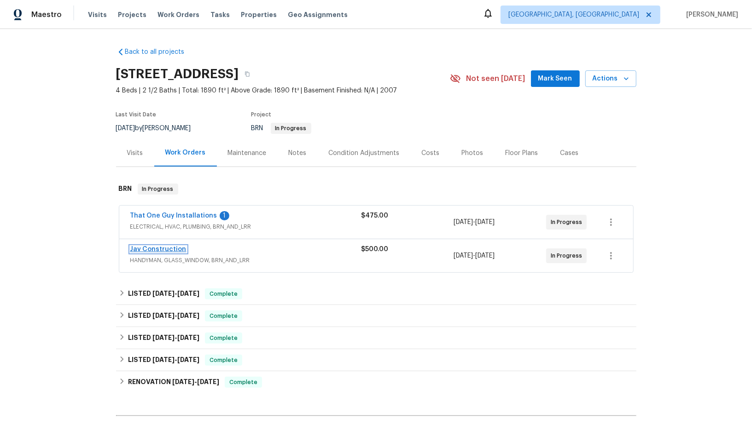
click at [161, 247] on link "Jav Construction" at bounding box center [158, 249] width 56 height 6
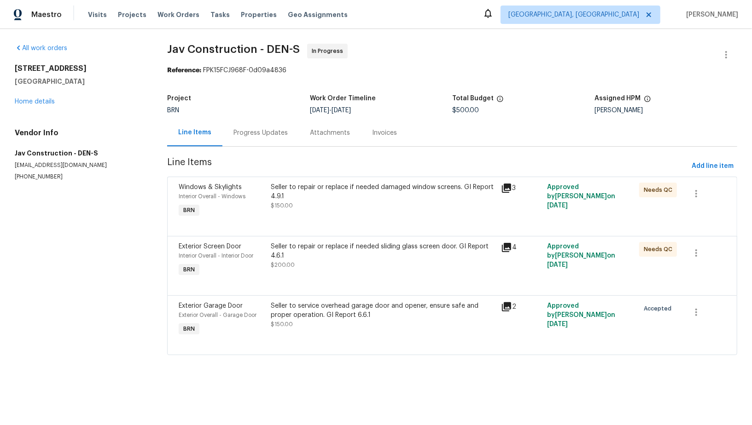
click at [313, 208] on div "Seller to repair or replace if needed damaged window screens. GI Report 4.9.1 $…" at bounding box center [383, 197] width 225 height 28
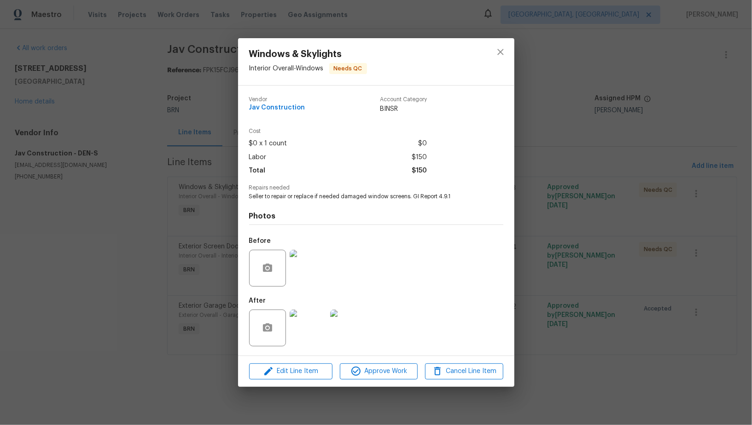
click at [306, 277] on img at bounding box center [308, 268] width 37 height 37
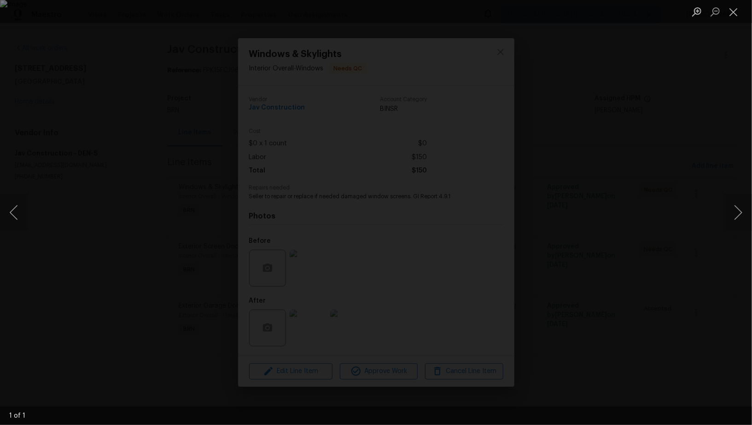
click at [618, 283] on div "Lightbox" at bounding box center [376, 212] width 752 height 425
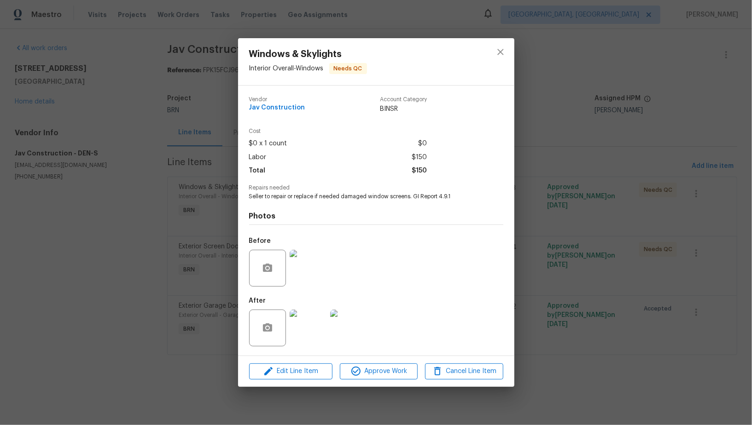
click at [320, 324] on img at bounding box center [308, 328] width 37 height 37
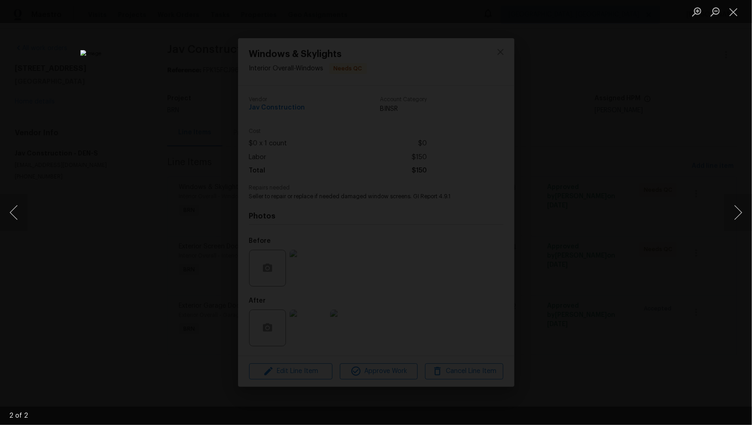
click at [616, 264] on div "Lightbox" at bounding box center [376, 212] width 752 height 425
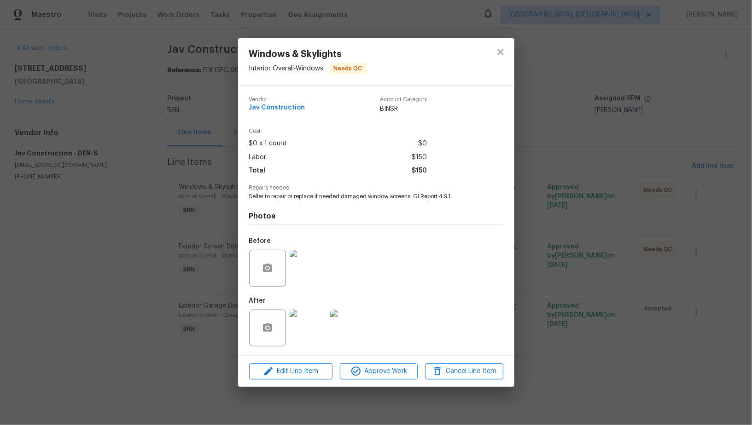
click at [615, 263] on div "Windows & Skylights Interior Overall - Windows Needs QC Vendor Jav Construction…" at bounding box center [376, 212] width 752 height 425
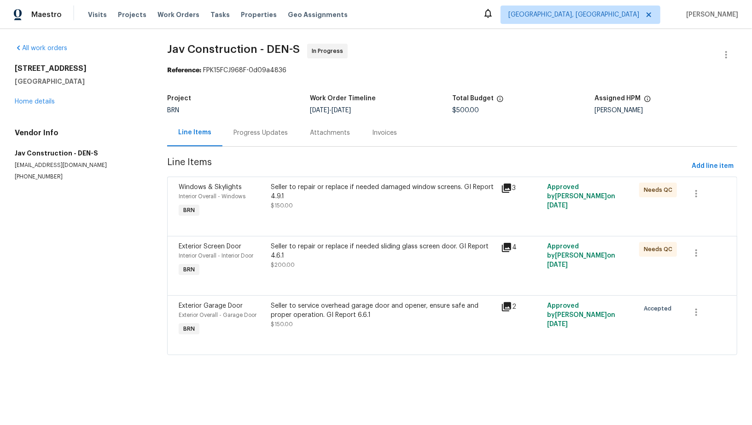
click at [336, 268] on div "Seller to repair or replace if needed sliding glass screen door. GI Report 4.6.…" at bounding box center [383, 256] width 225 height 28
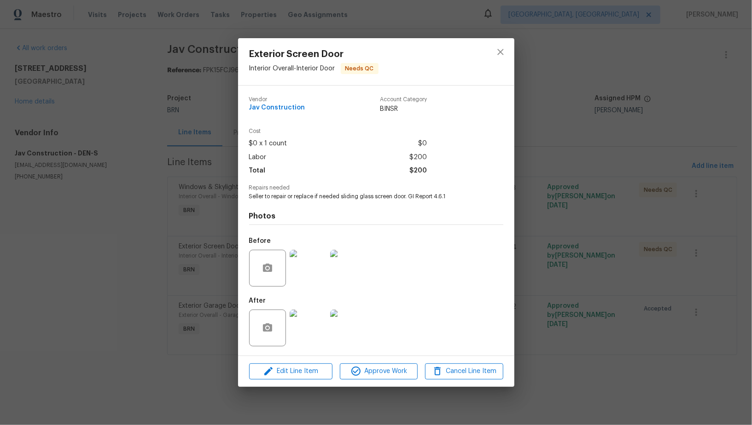
click at [310, 277] on img at bounding box center [308, 268] width 37 height 37
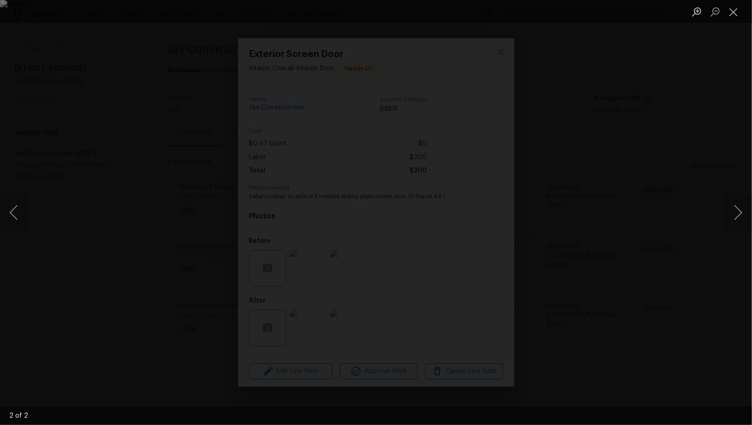
click at [579, 347] on div "Lightbox" at bounding box center [376, 212] width 752 height 425
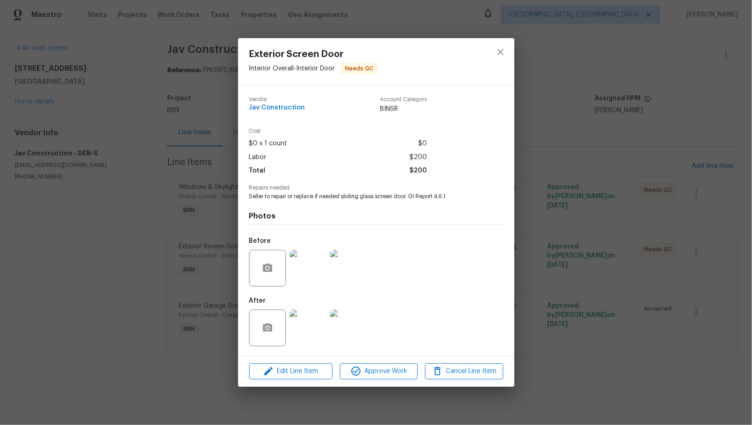
click at [289, 338] on div at bounding box center [308, 328] width 41 height 48
click at [309, 332] on img at bounding box center [308, 328] width 37 height 37
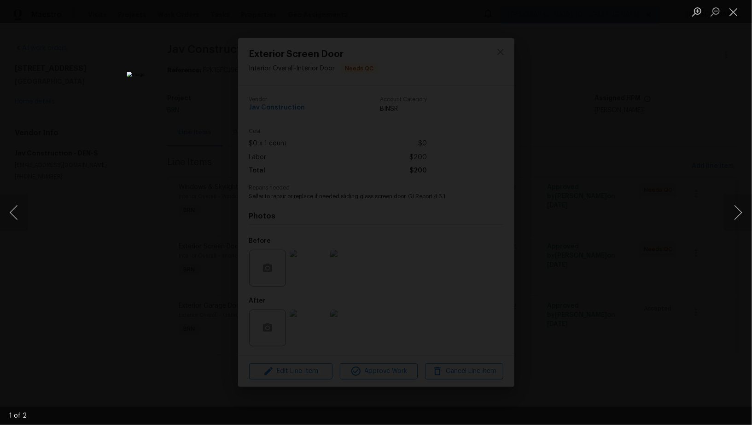
click at [653, 340] on div "Lightbox" at bounding box center [376, 212] width 752 height 425
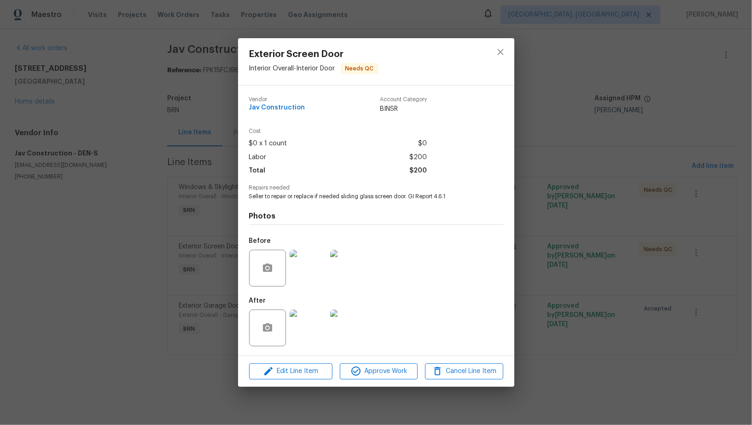
click at [653, 340] on div "Exterior Screen Door Interior Overall - Interior Door Needs QC Vendor Jav Const…" at bounding box center [376, 212] width 752 height 425
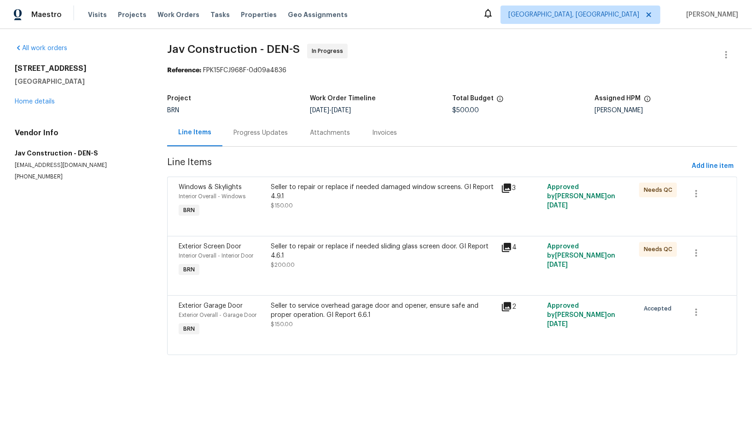
click at [372, 332] on div "Seller to service overhead garage door and opener, ensure safe and proper opera…" at bounding box center [383, 320] width 230 height 42
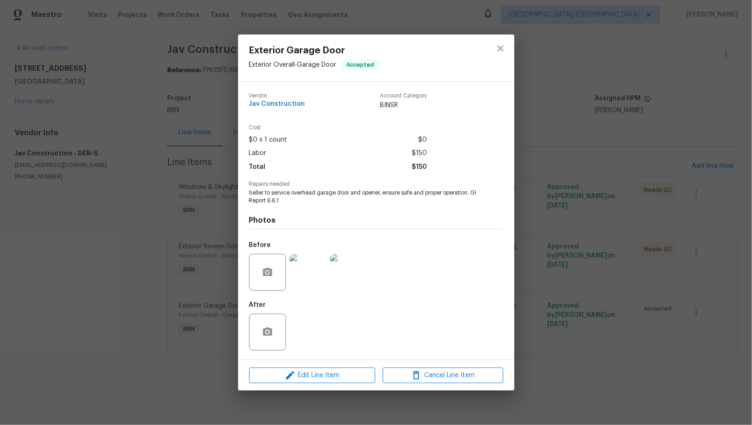
click at [308, 275] on img at bounding box center [308, 272] width 37 height 37
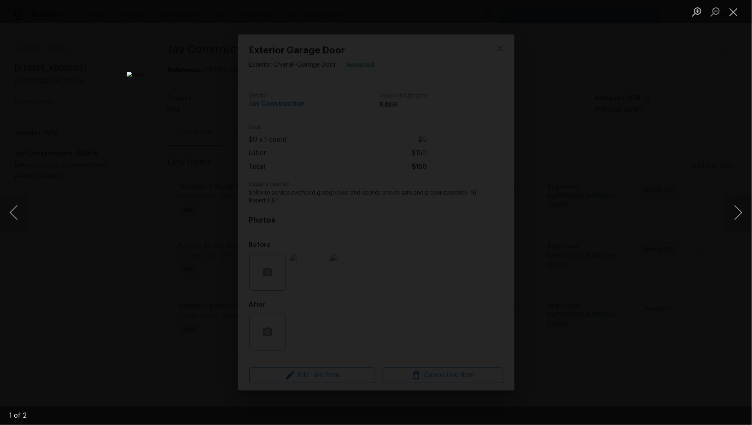
click at [602, 249] on div "Lightbox" at bounding box center [376, 212] width 752 height 425
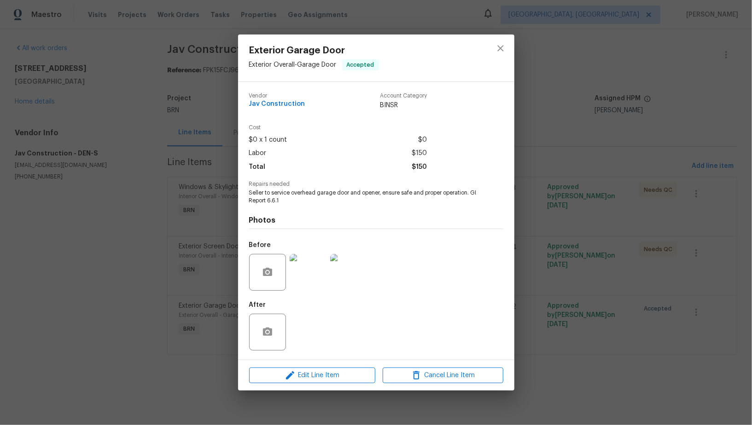
click at [602, 249] on div "Exterior Garage Door Exterior Overall - Garage Door Accepted Vendor Jav Constru…" at bounding box center [376, 212] width 752 height 425
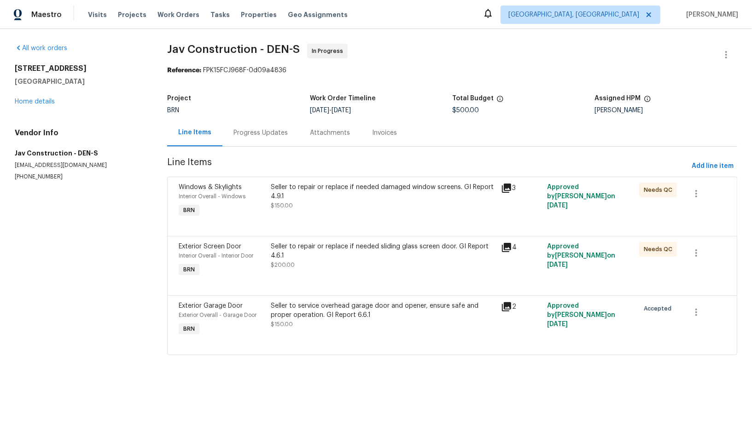
click at [271, 136] on div "Progress Updates" at bounding box center [260, 132] width 54 height 9
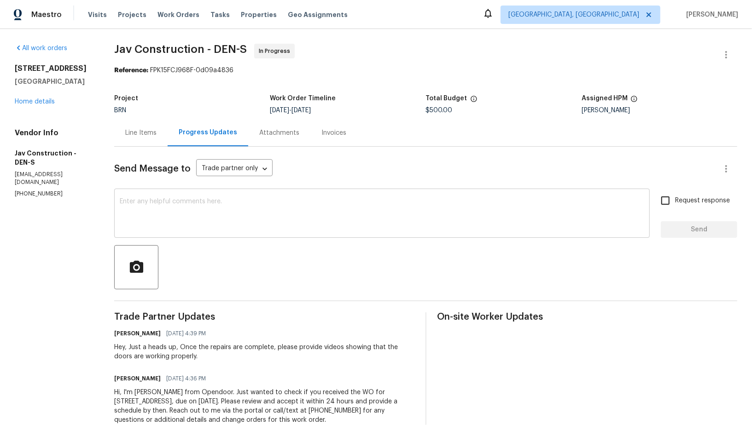
click at [229, 220] on textarea at bounding box center [382, 214] width 524 height 32
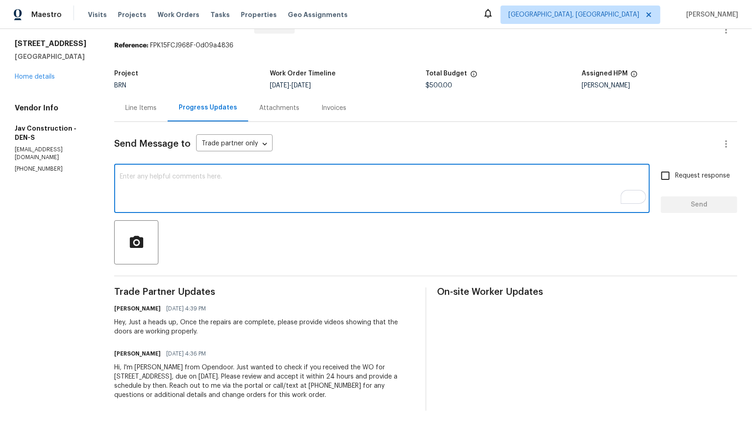
scroll to position [25, 0]
type textarea "H"
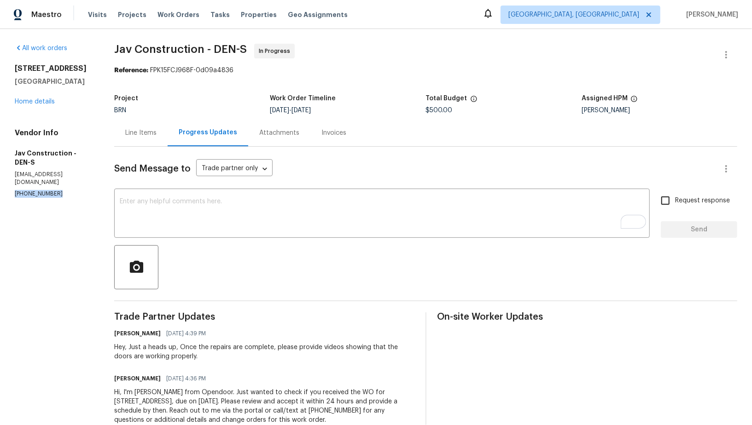
drag, startPoint x: 57, startPoint y: 194, endPoint x: 0, endPoint y: 193, distance: 57.1
click at [0, 193] on div "All work orders 4548 Quandary Peak St Brighton, CO 80601 Home details Vendor In…" at bounding box center [376, 240] width 752 height 422
copy p "(720) 469-7382"
click at [150, 129] on div "Line Items" at bounding box center [140, 132] width 31 height 9
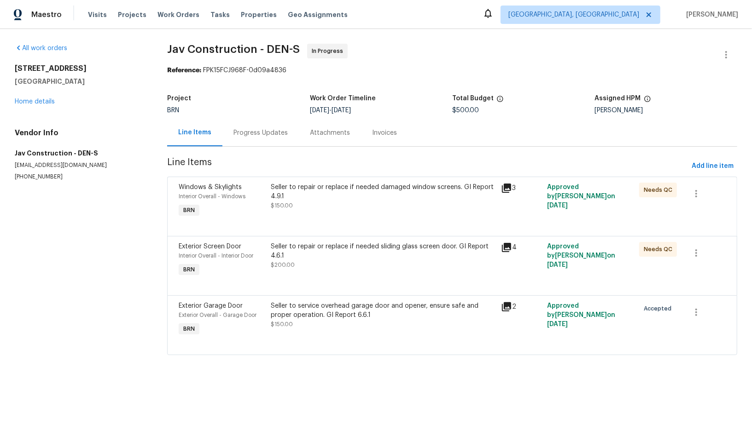
click at [229, 140] on div "Progress Updates" at bounding box center [260, 132] width 76 height 27
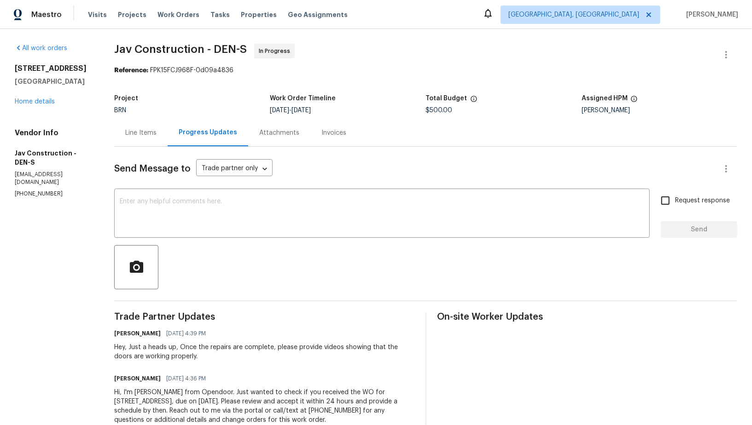
click at [140, 124] on div "Line Items" at bounding box center [140, 132] width 53 height 27
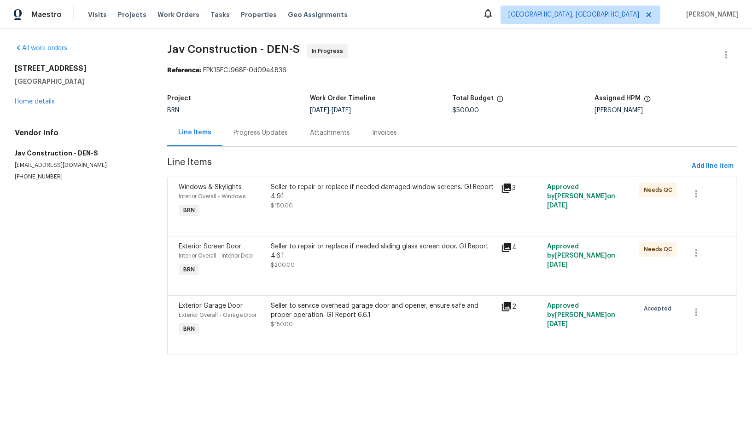
click at [15, 150] on h5 "Jav Construction - DEN-S" at bounding box center [80, 153] width 130 height 9
drag, startPoint x: 11, startPoint y: 150, endPoint x: 64, endPoint y: 151, distance: 53.4
click at [66, 151] on div "All work orders 4548 Quandary Peak St Brighton, CO 80601 Home details Vendor In…" at bounding box center [376, 205] width 752 height 352
copy h5 "Jav Construction"
click at [251, 144] on div "Progress Updates" at bounding box center [260, 132] width 76 height 27
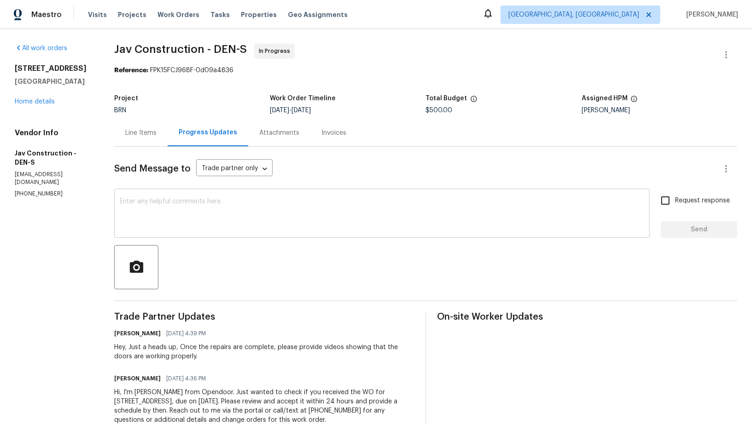
click at [202, 210] on textarea at bounding box center [382, 214] width 524 height 32
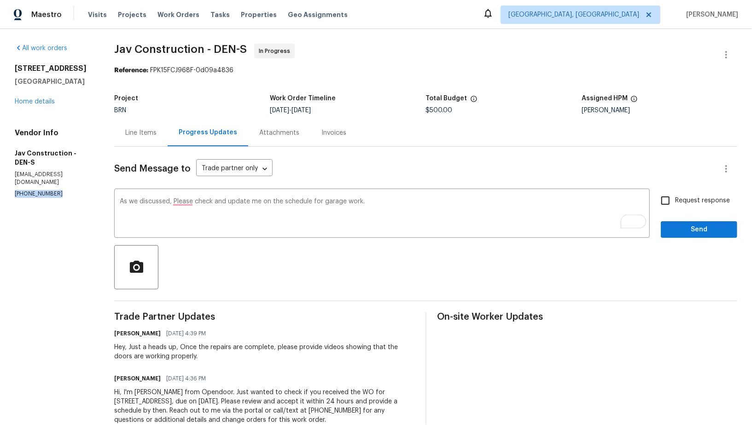
drag, startPoint x: 60, startPoint y: 196, endPoint x: 0, endPoint y: 196, distance: 60.3
click at [0, 196] on div "All work orders 4548 Quandary Peak St Brighton, CO 80601 Home details Vendor In…" at bounding box center [376, 240] width 752 height 422
copy p "(720) 469-7382"
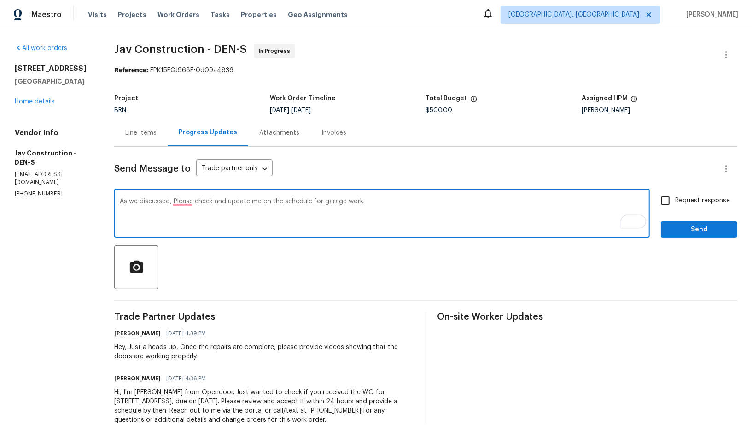
click at [165, 203] on textarea "As we discussed, Please check and update me on the schedule for garage work." at bounding box center [382, 214] width 524 height 32
paste textarea "(720) 469-7382"
click at [232, 203] on textarea "As we discussed (720) 469-7382, Please check and update me on the schedule for …" at bounding box center [382, 214] width 524 height 32
type textarea "As we discussed (720) 469-7382, Please check and update me on the schedule for …"
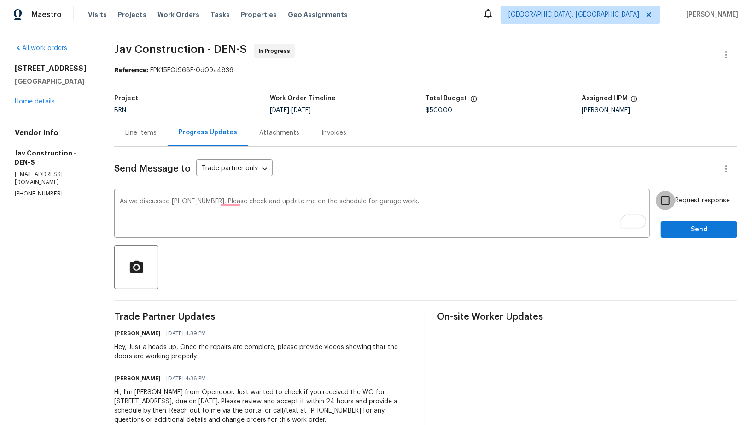
click at [666, 202] on input "Request response" at bounding box center [664, 200] width 19 height 19
checkbox input "true"
click at [678, 228] on span "Send" at bounding box center [699, 230] width 62 height 12
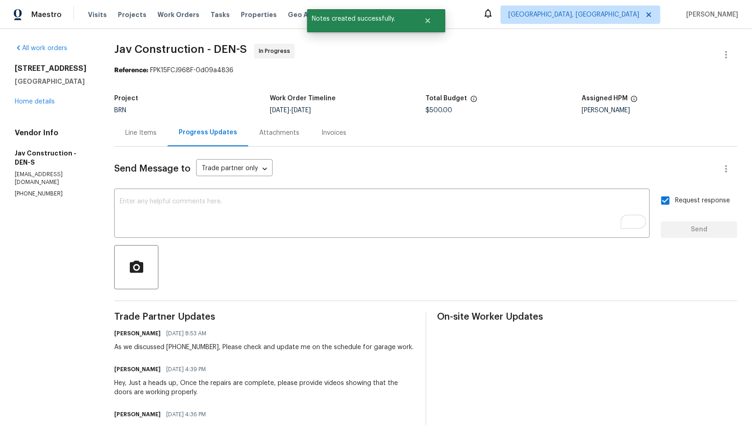
click at [139, 127] on div "Line Items" at bounding box center [140, 132] width 53 height 27
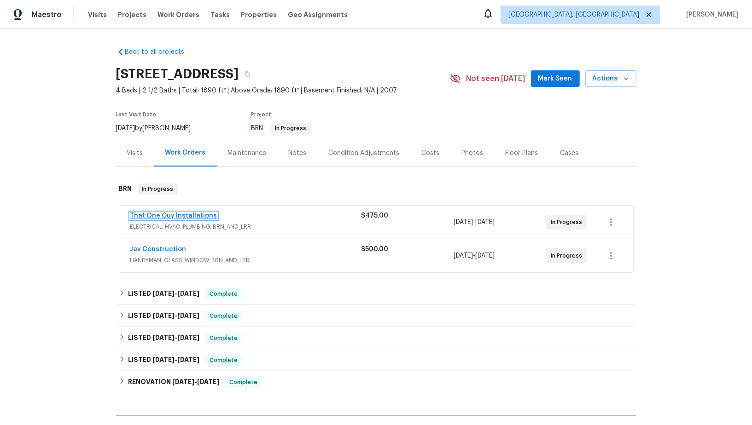
click at [192, 214] on link "That One Guy Installations" at bounding box center [173, 216] width 87 height 6
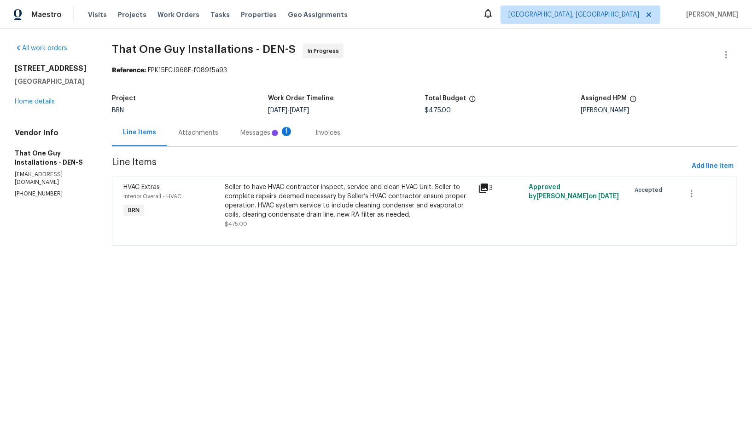
click at [245, 122] on div "Messages 1" at bounding box center [266, 132] width 75 height 27
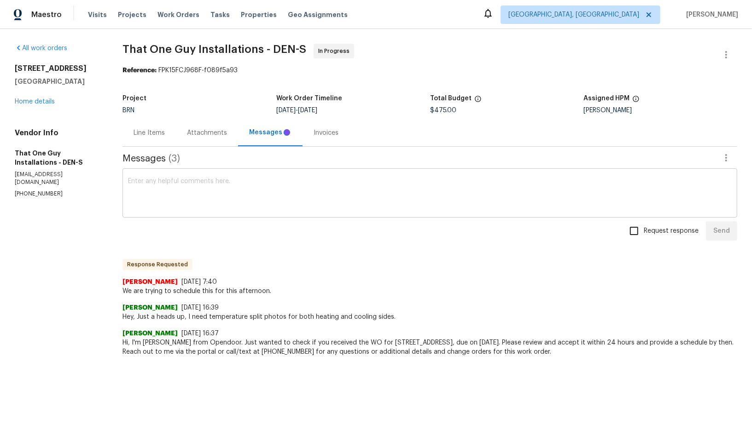
click at [211, 204] on textarea at bounding box center [429, 194] width 603 height 32
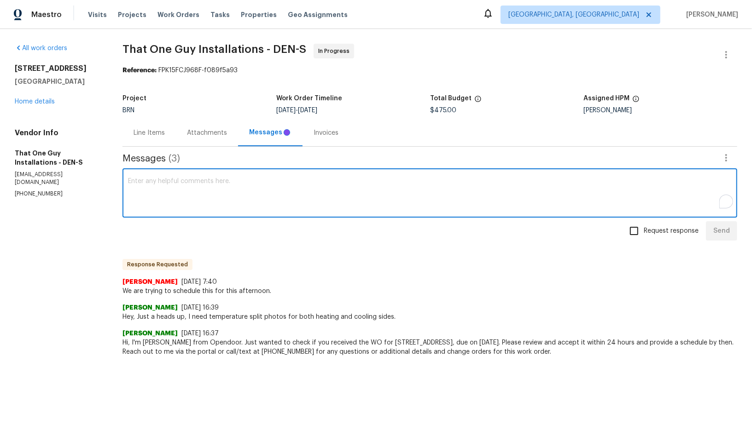
click at [197, 196] on textarea "To enrich screen reader interactions, please activate Accessibility in Grammarl…" at bounding box center [429, 194] width 603 height 32
type textarea "Got it, Thank you!"
click at [639, 234] on input "Request response" at bounding box center [633, 230] width 19 height 19
checkbox input "true"
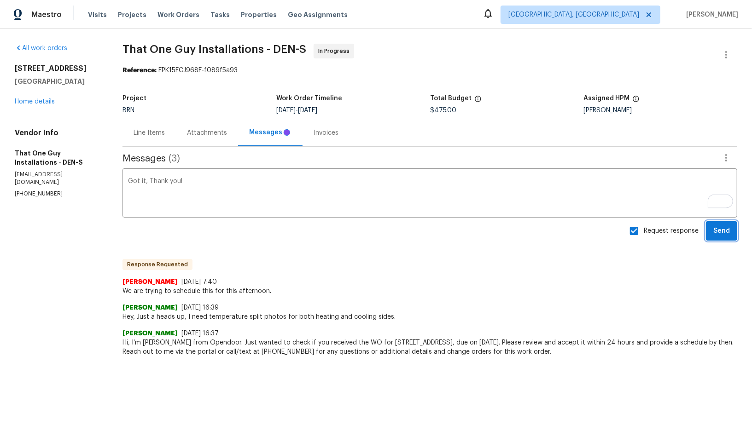
click at [725, 234] on span "Send" at bounding box center [721, 232] width 17 height 12
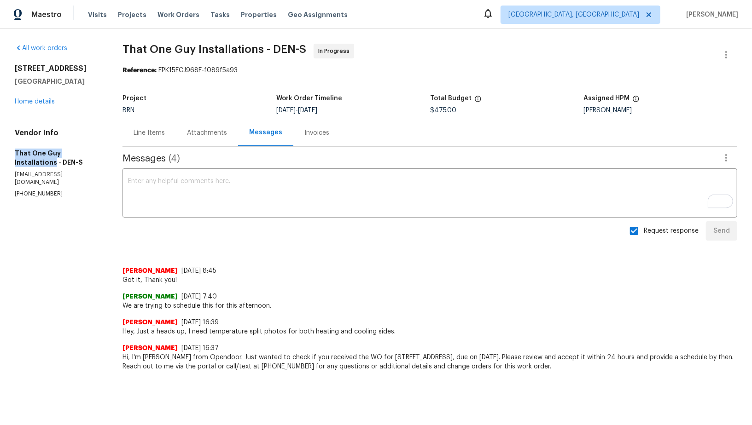
drag, startPoint x: 5, startPoint y: 162, endPoint x: 98, endPoint y: 162, distance: 93.4
click at [99, 162] on div "All work orders [STREET_ADDRESS] Home details Vendor Info That One Guy Installa…" at bounding box center [376, 207] width 752 height 357
copy h5 "That One Guy Installations"
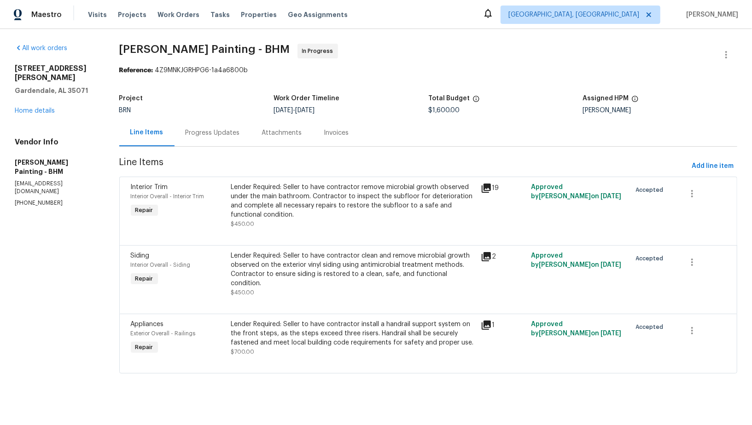
click at [247, 124] on div "Progress Updates" at bounding box center [212, 132] width 76 height 27
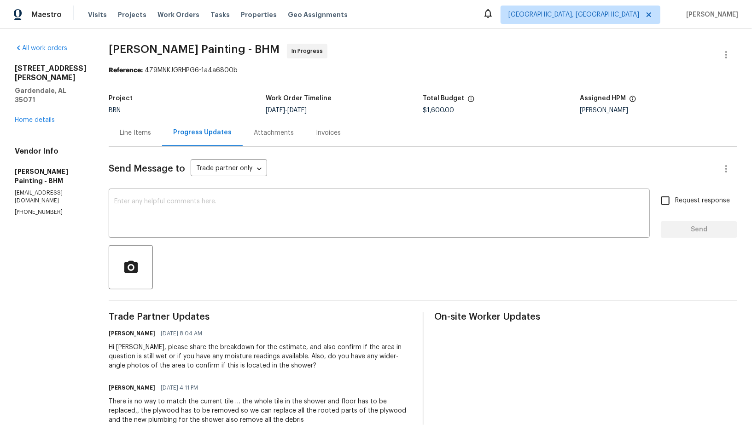
click at [162, 125] on div "Line Items" at bounding box center [135, 132] width 53 height 27
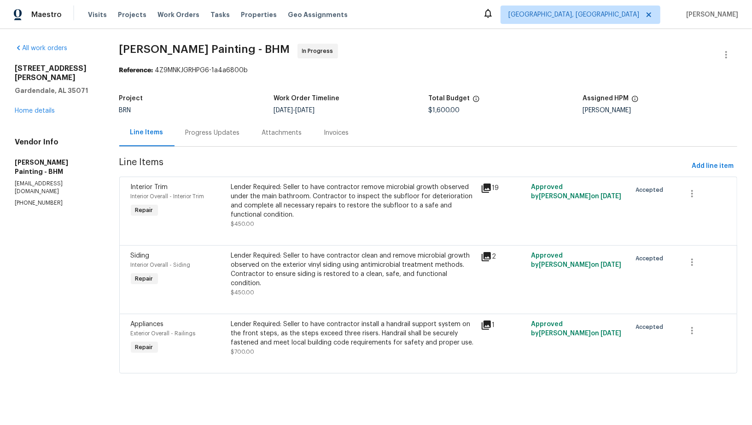
click at [30, 95] on div "2650 Snow Rogers Rd Gardendale, AL 35071 Home details" at bounding box center [56, 90] width 82 height 52
click at [30, 108] on link "Home details" at bounding box center [35, 111] width 40 height 6
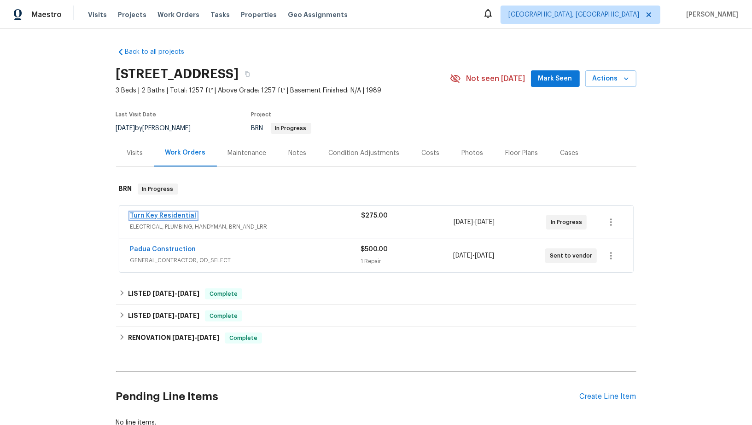
click at [154, 218] on link "Turn Key Residential" at bounding box center [163, 216] width 66 height 6
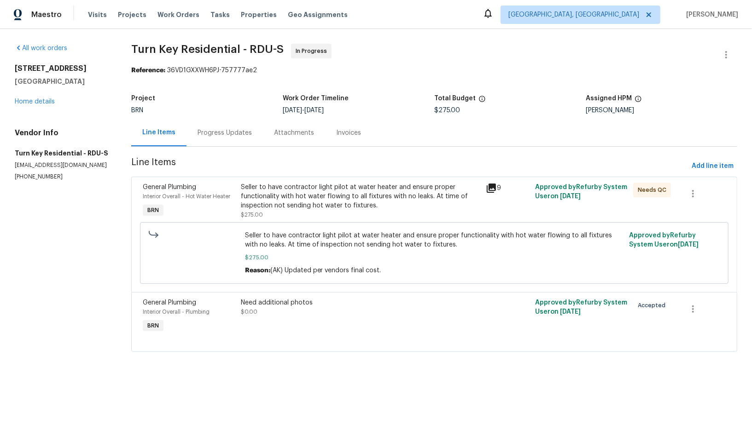
click at [209, 139] on div "Progress Updates" at bounding box center [224, 132] width 76 height 27
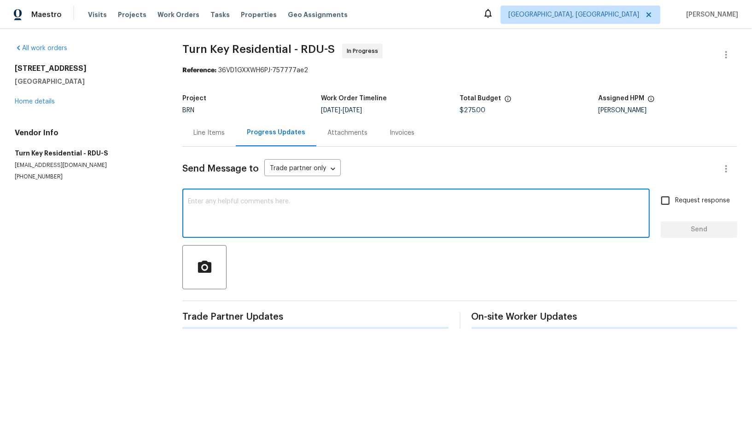
click at [215, 209] on textarea at bounding box center [416, 214] width 456 height 32
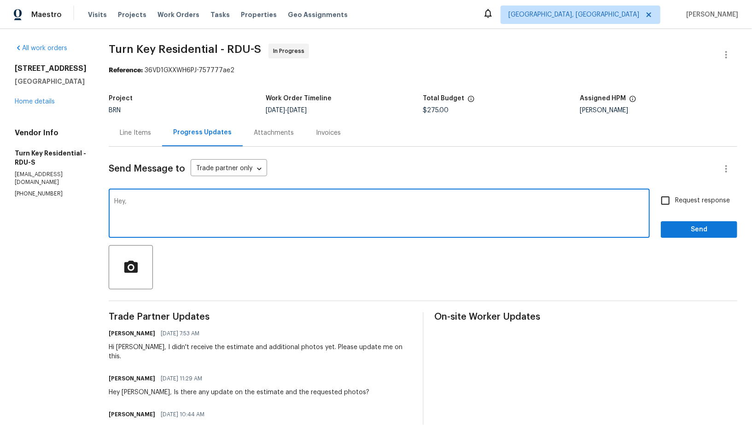
paste textarea "While you are at the property please drain/flush the water heater and clear any…"
click at [240, 206] on textarea "Hey, While you are at the property please drain/flush the water heater and clea…" at bounding box center [379, 214] width 530 height 32
click at [239, 203] on textarea "Hey, While you are at the property please drain/flush the water heater and clea…" at bounding box center [379, 214] width 530 height 32
click at [158, 205] on textarea "Hey, While you are at the property this afternoon please drain/flush the water …" at bounding box center [379, 214] width 530 height 32
click at [158, 203] on textarea "Hey, While you are at the property this afternoon please drain/flush the water …" at bounding box center [379, 214] width 530 height 32
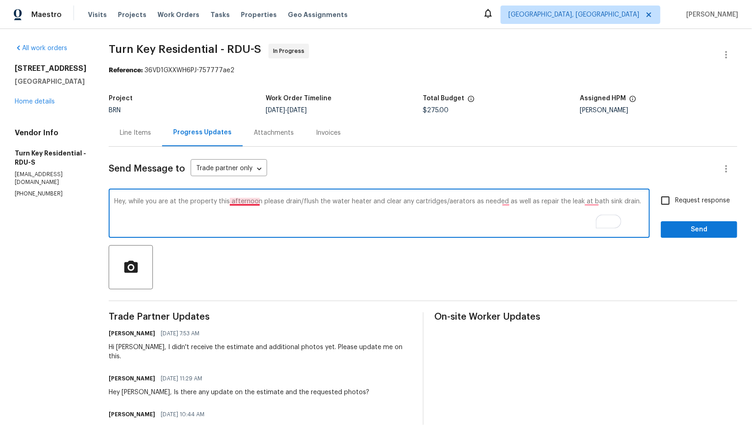
click at [264, 202] on textarea "Hey, while you are at the property this afternoon please drain/flush the water …" at bounding box center [379, 214] width 530 height 32
click at [230, 220] on textarea "Hey, while you are at the property this afternoon, please drain/flush the water…" at bounding box center [379, 214] width 530 height 32
click at [532, 204] on textarea "Hey, while you are at the property this afternoon, please drain/flush the water…" at bounding box center [379, 214] width 530 height 32
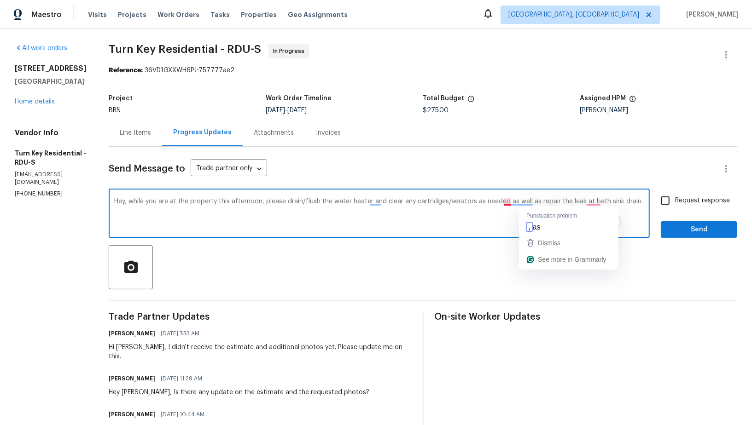
click at [437, 209] on textarea "Hey, while you are at the property this afternoon, please drain/flush the water…" at bounding box center [379, 214] width 530 height 32
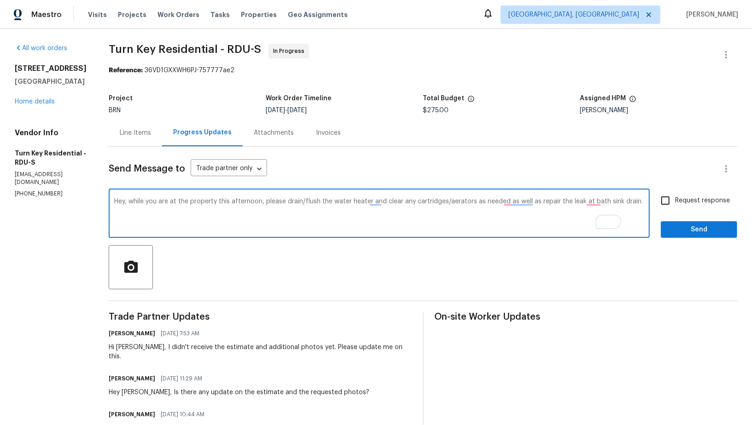
paste textarea "Please make sure to address the additional work today so that a second visit wo…"
type textarea "Hey, while you are at the property this afternoon, please drain/flush the water…"
click at [666, 202] on input "Request response" at bounding box center [664, 200] width 19 height 19
checkbox input "true"
click at [613, 203] on textarea "Hey, while you are at the property this afternoon, please drain/flush the water…" at bounding box center [379, 214] width 530 height 32
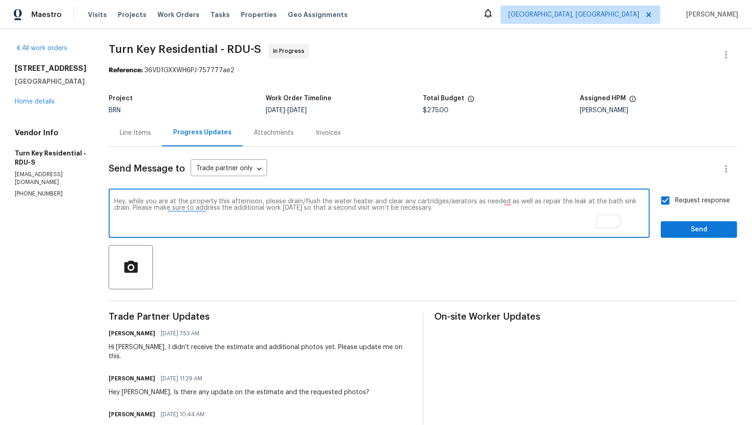
type textarea "Hey, while you are at the property this afternoon, please drain/flush the water…"
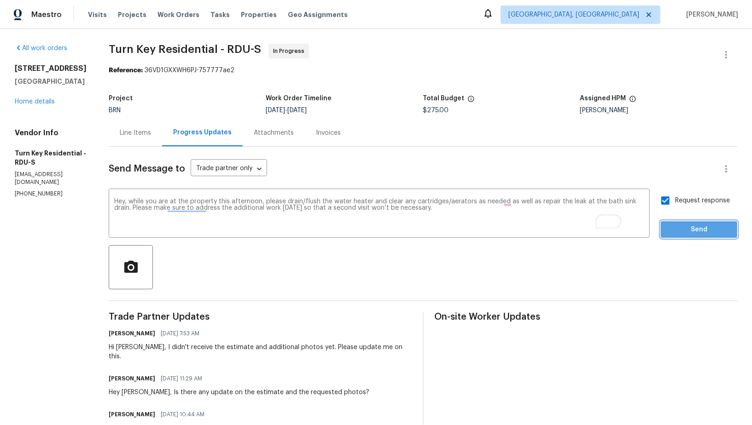
click at [685, 230] on span "Send" at bounding box center [699, 230] width 62 height 12
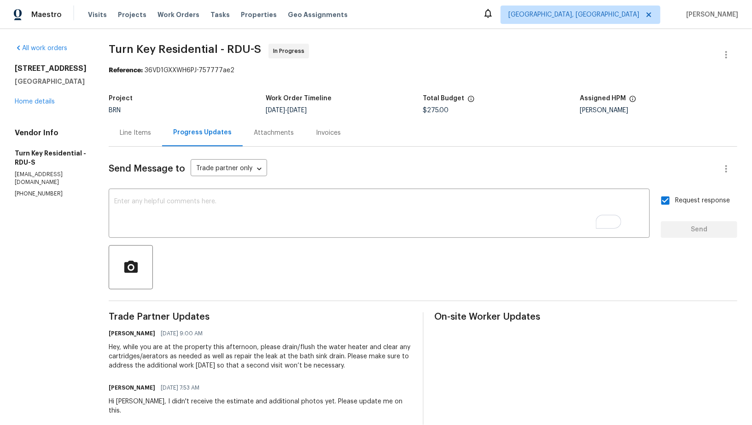
click at [151, 135] on div "Line Items" at bounding box center [135, 132] width 31 height 9
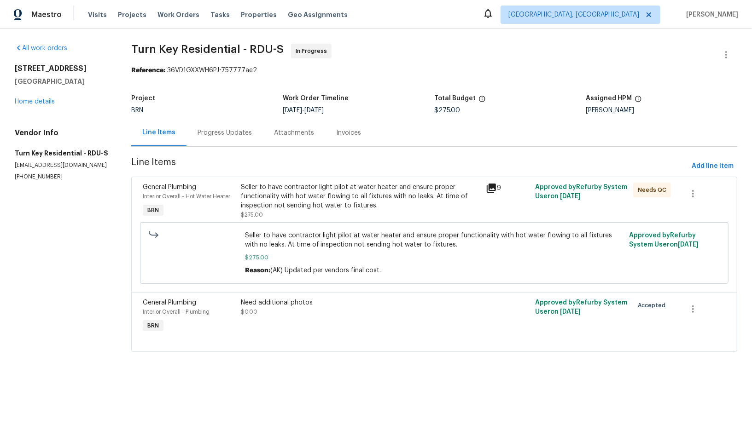
click at [203, 138] on div "Progress Updates" at bounding box center [224, 132] width 76 height 27
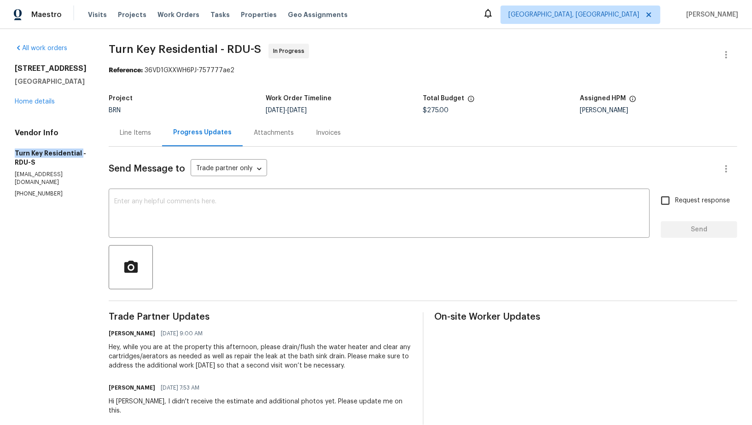
drag, startPoint x: 0, startPoint y: 154, endPoint x: 79, endPoint y: 154, distance: 78.7
copy h5 "Turn Key Residential"
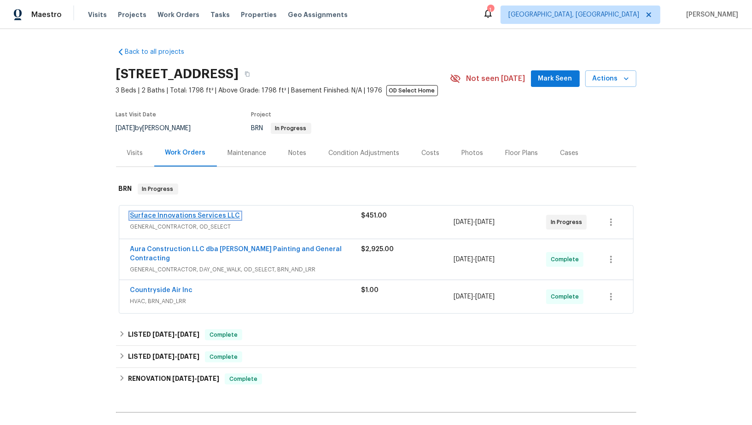
click at [149, 214] on link "Surface Innovations Services LLC" at bounding box center [185, 216] width 110 height 6
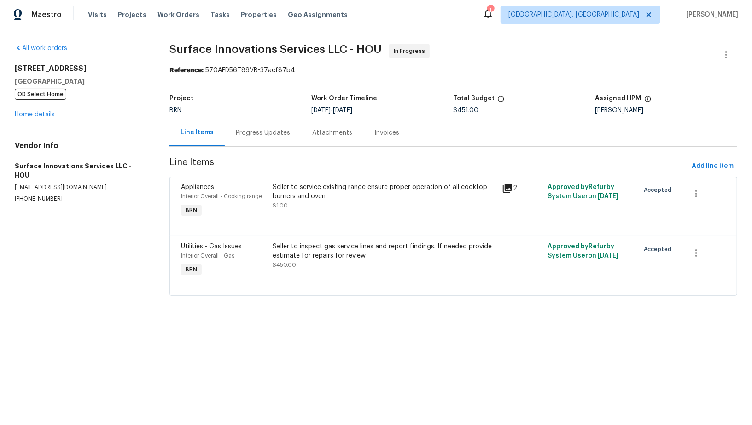
click at [258, 140] on div "Progress Updates" at bounding box center [263, 132] width 76 height 27
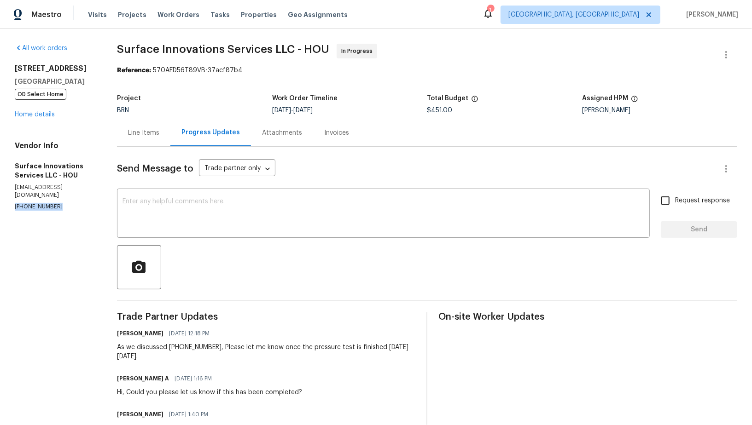
drag, startPoint x: 55, startPoint y: 202, endPoint x: 0, endPoint y: 201, distance: 55.2
click at [0, 201] on div "All work orders [STREET_ADDRESS][PERSON_NAME] OD Select Home Home details Vendo…" at bounding box center [376, 388] width 752 height 719
copy p "[PHONE_NUMBER]"
drag, startPoint x: 58, startPoint y: 202, endPoint x: 2, endPoint y: 203, distance: 55.7
click at [2, 203] on div "All work orders [STREET_ADDRESS][PERSON_NAME] OD Select Home Home details Vendo…" at bounding box center [376, 388] width 752 height 719
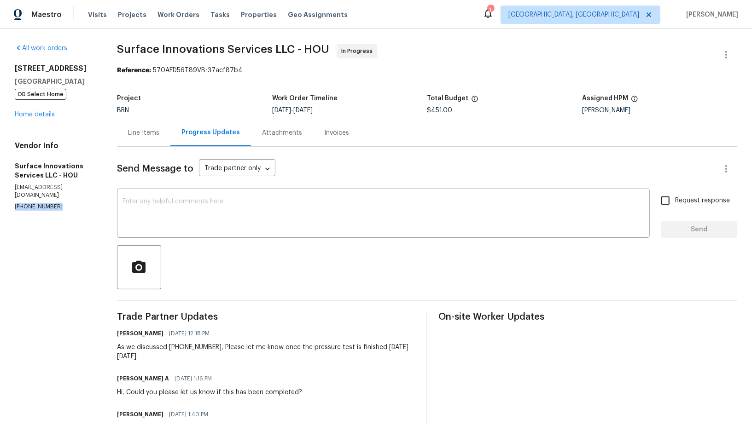
copy p "[PHONE_NUMBER]"
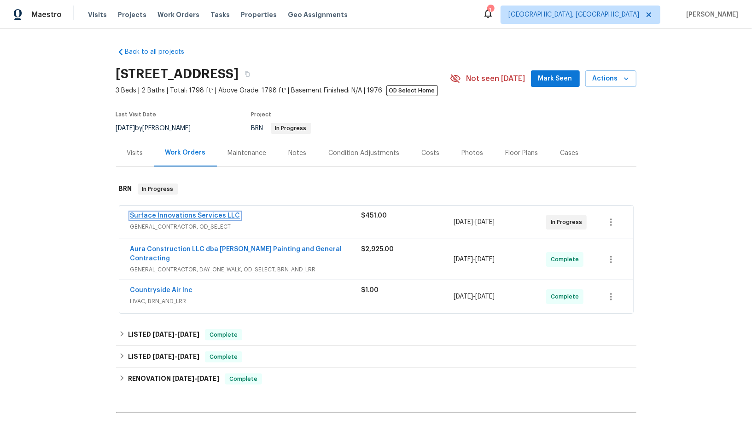
click at [159, 213] on link "Surface Innovations Services LLC" at bounding box center [185, 216] width 110 height 6
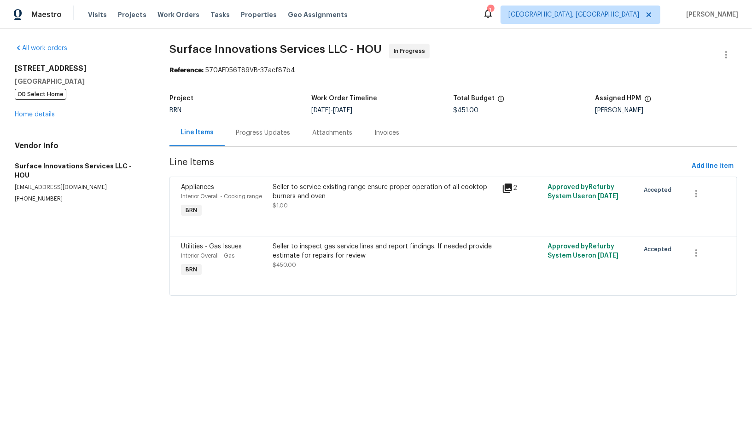
click at [238, 128] on div "Progress Updates" at bounding box center [263, 132] width 54 height 9
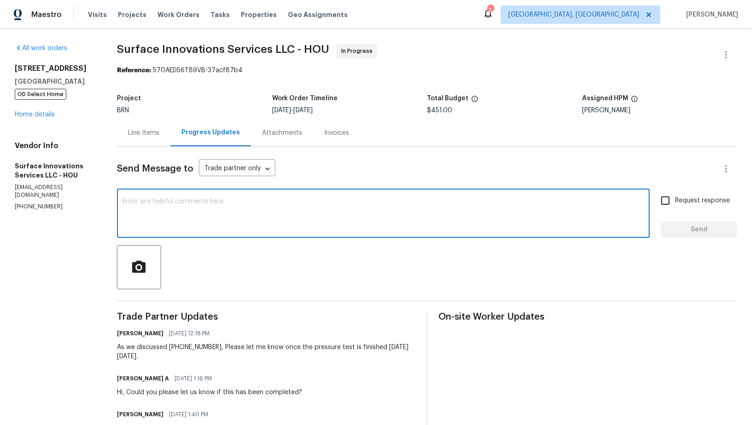
click at [248, 213] on textarea at bounding box center [382, 214] width 521 height 32
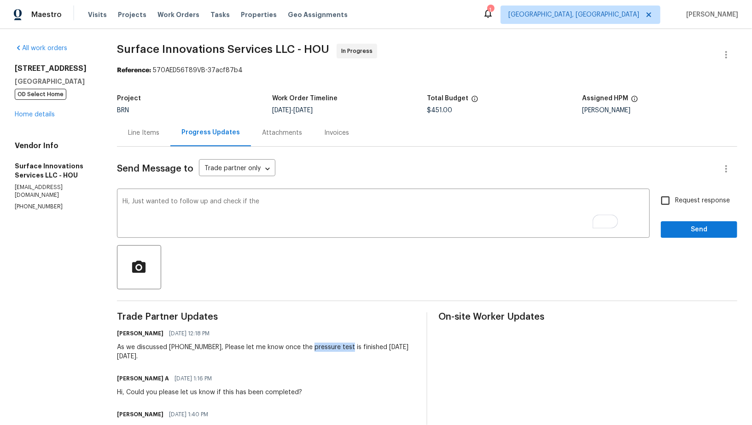
drag, startPoint x: 328, startPoint y: 346, endPoint x: 367, endPoint y: 347, distance: 39.6
click at [367, 347] on div "As we discussed [PHONE_NUMBER], Please let me know once the pressure test is fi…" at bounding box center [266, 352] width 299 height 18
copy div "pressure test"
click at [284, 207] on textarea "Hi, Just wanted to follow up and check if the" at bounding box center [382, 214] width 521 height 32
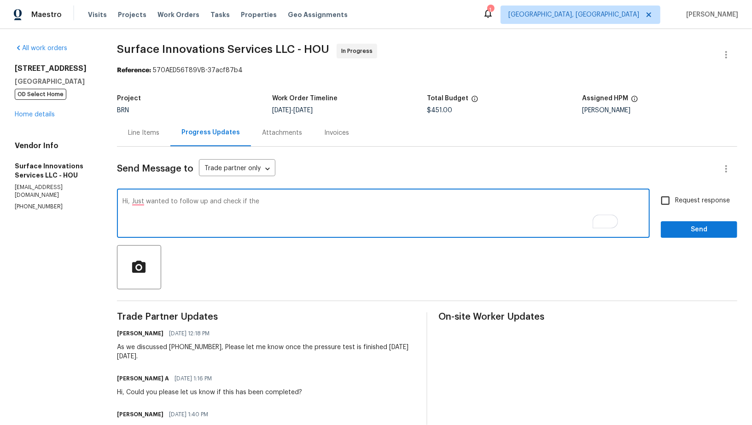
paste textarea "pressure test"
paste textarea "the gas line inspection scheduled for [DATE]?"
click at [517, 200] on textarea "Hi, Just wanted to follow up and check if the pressure test is completed. Also …" at bounding box center [382, 214] width 521 height 32
click at [375, 203] on textarea "Hi, Just wanted to follow up and check if the pressure test is completed. Also …" at bounding box center [382, 214] width 521 height 32
click at [597, 205] on textarea "Hi, Just wanted to follow up and check if the pressure test is completed. Also,…" at bounding box center [382, 214] width 521 height 32
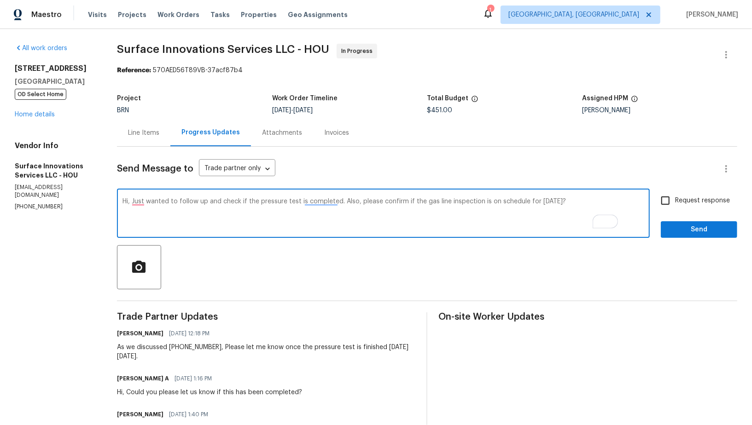
type textarea "Hi, Just wanted to follow up and check if the pressure test is completed. Also,…"
click at [676, 208] on label "Request response" at bounding box center [692, 200] width 74 height 19
click at [675, 208] on input "Request response" at bounding box center [664, 200] width 19 height 19
checkbox input "true"
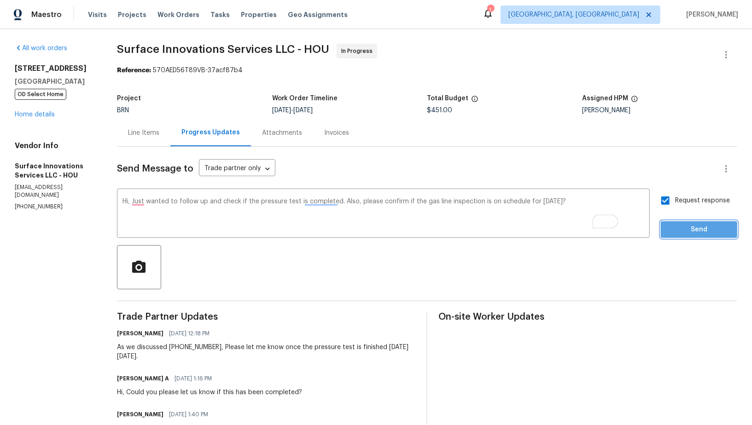
click at [684, 225] on span "Send" at bounding box center [699, 230] width 62 height 12
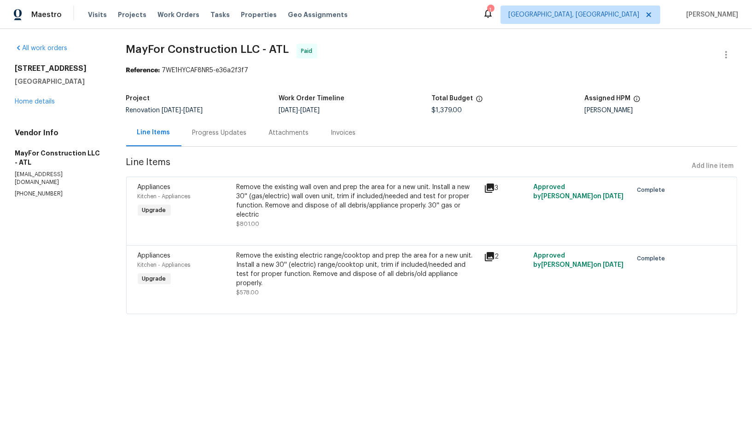
click at [203, 132] on div "Progress Updates" at bounding box center [219, 132] width 54 height 9
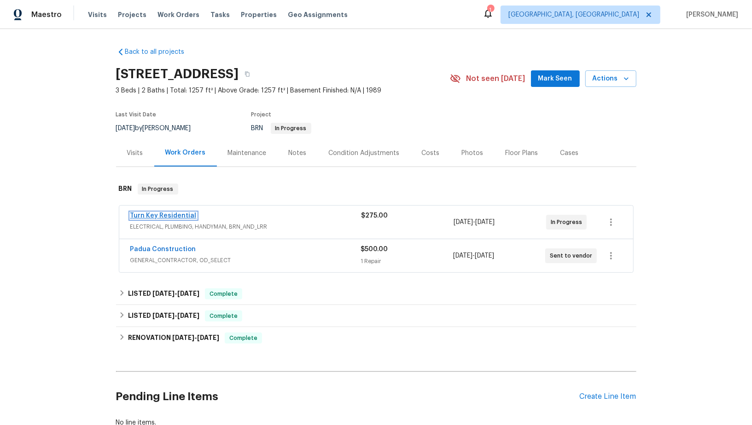
click at [162, 215] on link "Turn Key Residential" at bounding box center [163, 216] width 66 height 6
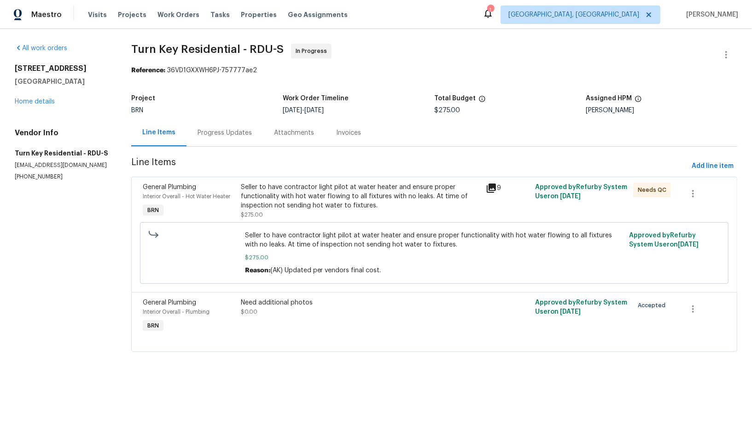
click at [245, 134] on div "Progress Updates" at bounding box center [224, 132] width 54 height 9
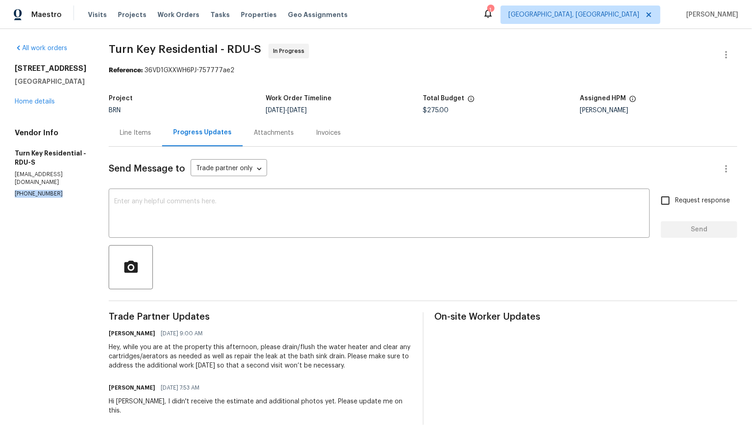
drag, startPoint x: 58, startPoint y: 176, endPoint x: 0, endPoint y: 176, distance: 57.5
copy p "[PHONE_NUMBER]"
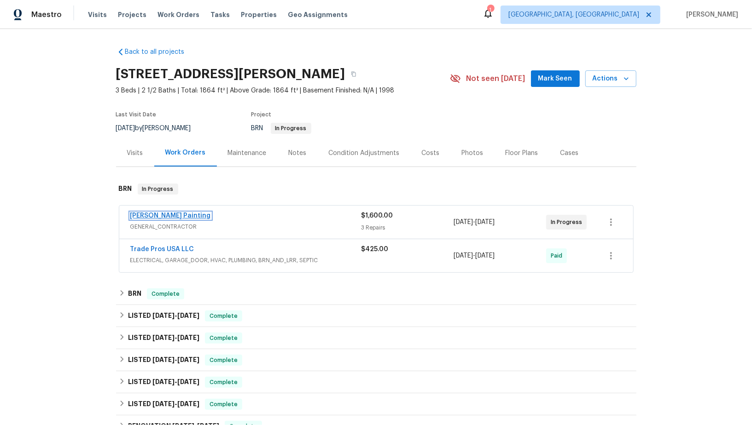
click at [147, 218] on link "Perez Painting" at bounding box center [170, 216] width 81 height 6
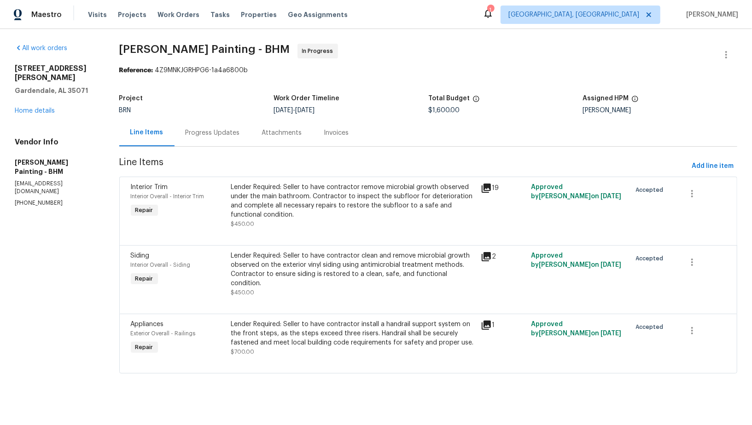
click at [228, 141] on div "Progress Updates" at bounding box center [212, 132] width 76 height 27
click at [233, 140] on div "Progress Updates" at bounding box center [212, 132] width 76 height 27
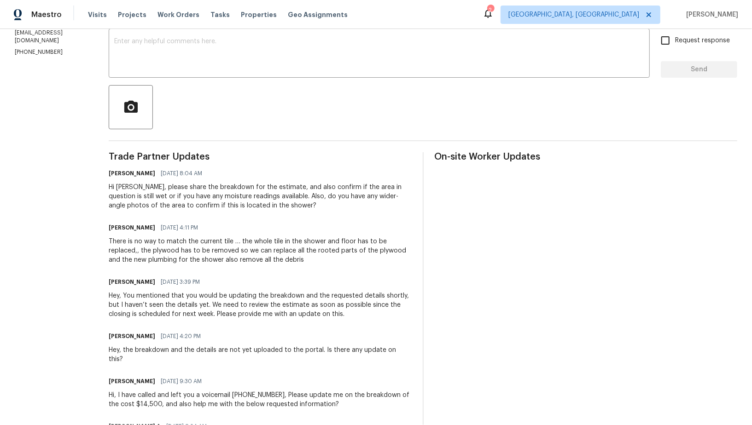
scroll to position [567, 0]
